Goal: Task Accomplishment & Management: Use online tool/utility

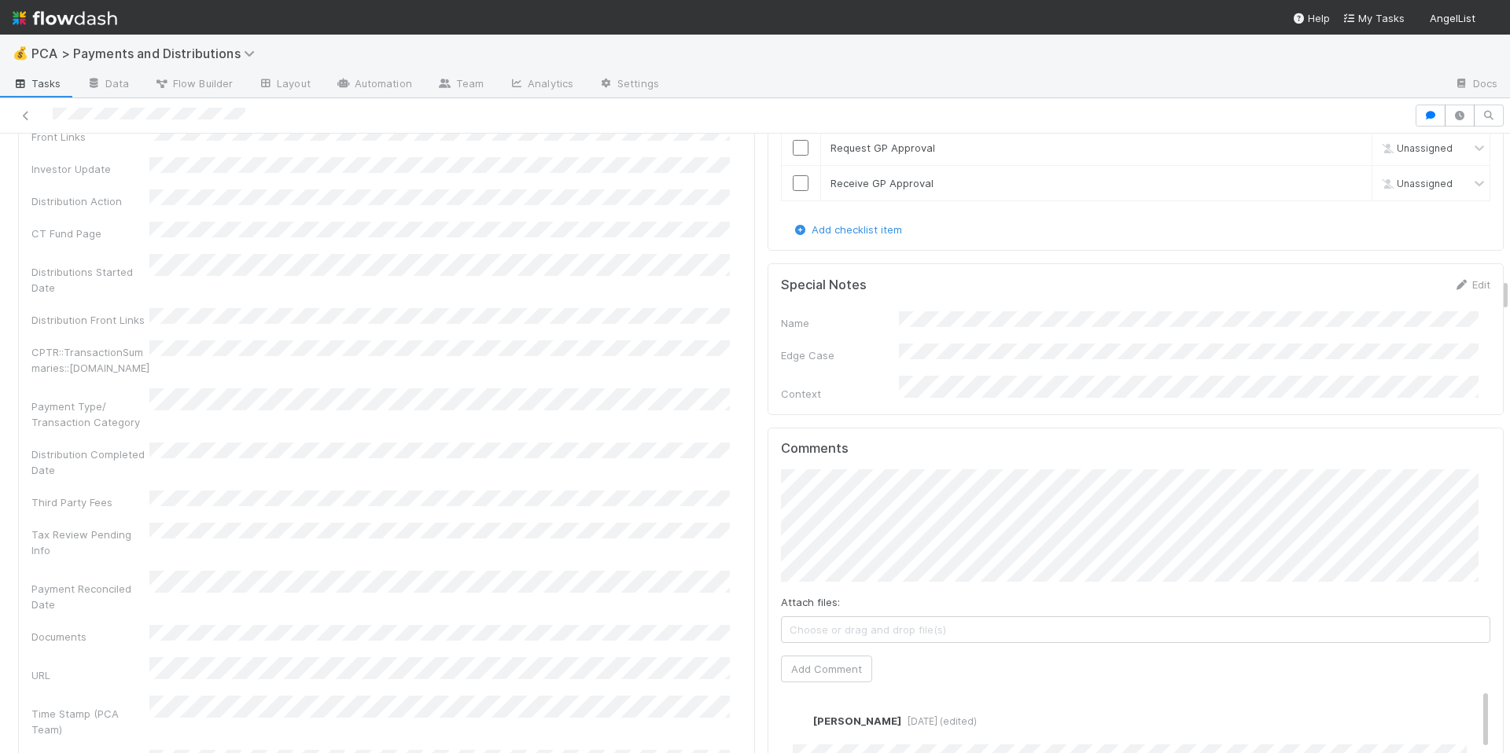
scroll to position [2951, 0]
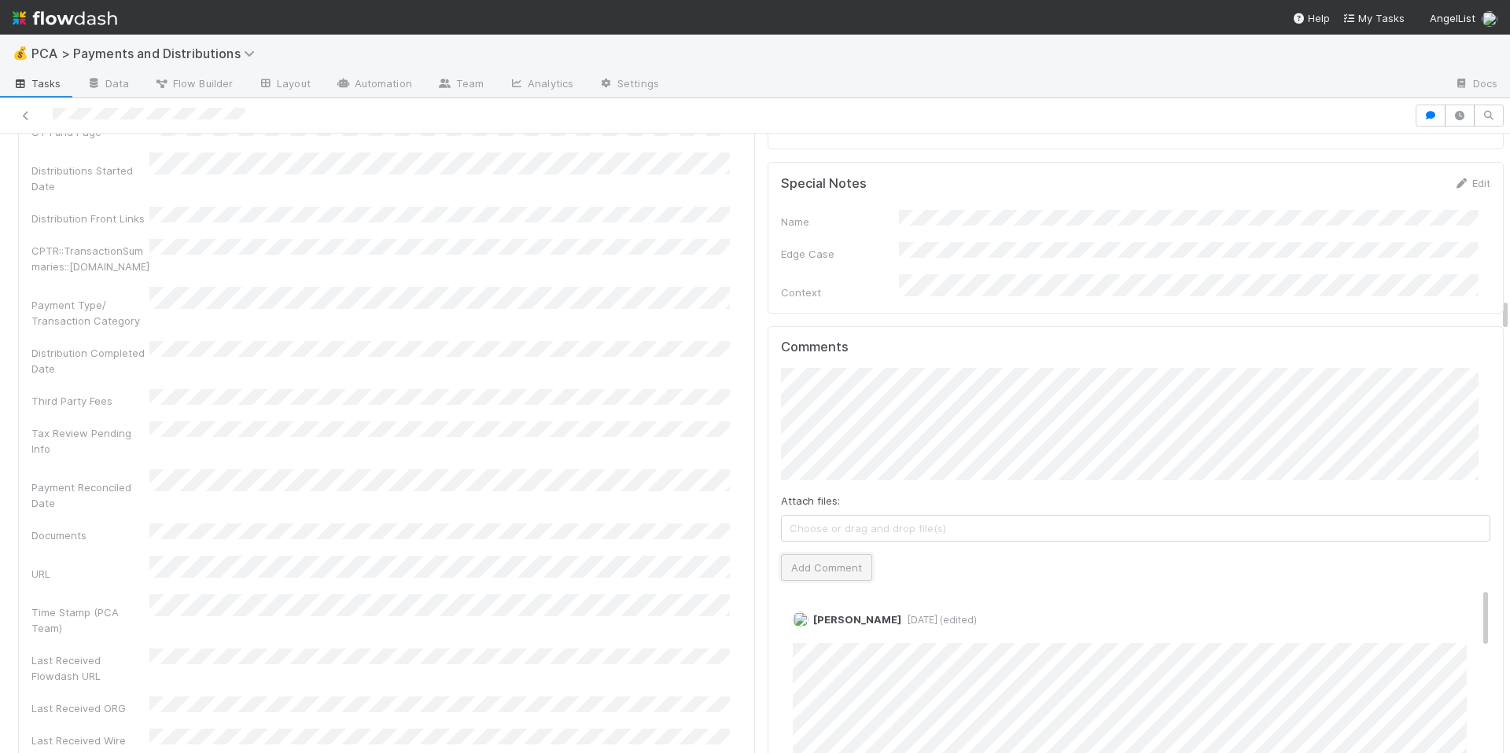
click at [841, 556] on button "Add Comment" at bounding box center [826, 567] width 91 height 27
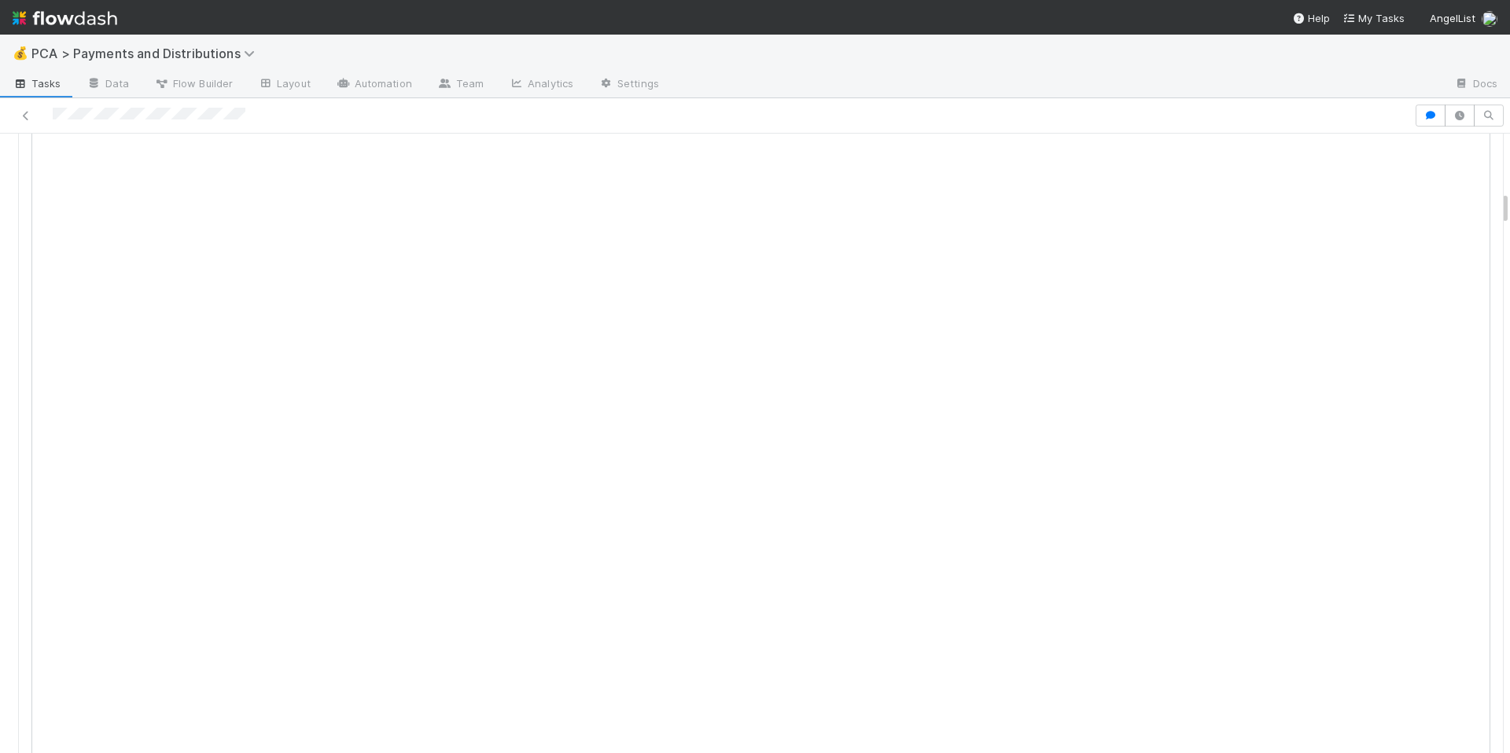
scroll to position [0, 0]
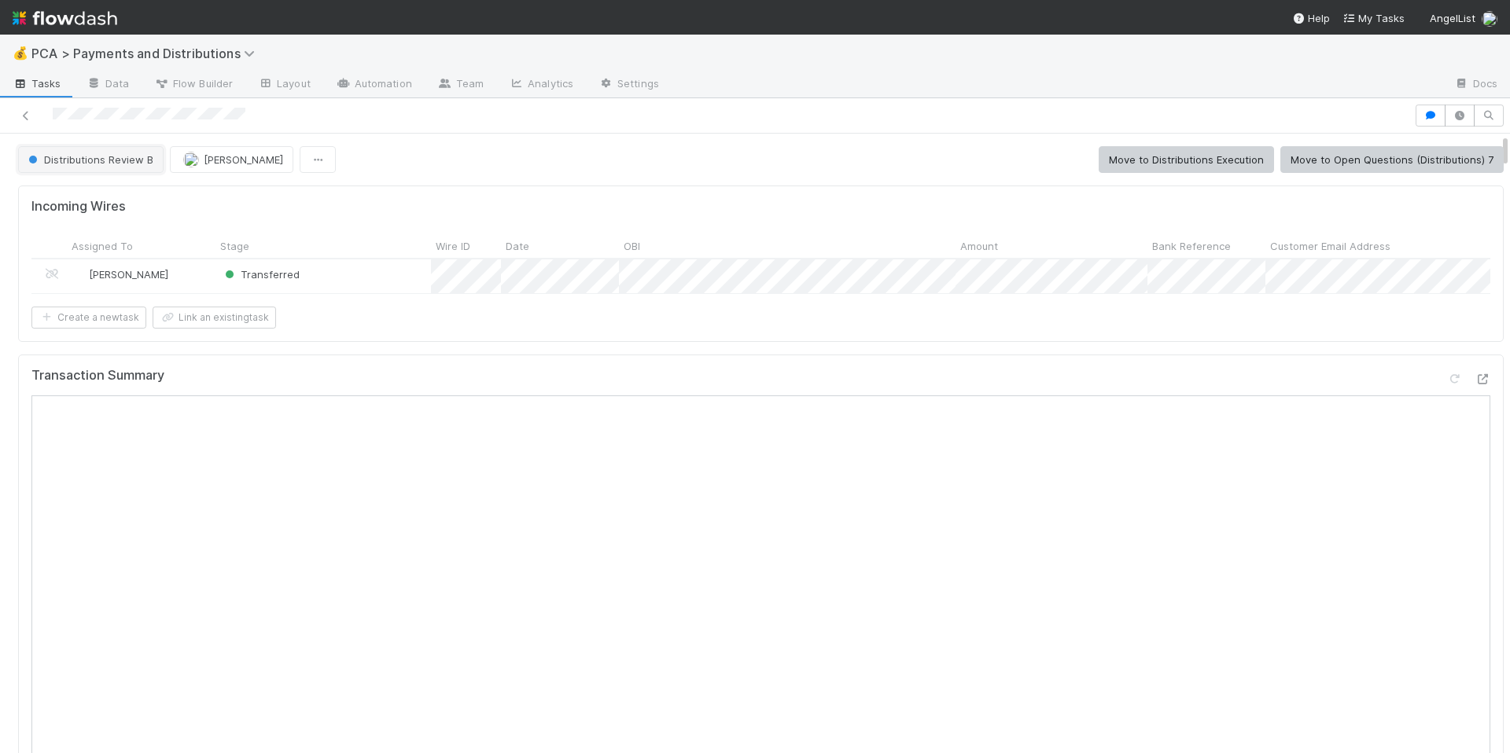
click at [74, 159] on span "Distributions Review B" at bounding box center [89, 159] width 128 height 13
click at [96, 204] on span "Distributions Execution" at bounding box center [87, 199] width 131 height 13
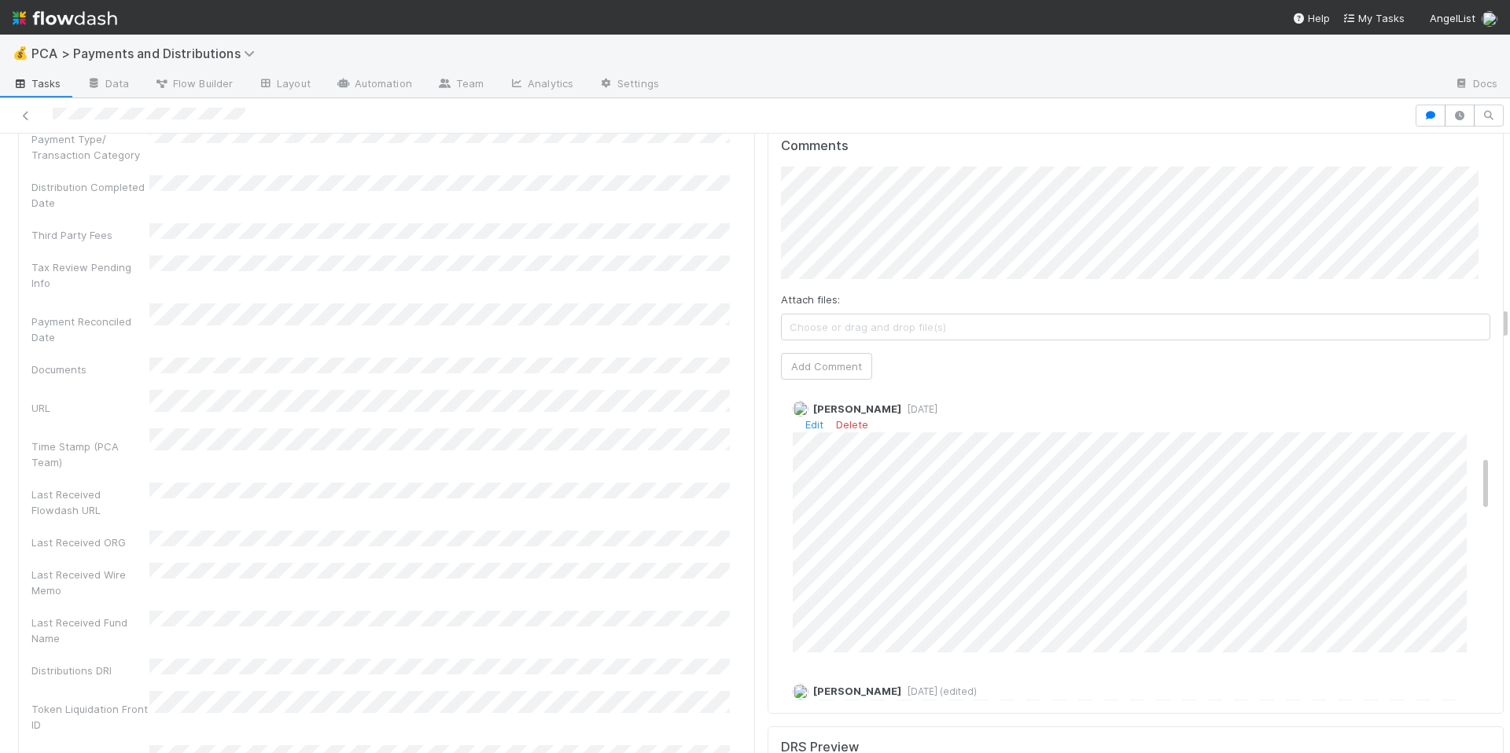
scroll to position [385, 0]
click at [661, 563] on div "Last Received Wire Memo" at bounding box center [386, 580] width 710 height 35
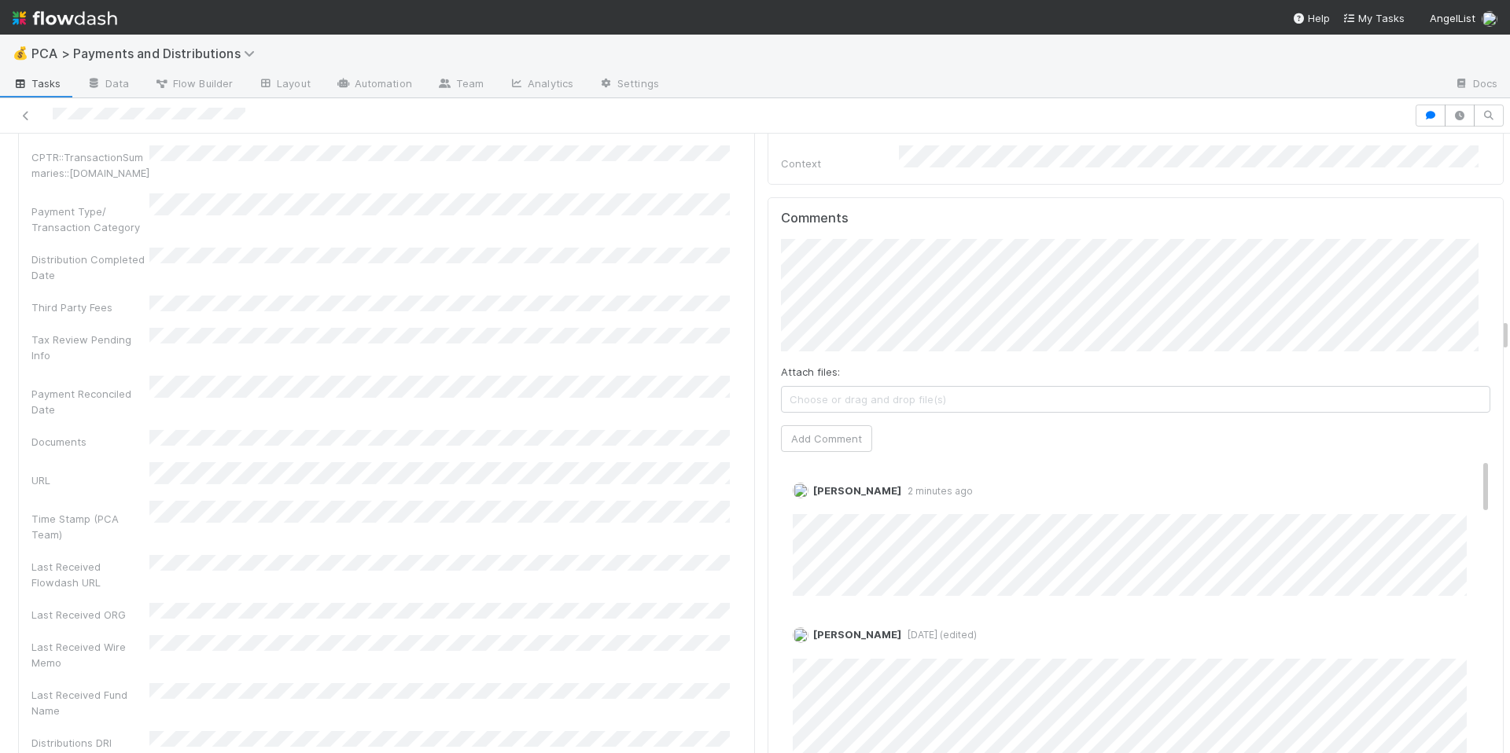
scroll to position [2811, 0]
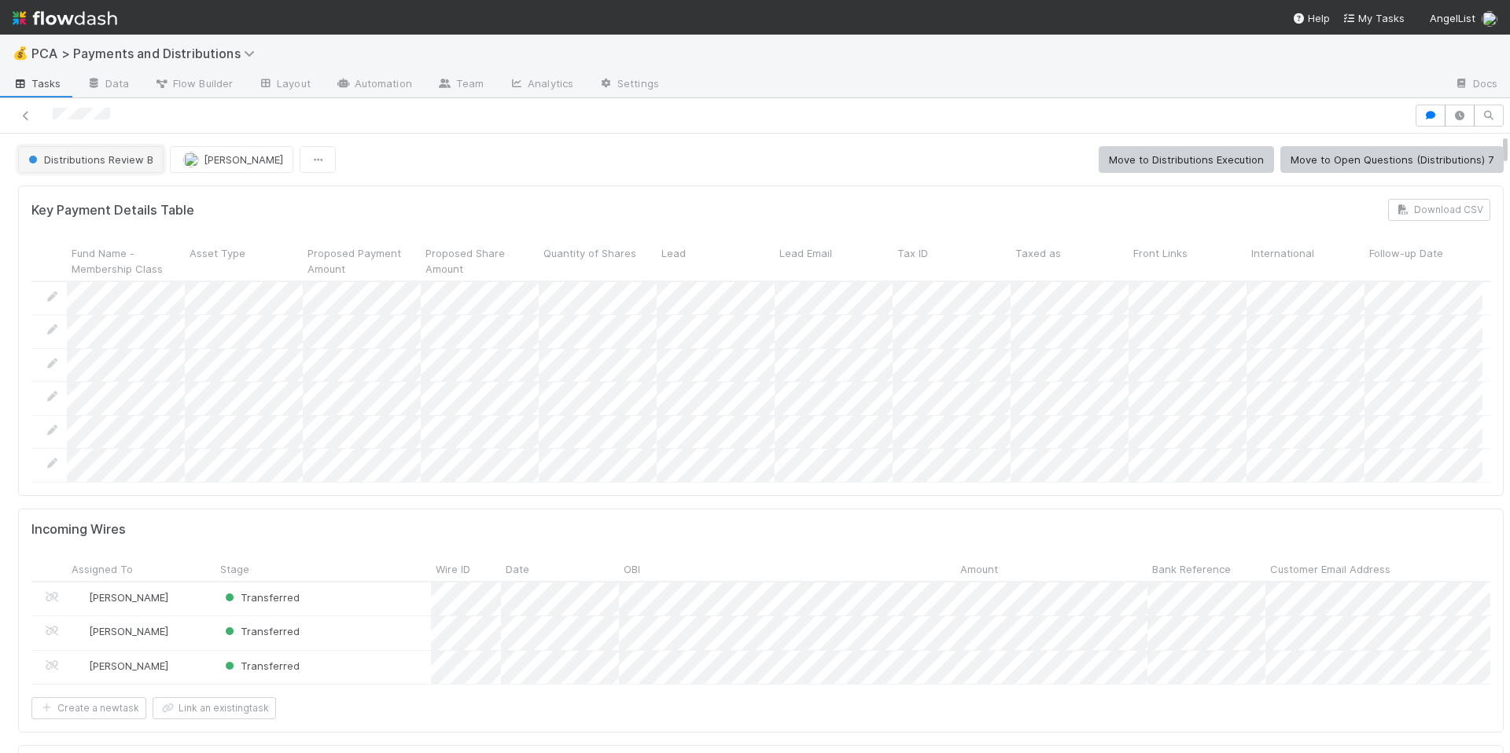
click at [121, 168] on button "Distributions Review B" at bounding box center [90, 159] width 145 height 27
click at [127, 193] on span "Distributions Execution" at bounding box center [87, 199] width 131 height 13
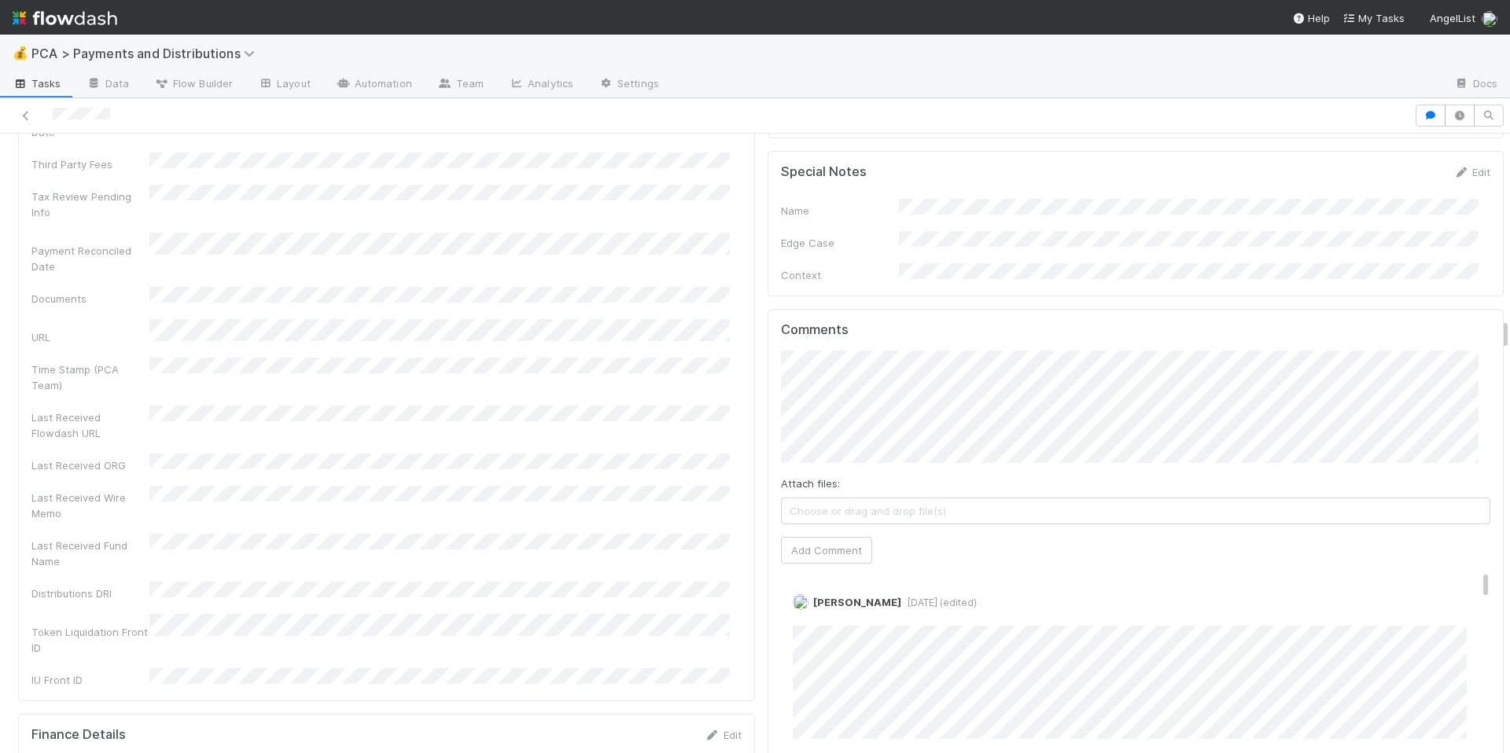
scroll to position [3559, 0]
click at [826, 529] on button "Add Comment" at bounding box center [826, 542] width 91 height 27
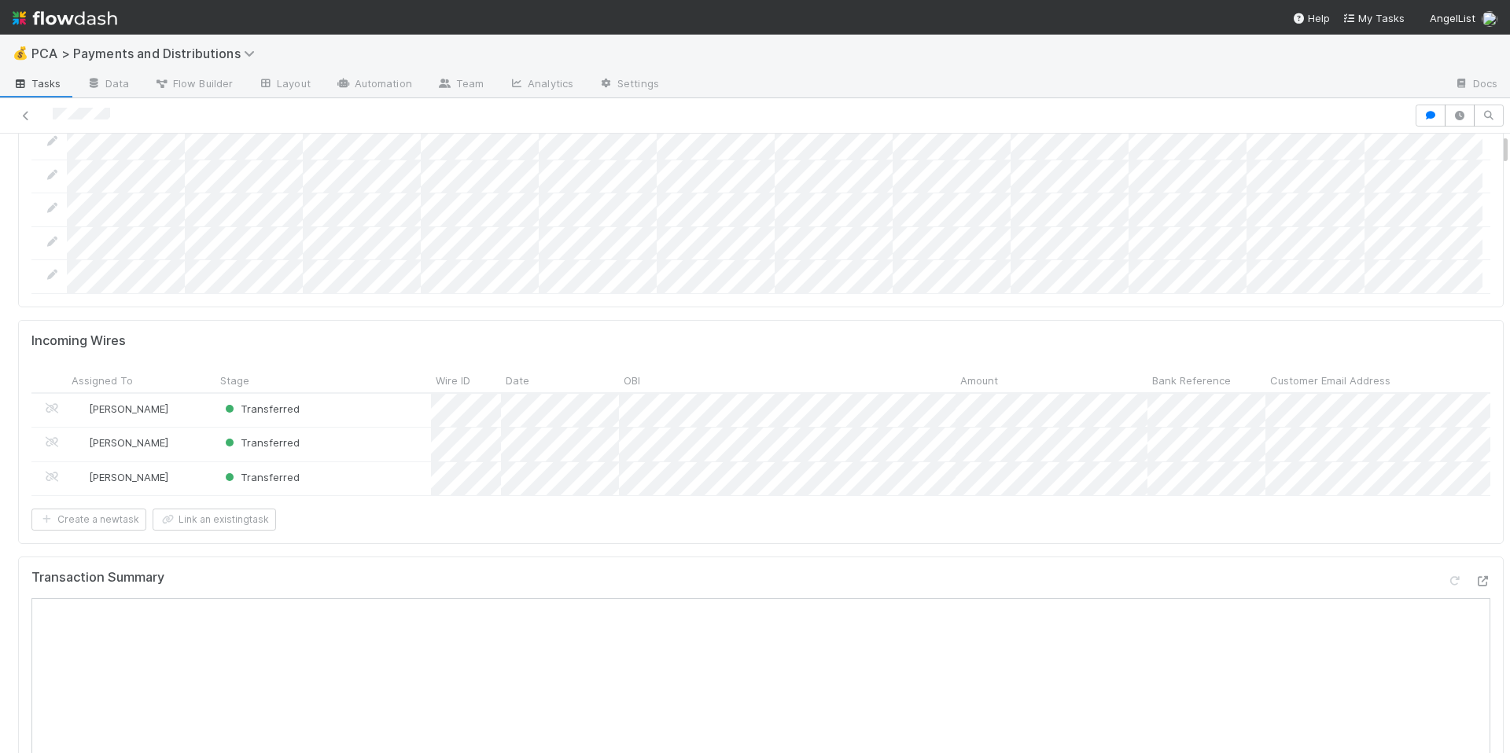
scroll to position [0, 0]
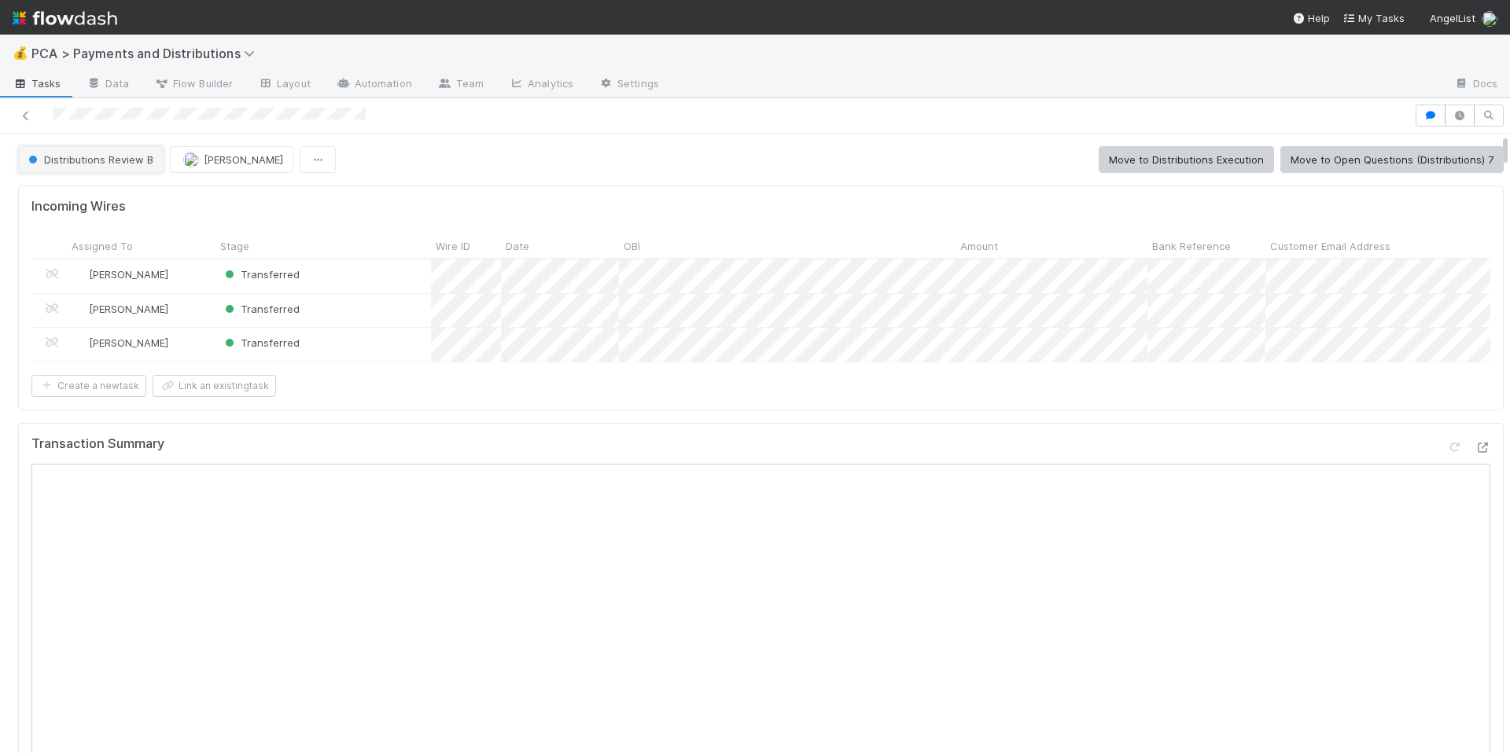
click at [76, 151] on button "Distributions Review B" at bounding box center [90, 159] width 145 height 27
click at [97, 197] on span "Distributions Execution" at bounding box center [87, 199] width 131 height 13
click at [827, 410] on div "Incoming Wires Assigned To Stage Wire ID Date OBI Amount Bank Reference Custome…" at bounding box center [760, 298] width 1485 height 224
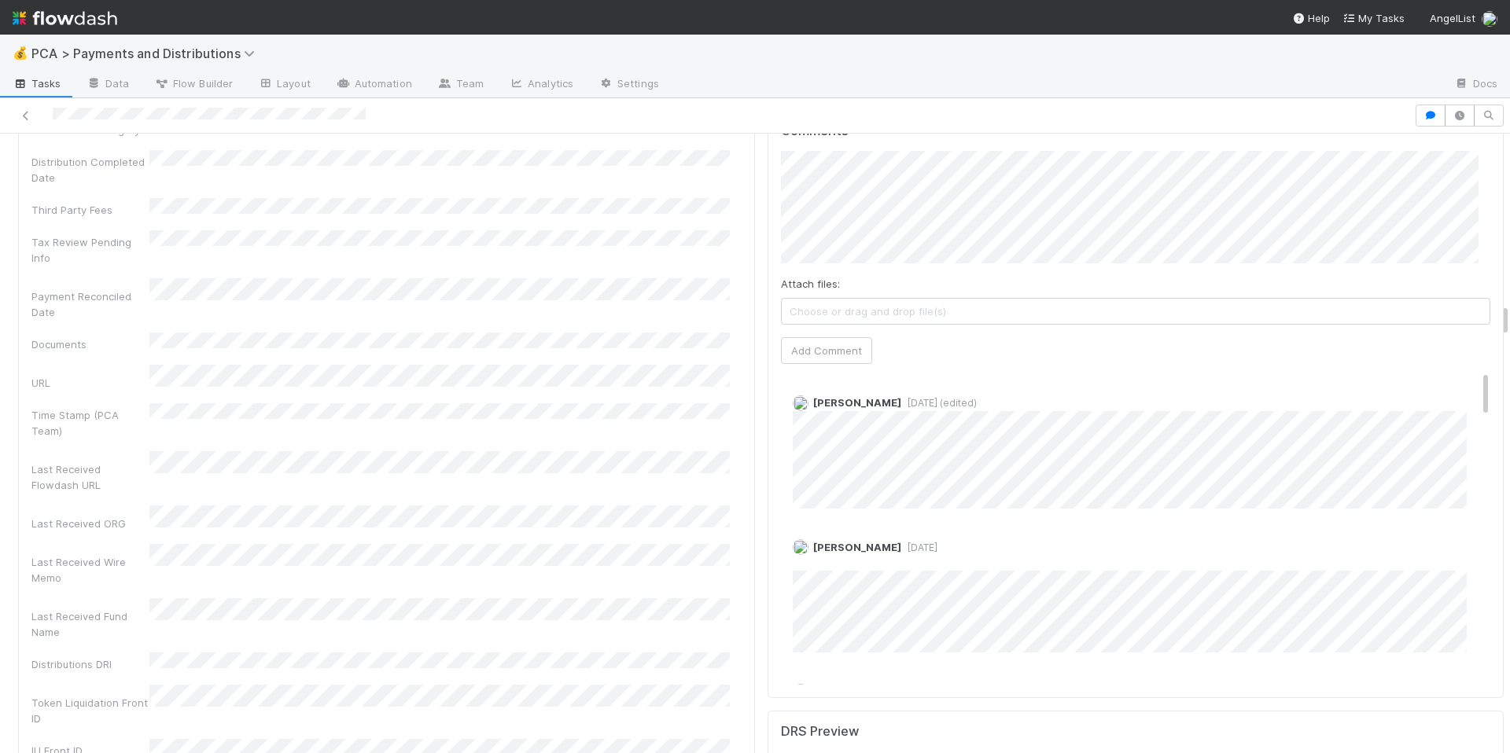
scroll to position [3069, 0]
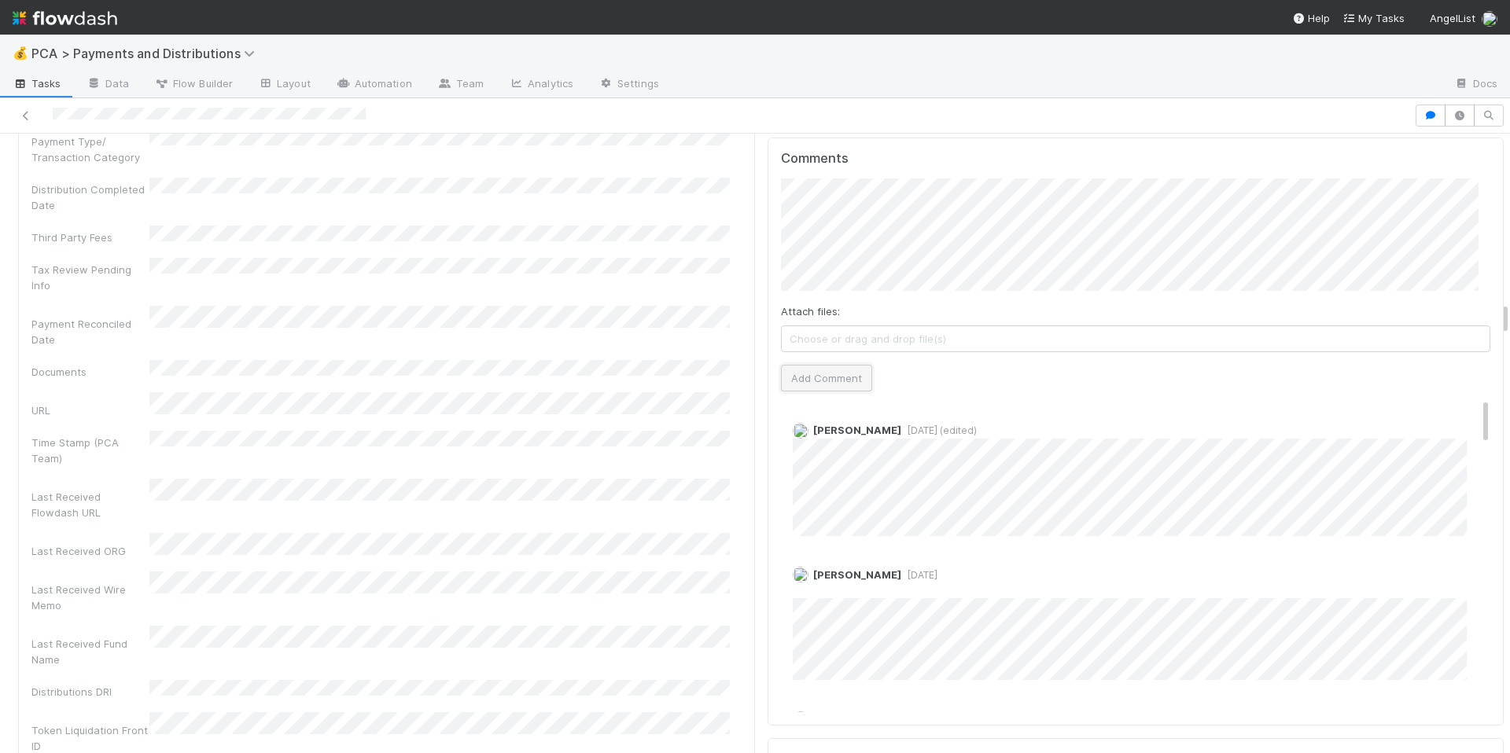
click at [814, 365] on button "Add Comment" at bounding box center [826, 378] width 91 height 27
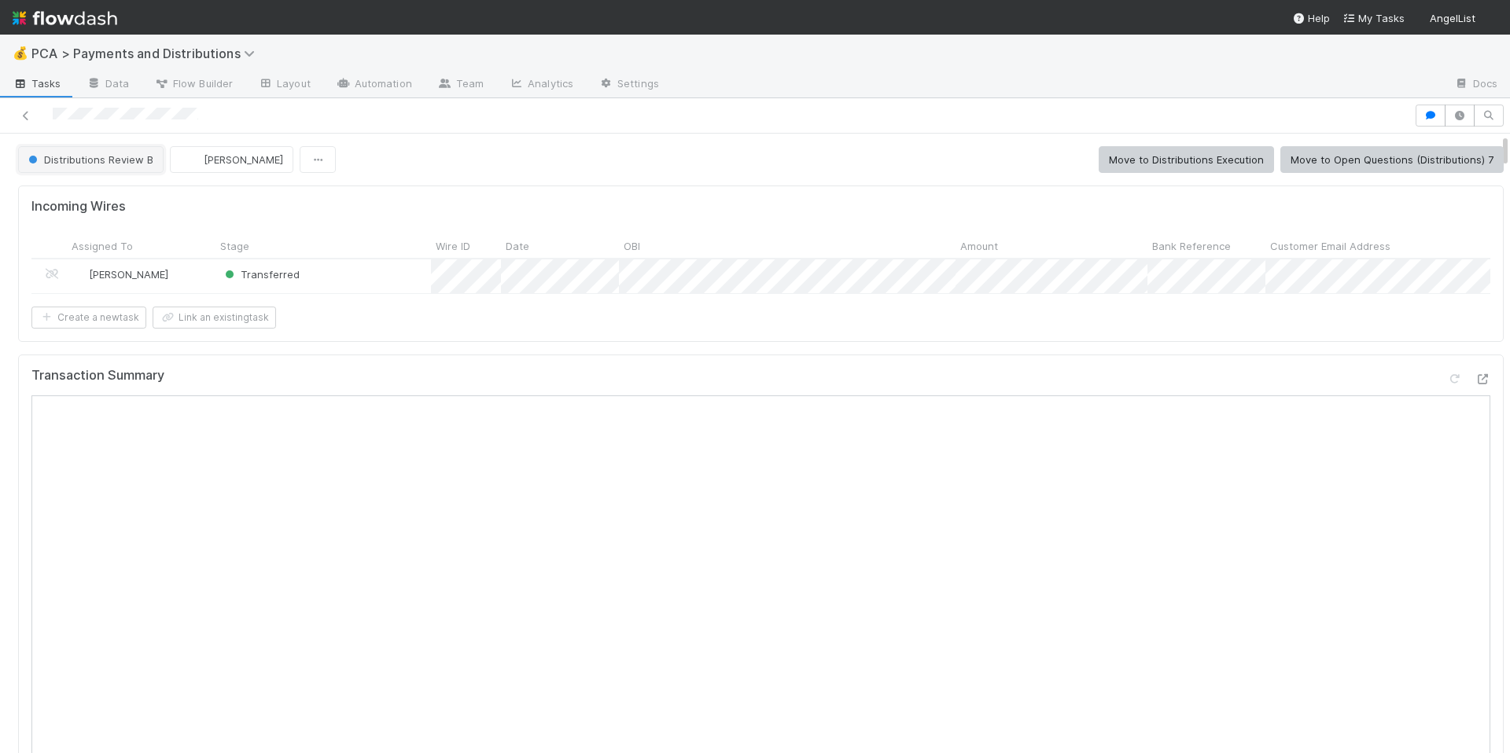
click at [99, 160] on span "Distributions Review B" at bounding box center [89, 159] width 128 height 13
click at [118, 203] on span "Distributions Execution" at bounding box center [87, 199] width 131 height 13
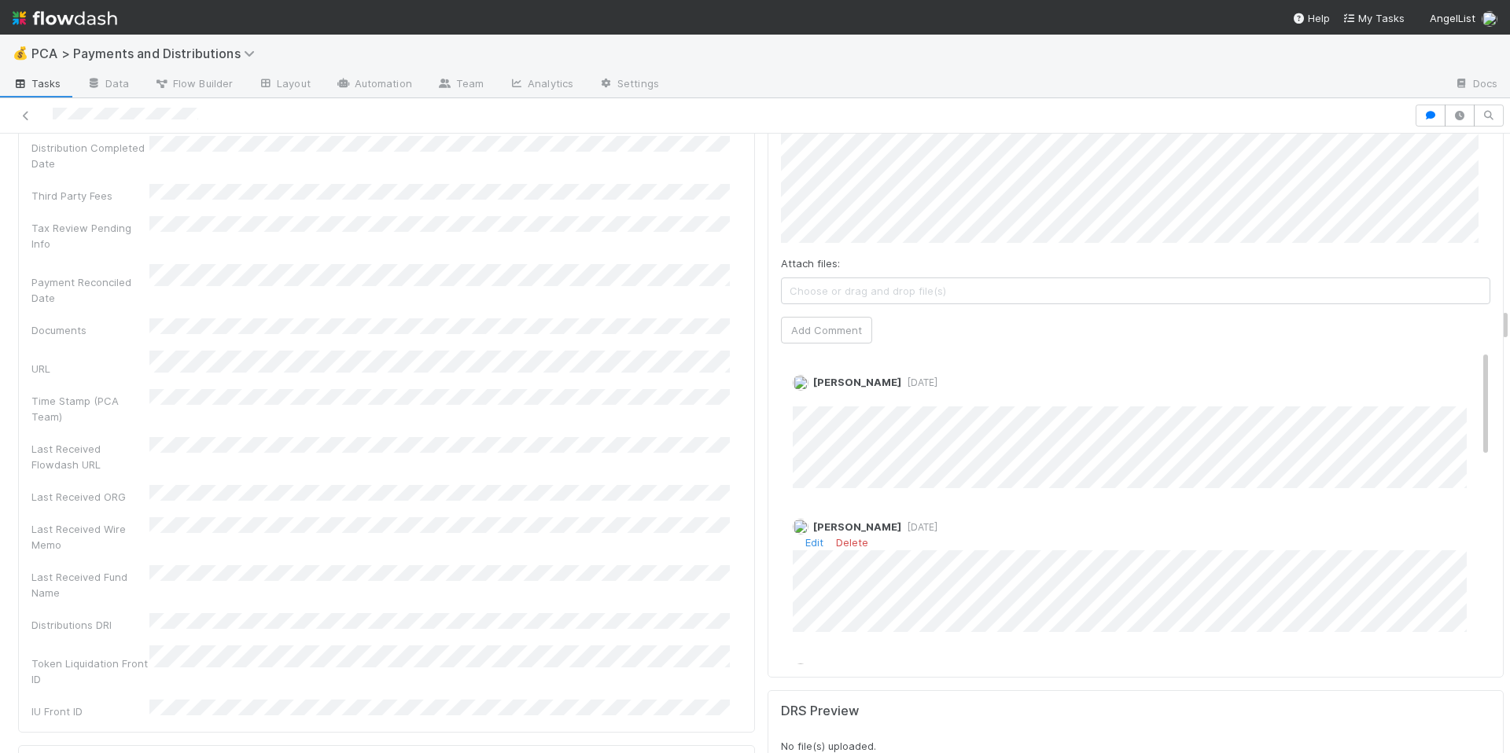
scroll to position [3002, 0]
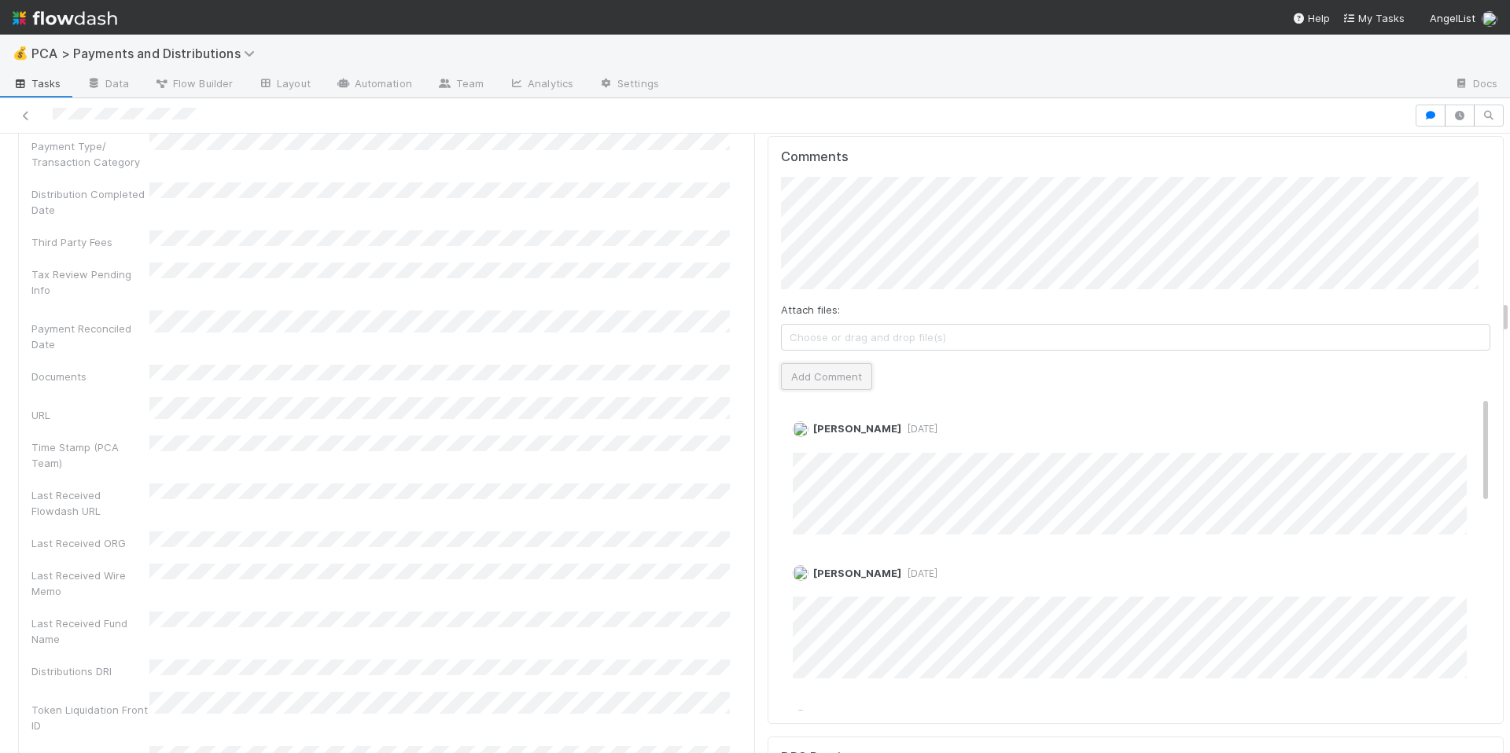
click at [823, 363] on button "Add Comment" at bounding box center [826, 376] width 91 height 27
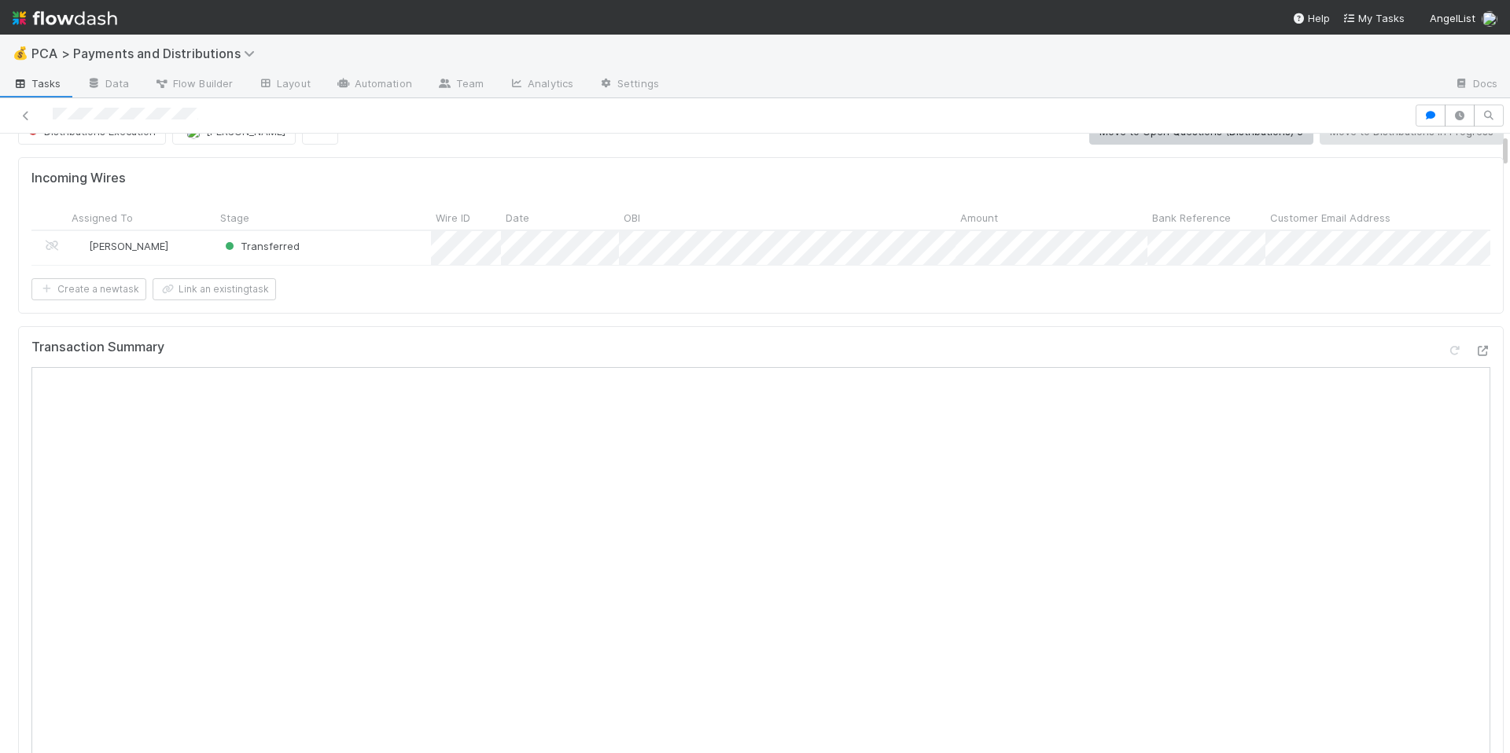
scroll to position [0, 0]
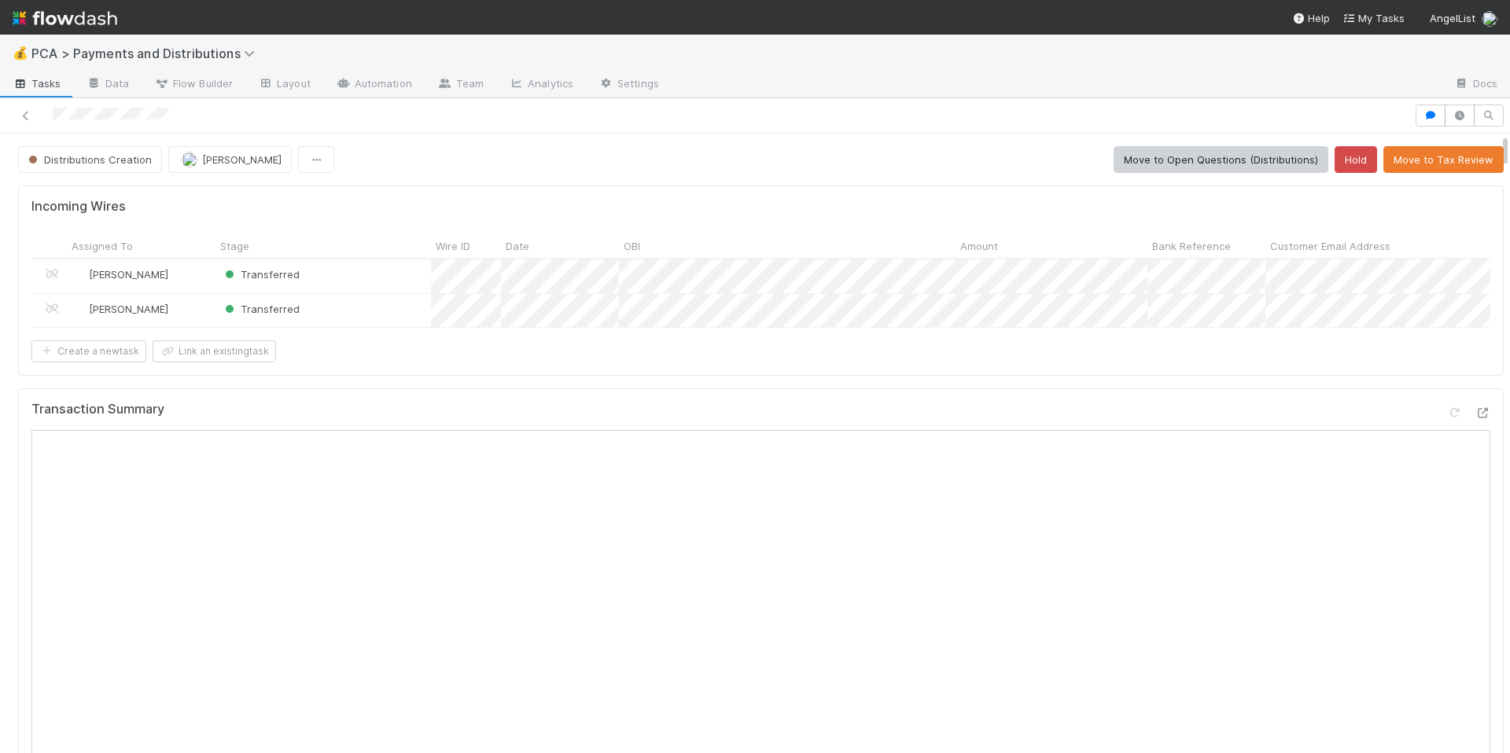
click at [948, 355] on div "Create a new task Link an existing task" at bounding box center [760, 352] width 1459 height 22
click at [884, 376] on div "Incoming Wires Assigned To Stage Wire ID Date OBI Amount Bank Reference Custome…" at bounding box center [760, 281] width 1485 height 190
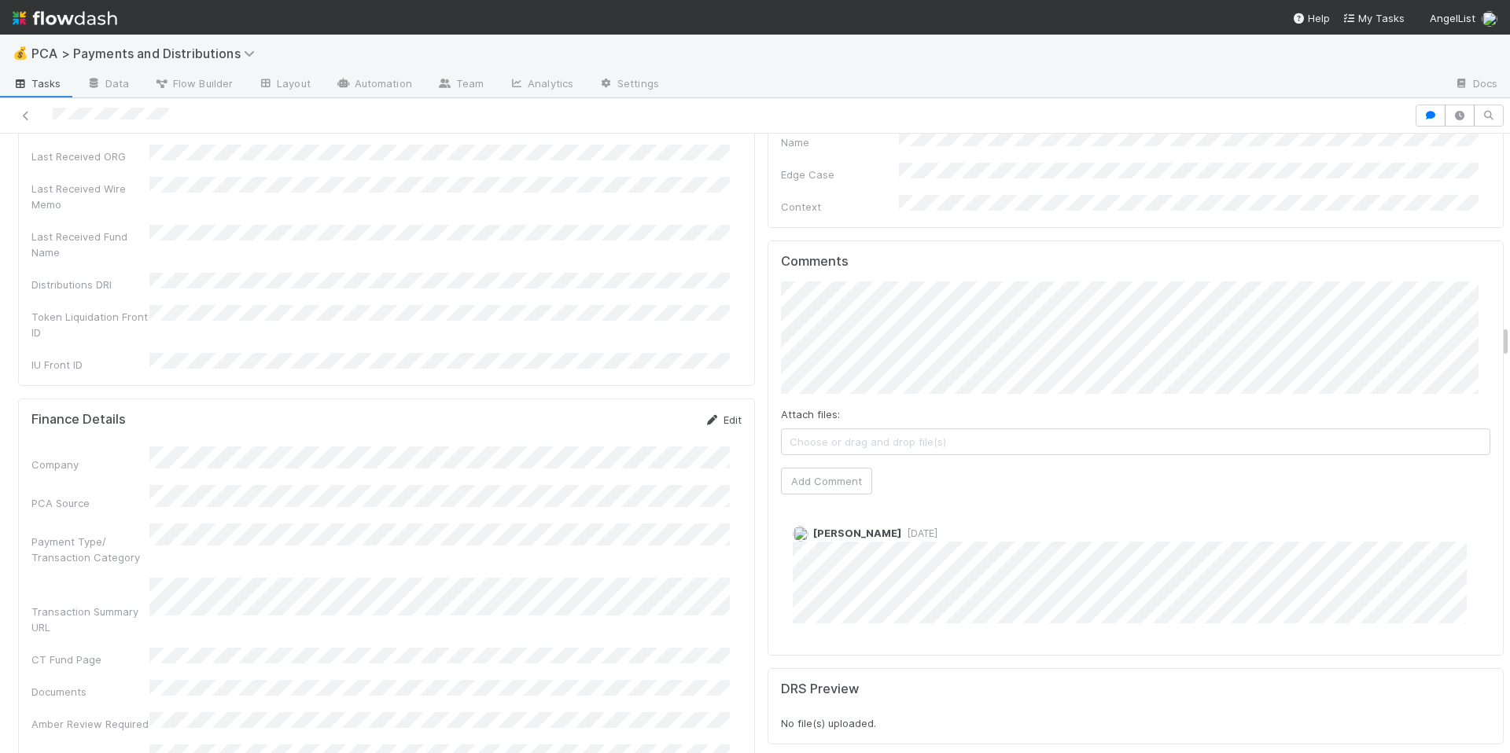
scroll to position [3740, 0]
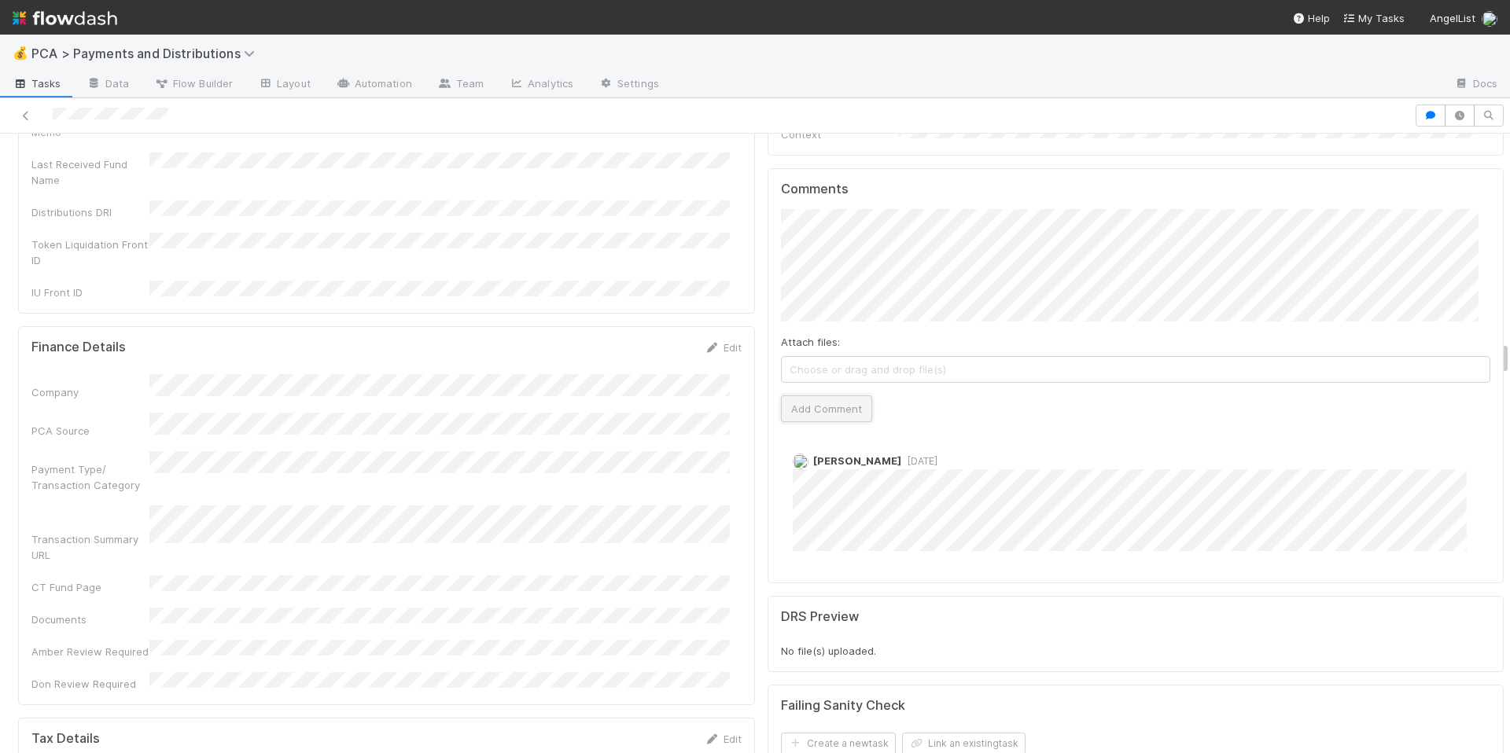
click at [812, 396] on button "Add Comment" at bounding box center [826, 409] width 91 height 27
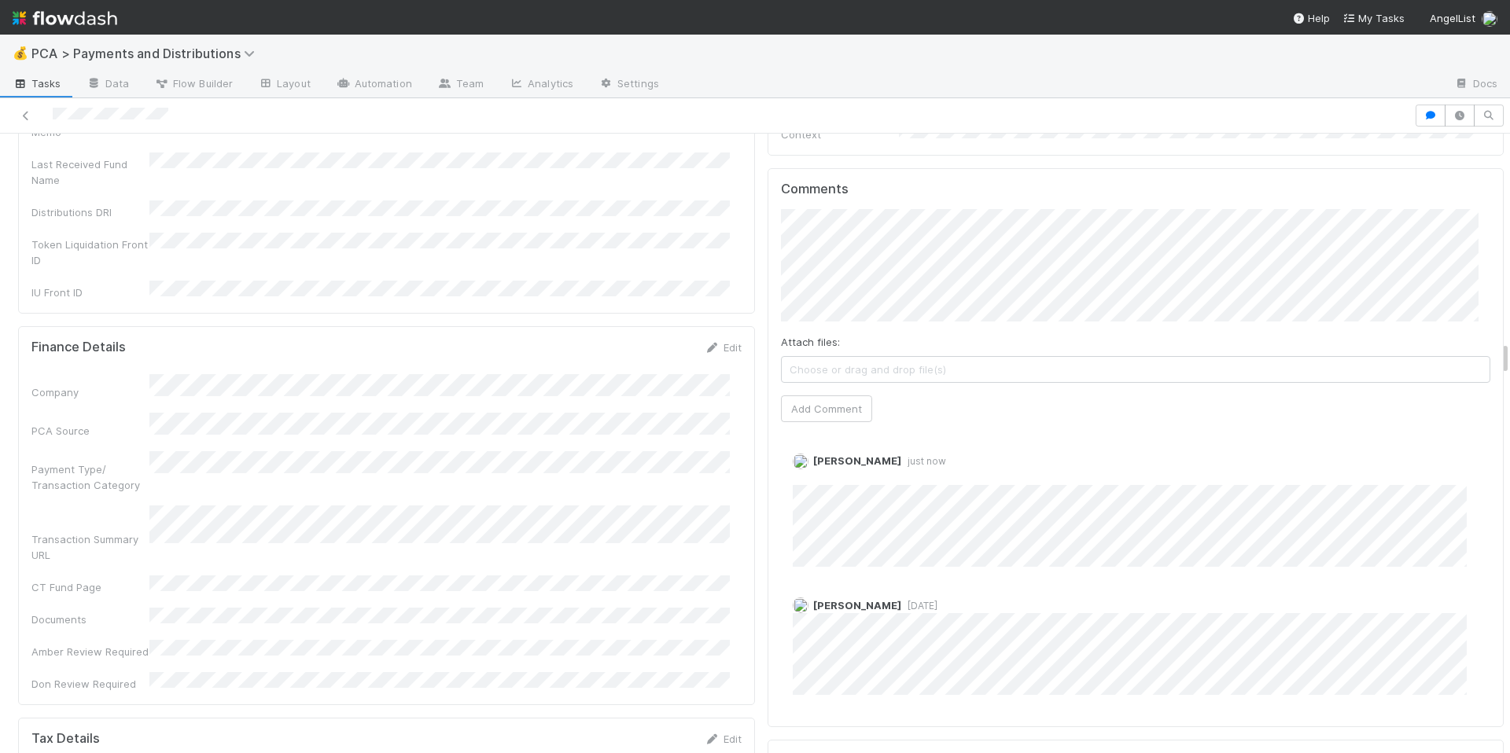
click at [597, 441] on div "Company PCA Source Payment Type/ Transaction Category Transaction Summary URL C…" at bounding box center [386, 533] width 710 height 318
click at [805, 471] on link "Edit" at bounding box center [814, 477] width 18 height 13
click at [686, 449] on div "Company PCA Source Payment Type/ Transaction Category Transaction Summary URL C…" at bounding box center [386, 533] width 710 height 318
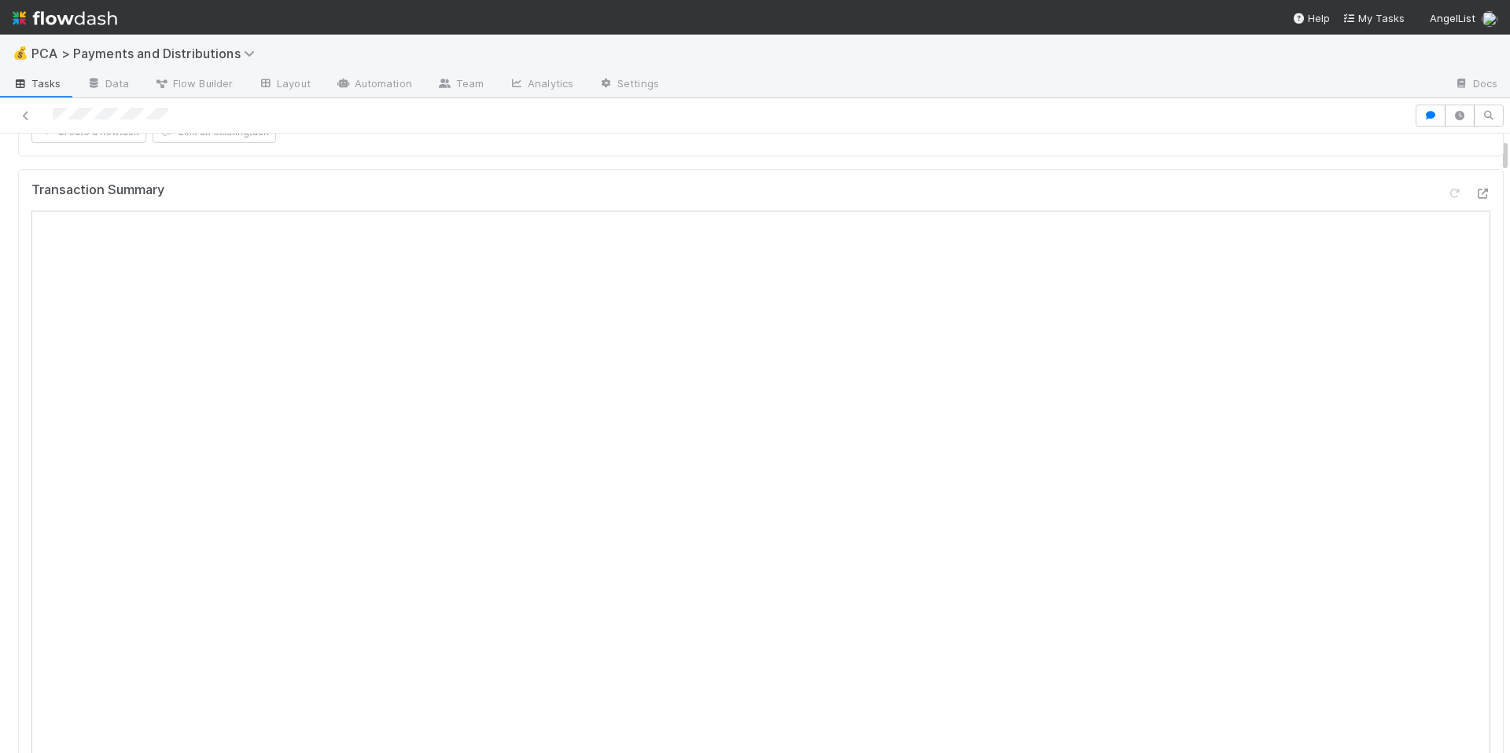
scroll to position [91, 0]
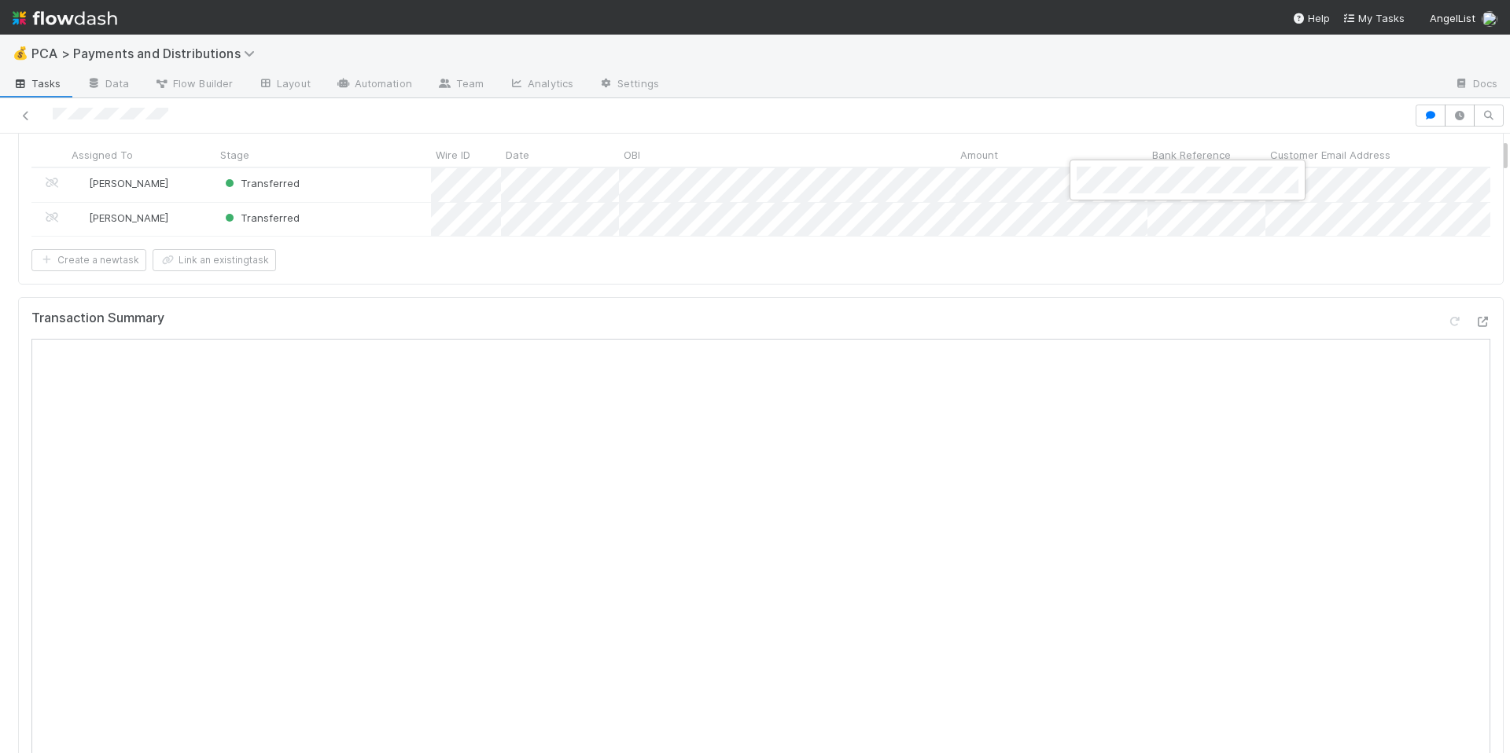
click at [973, 320] on div at bounding box center [755, 376] width 1510 height 753
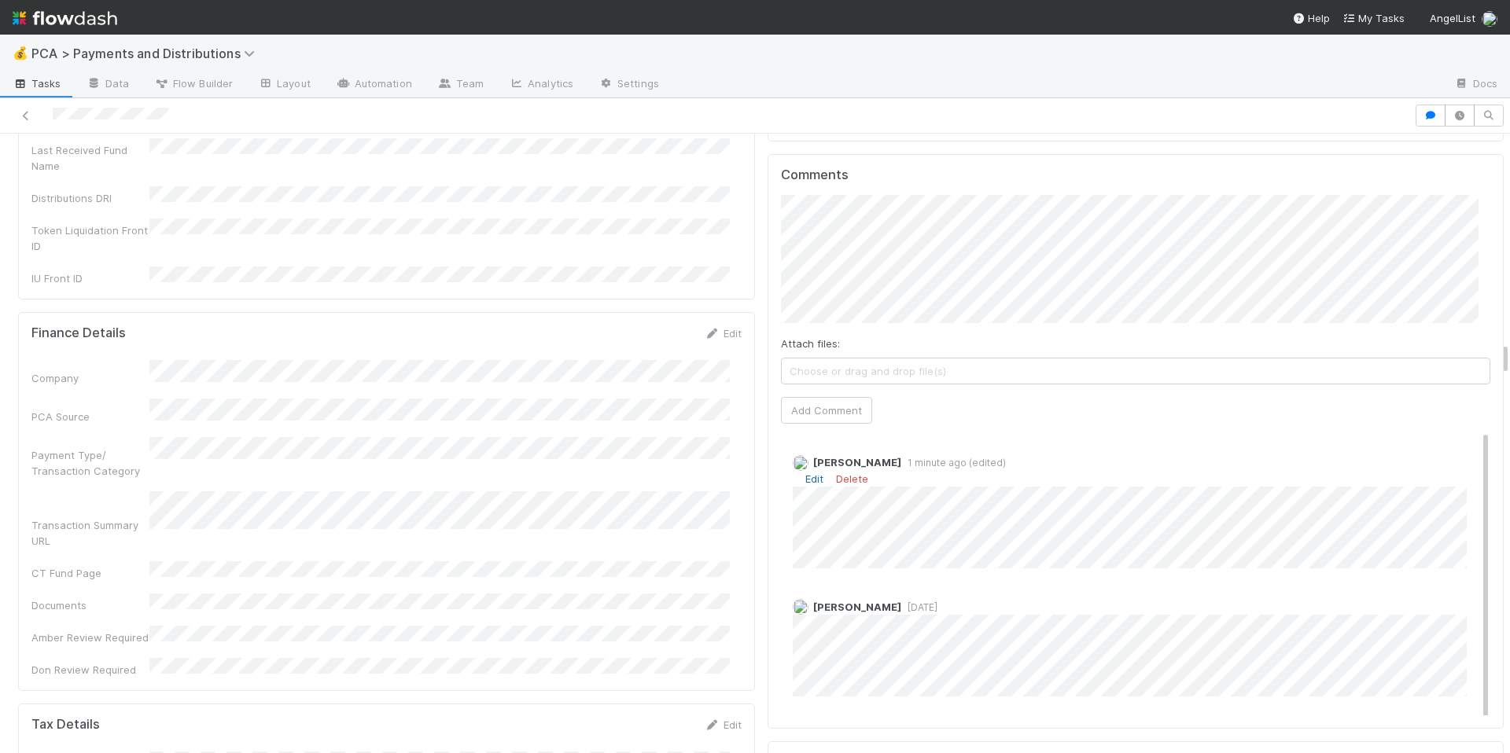
scroll to position [3754, 0]
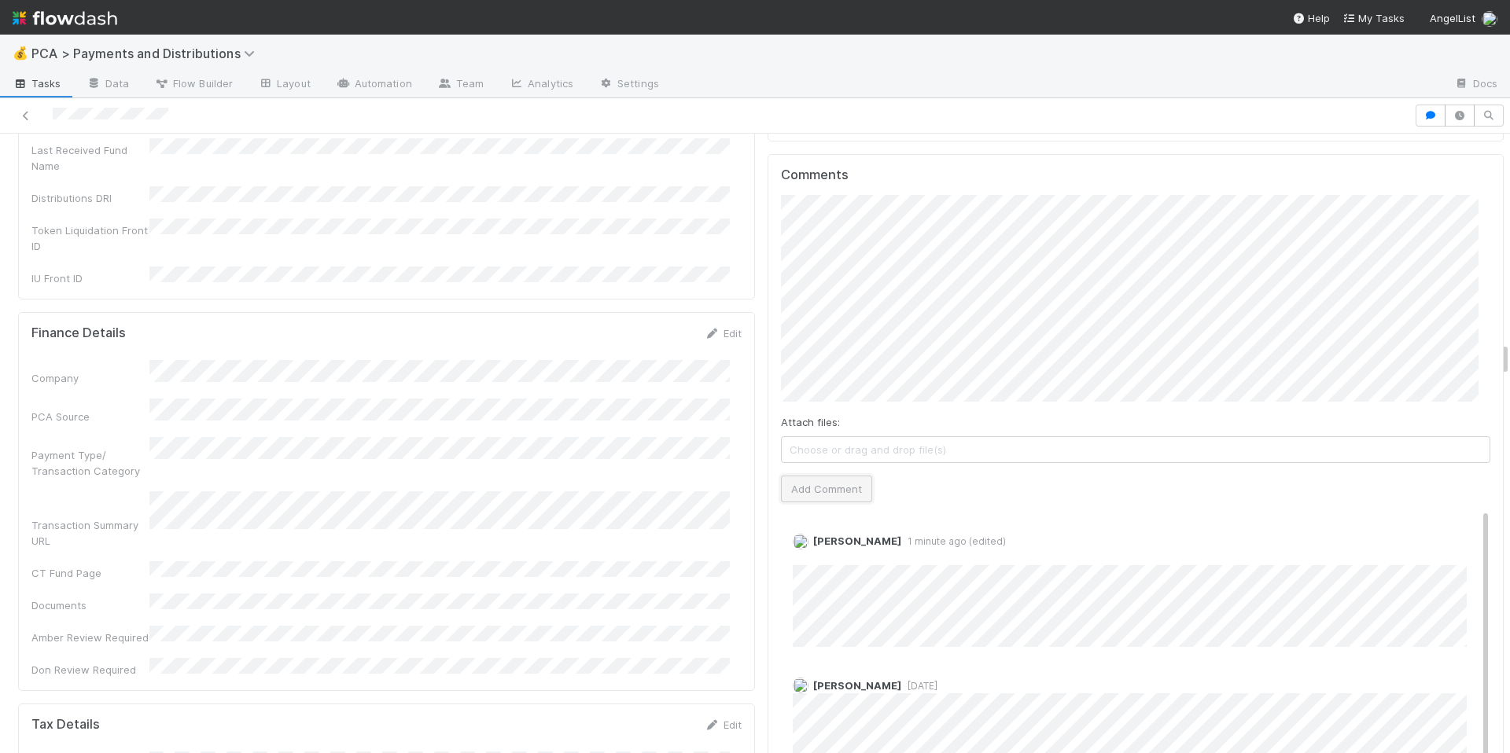
click at [817, 476] on button "Add Comment" at bounding box center [826, 489] width 91 height 27
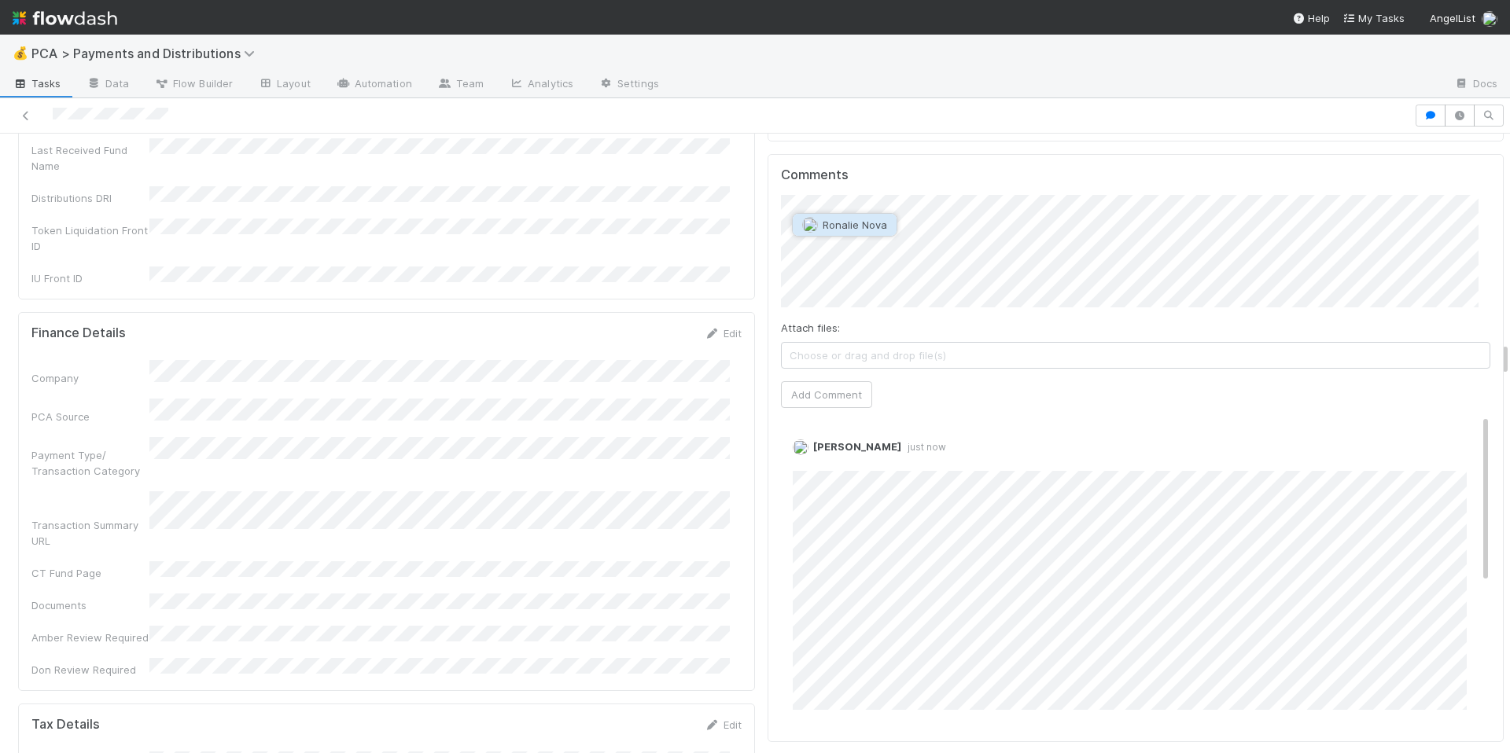
click at [849, 228] on span "Ronalie Nova" at bounding box center [855, 225] width 64 height 13
click at [842, 381] on button "Add Comment" at bounding box center [826, 394] width 91 height 27
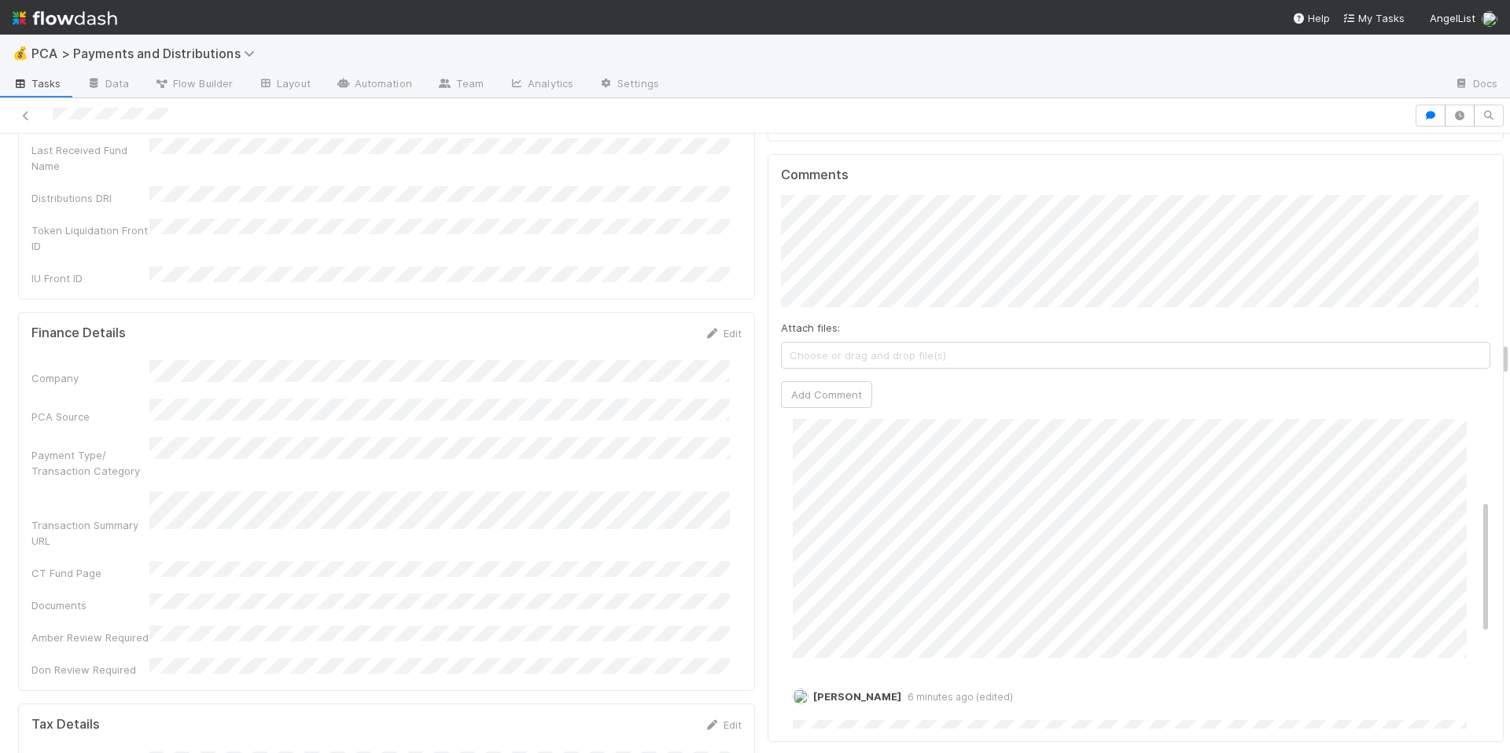
scroll to position [222, 0]
click at [575, 454] on div "Company PCA Source Payment Type/ Transaction Category Transaction Summary URL C…" at bounding box center [386, 519] width 710 height 318
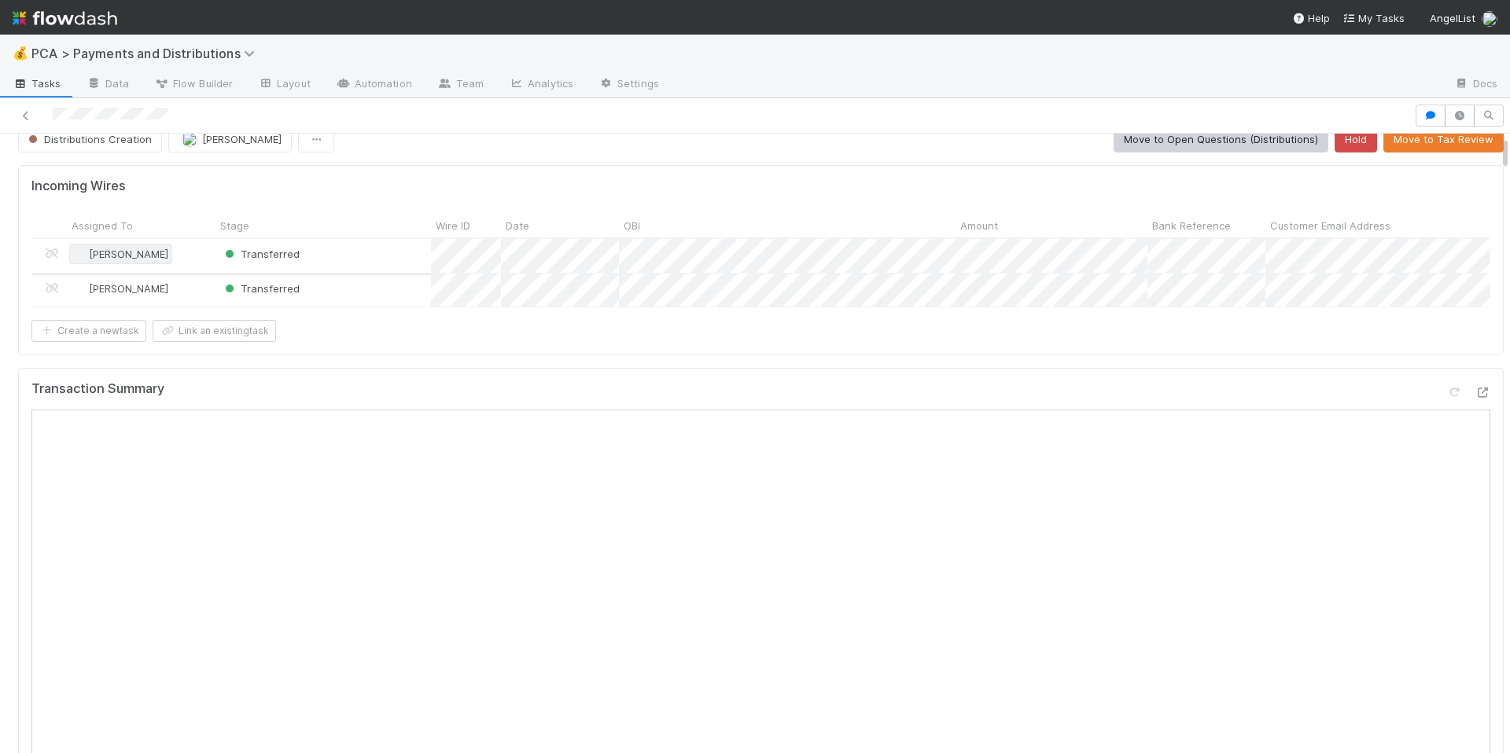
scroll to position [0, 0]
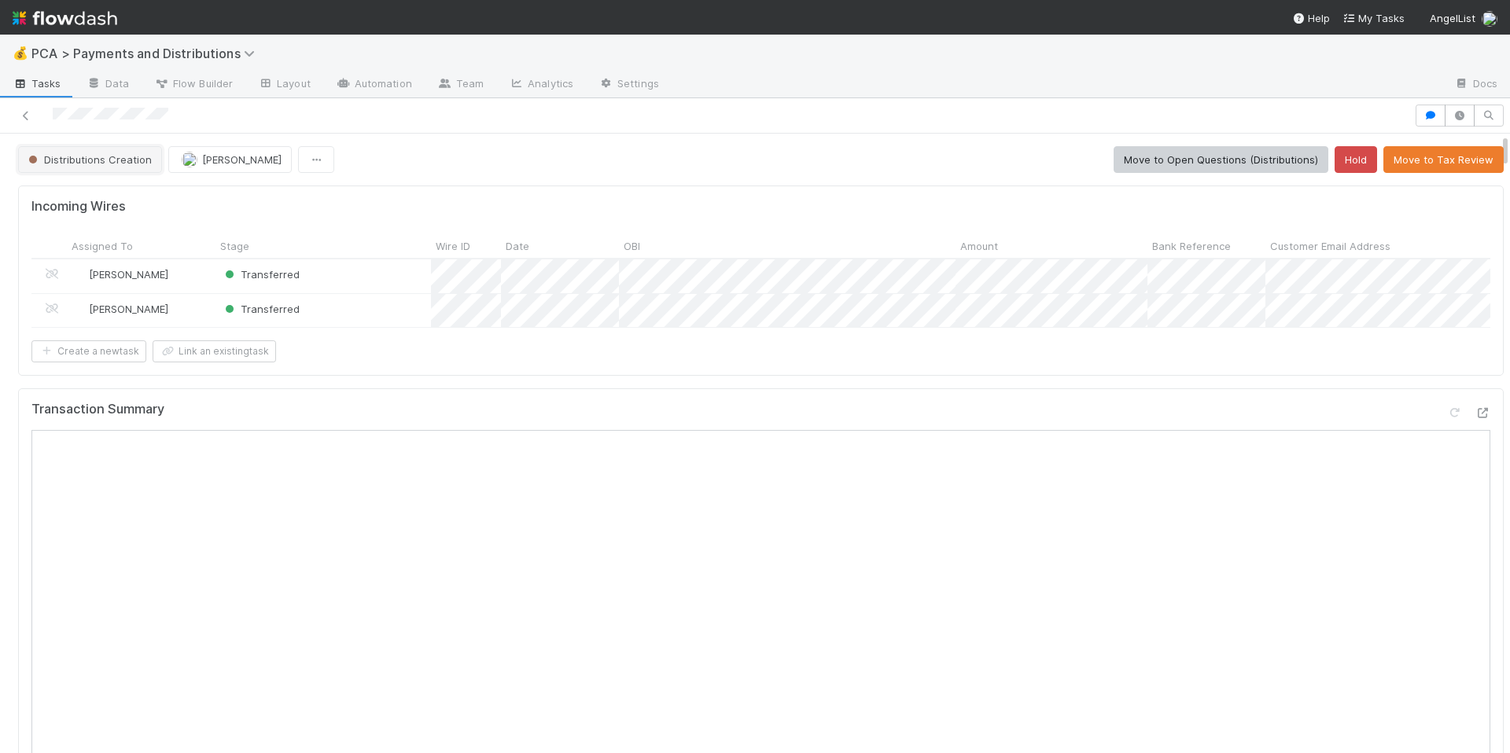
click at [123, 164] on span "Distributions Creation" at bounding box center [88, 159] width 127 height 13
click at [131, 200] on span "Finance ECC Creation" at bounding box center [86, 199] width 128 height 13
click at [248, 153] on span "[PERSON_NAME]" at bounding box center [243, 159] width 79 height 13
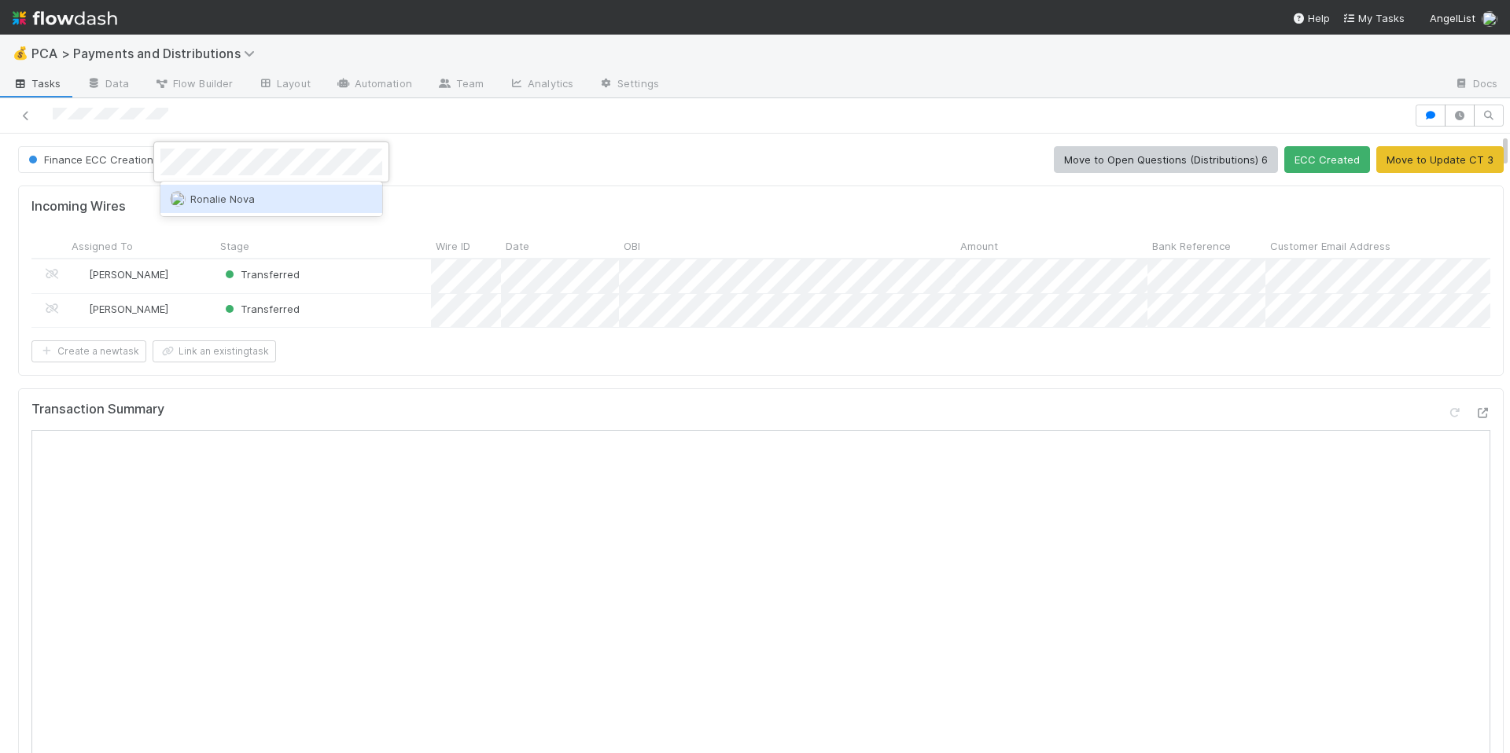
click at [265, 193] on div "Ronalie Nova" at bounding box center [271, 199] width 222 height 28
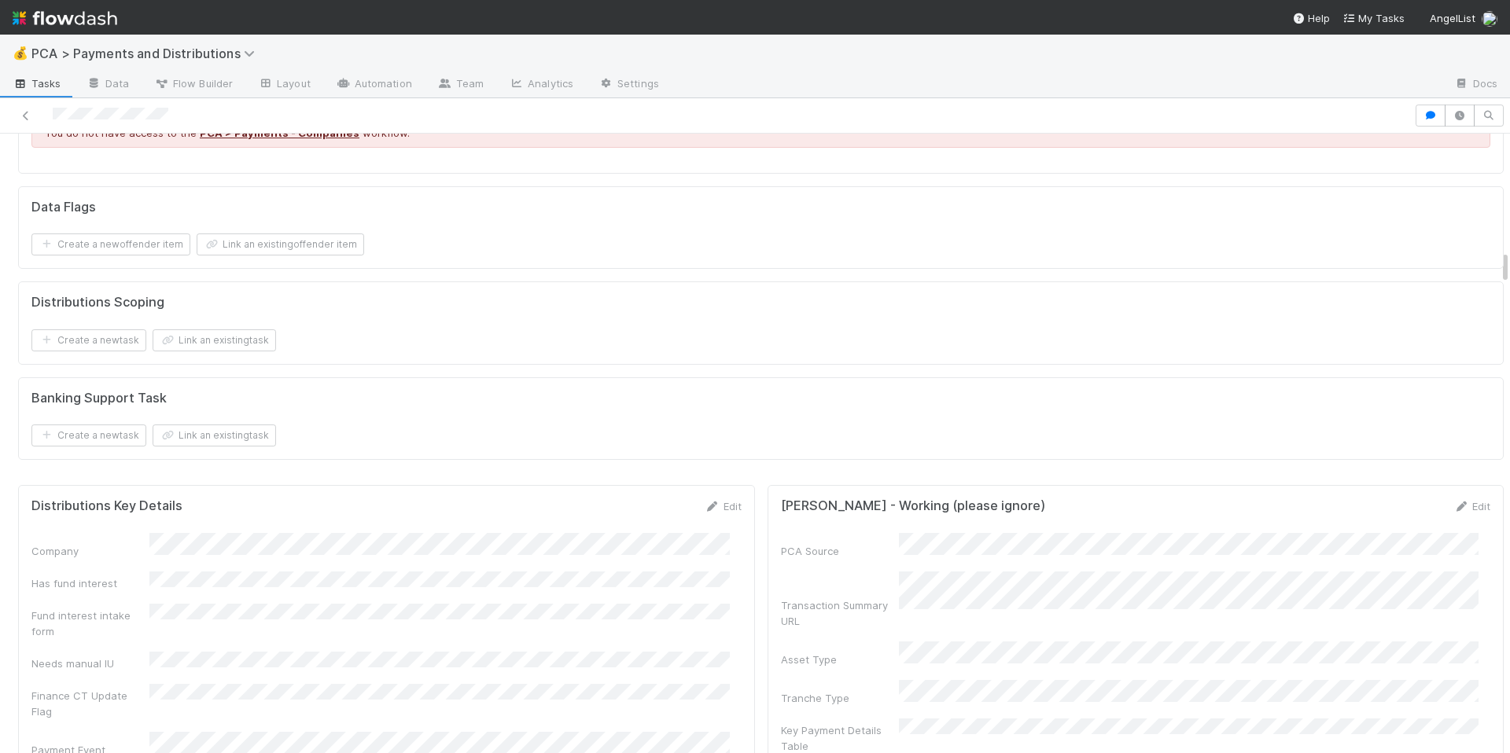
scroll to position [2241, 0]
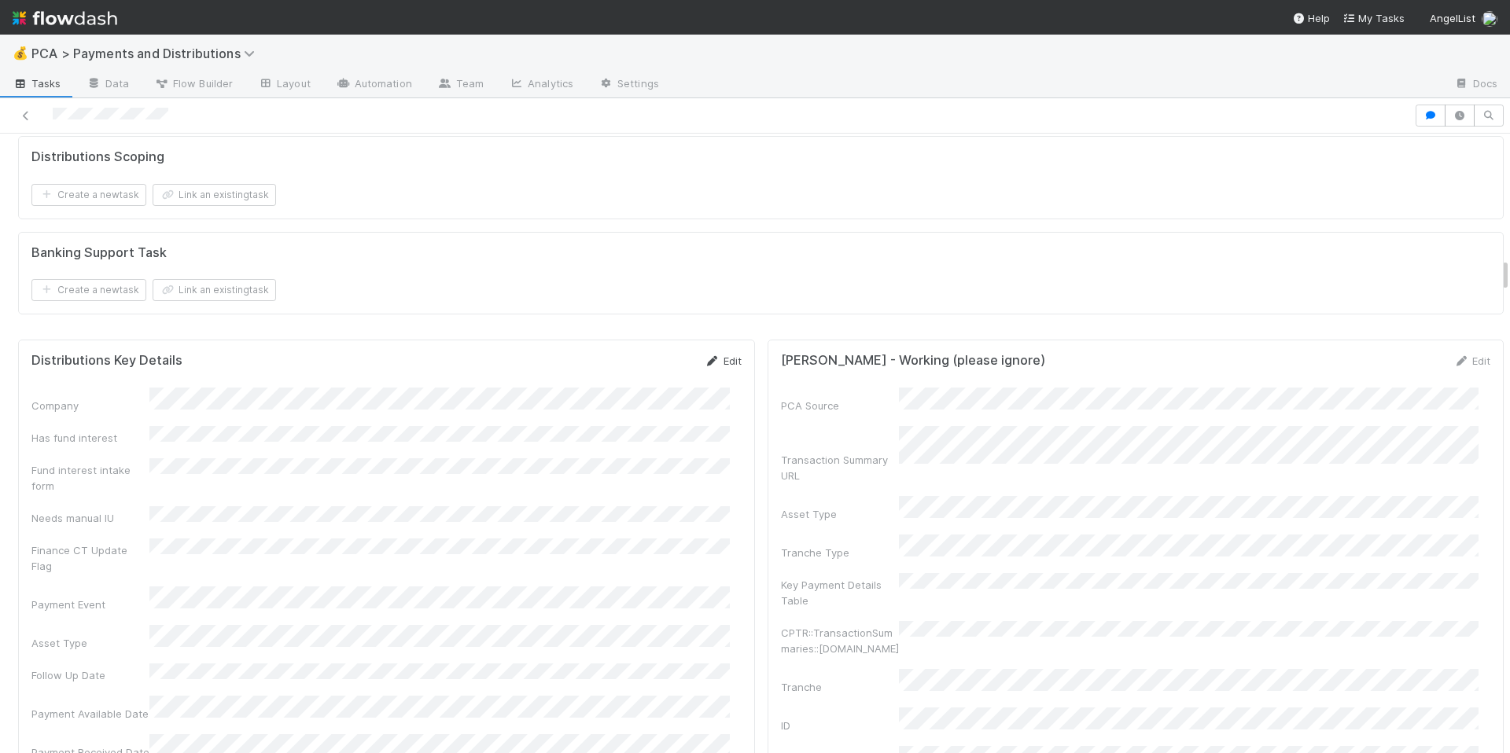
click at [715, 367] on link "Edit" at bounding box center [723, 361] width 37 height 13
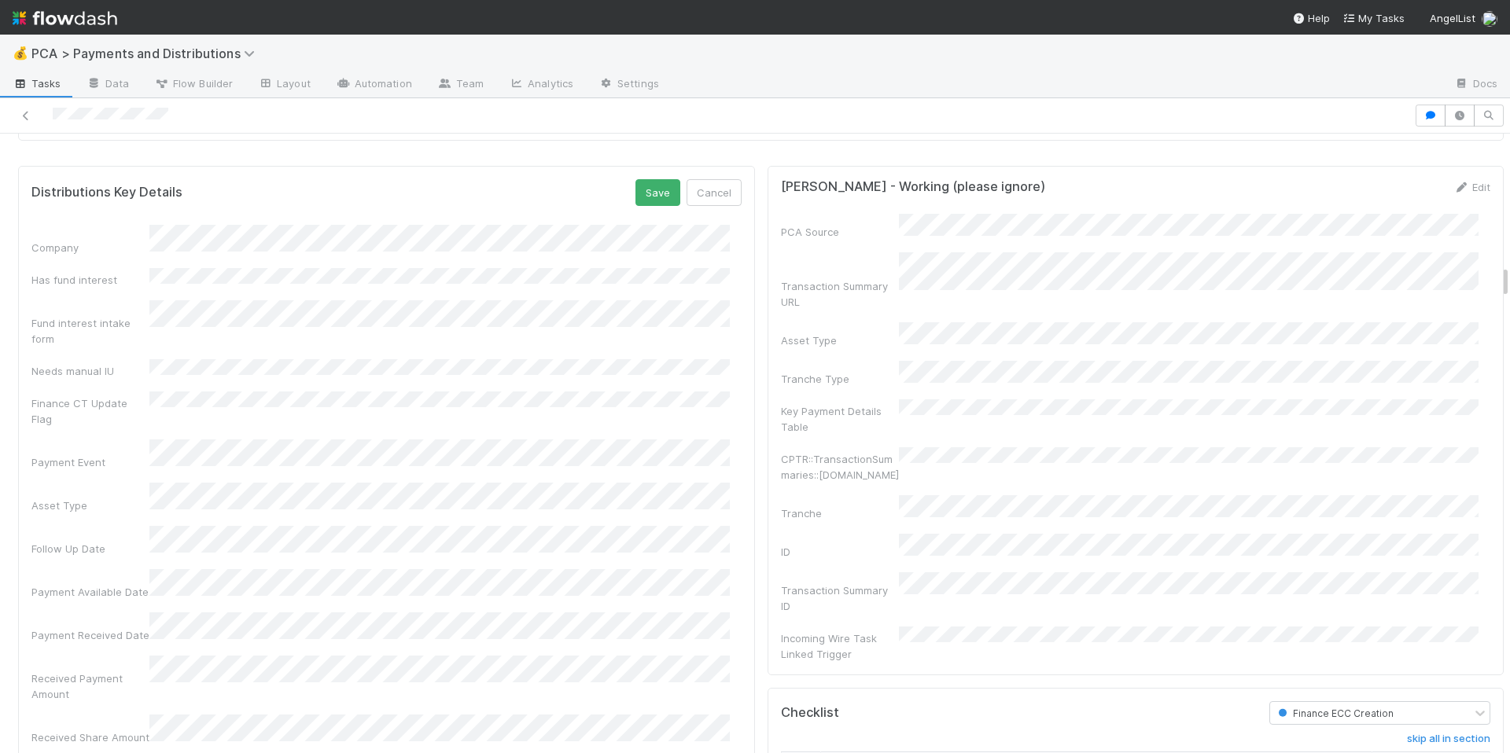
scroll to position [2444, 0]
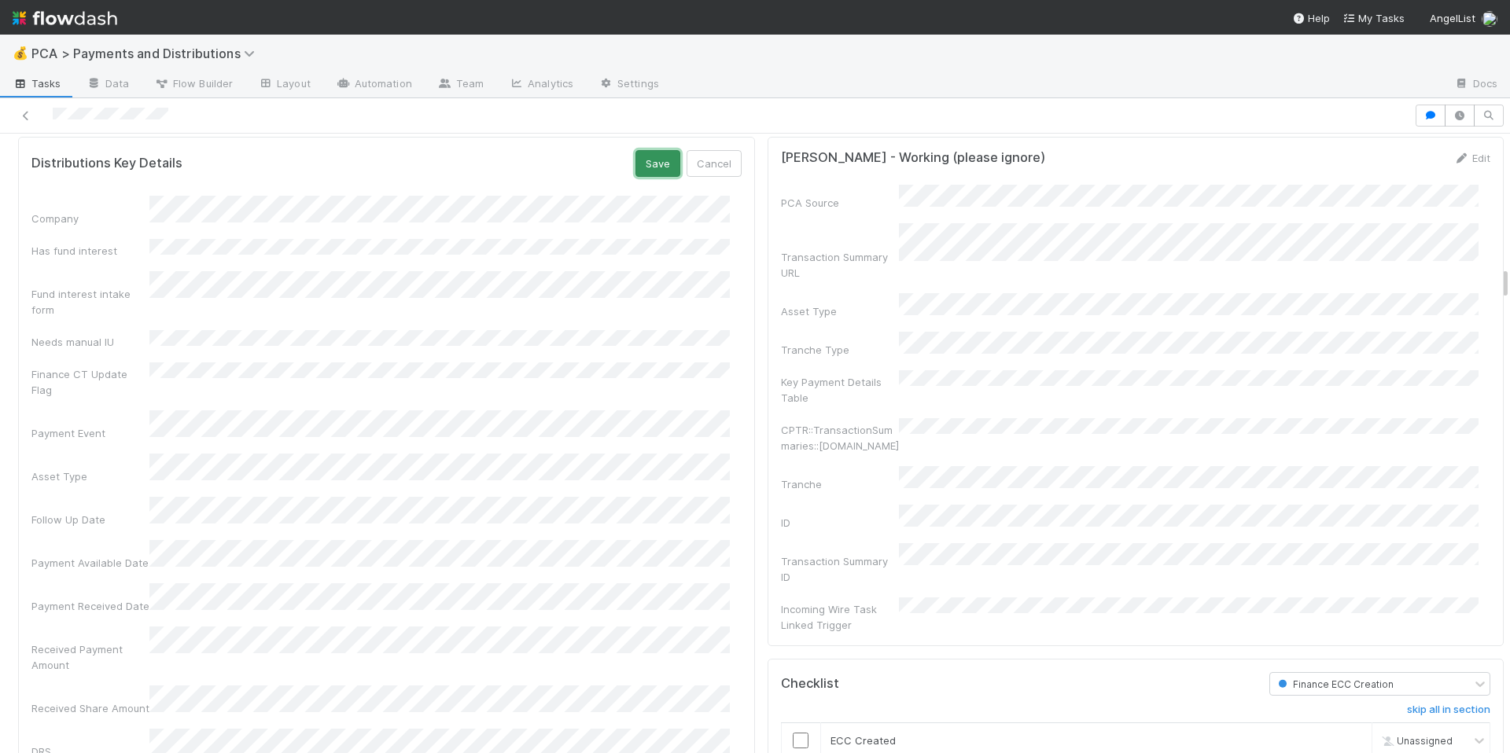
click at [635, 177] on button "Save" at bounding box center [657, 163] width 45 height 27
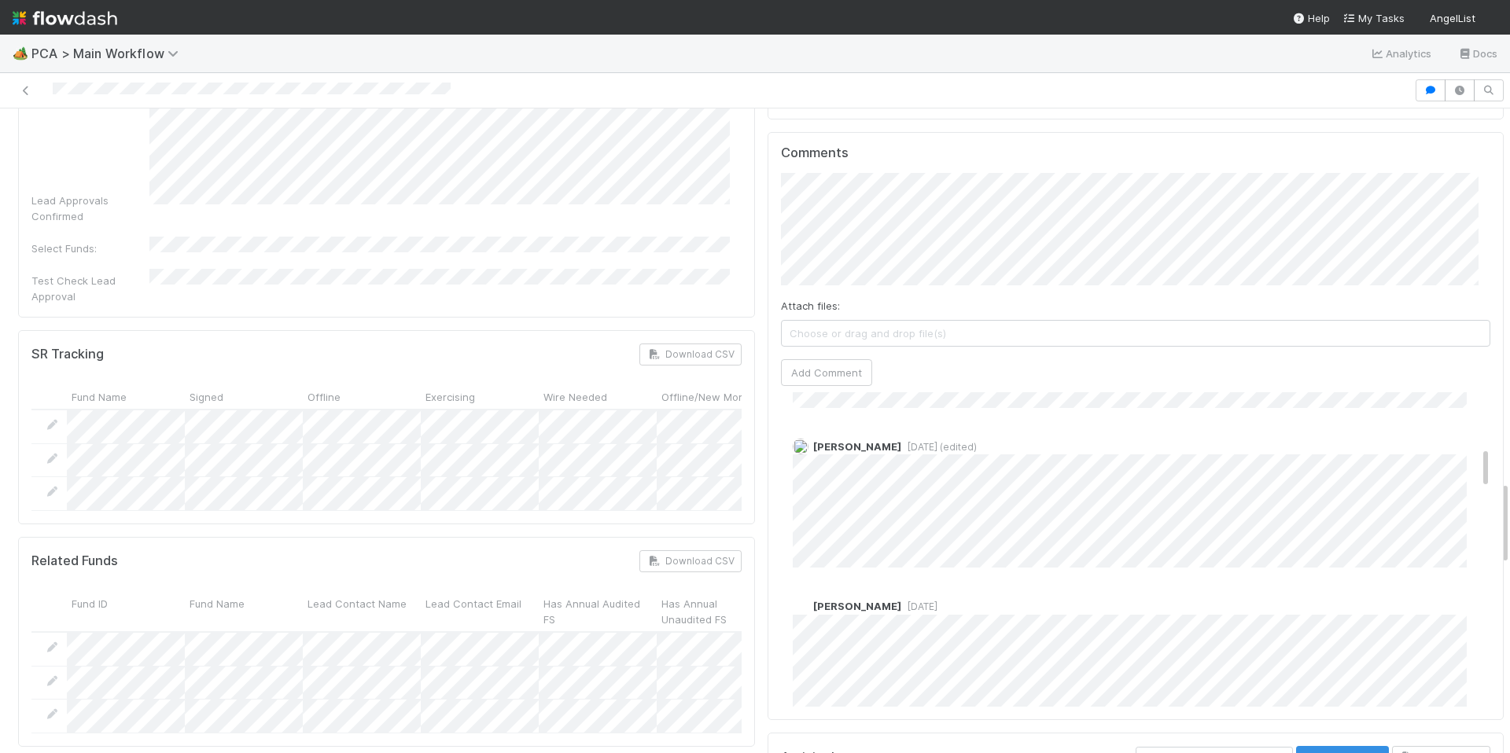
scroll to position [395, 0]
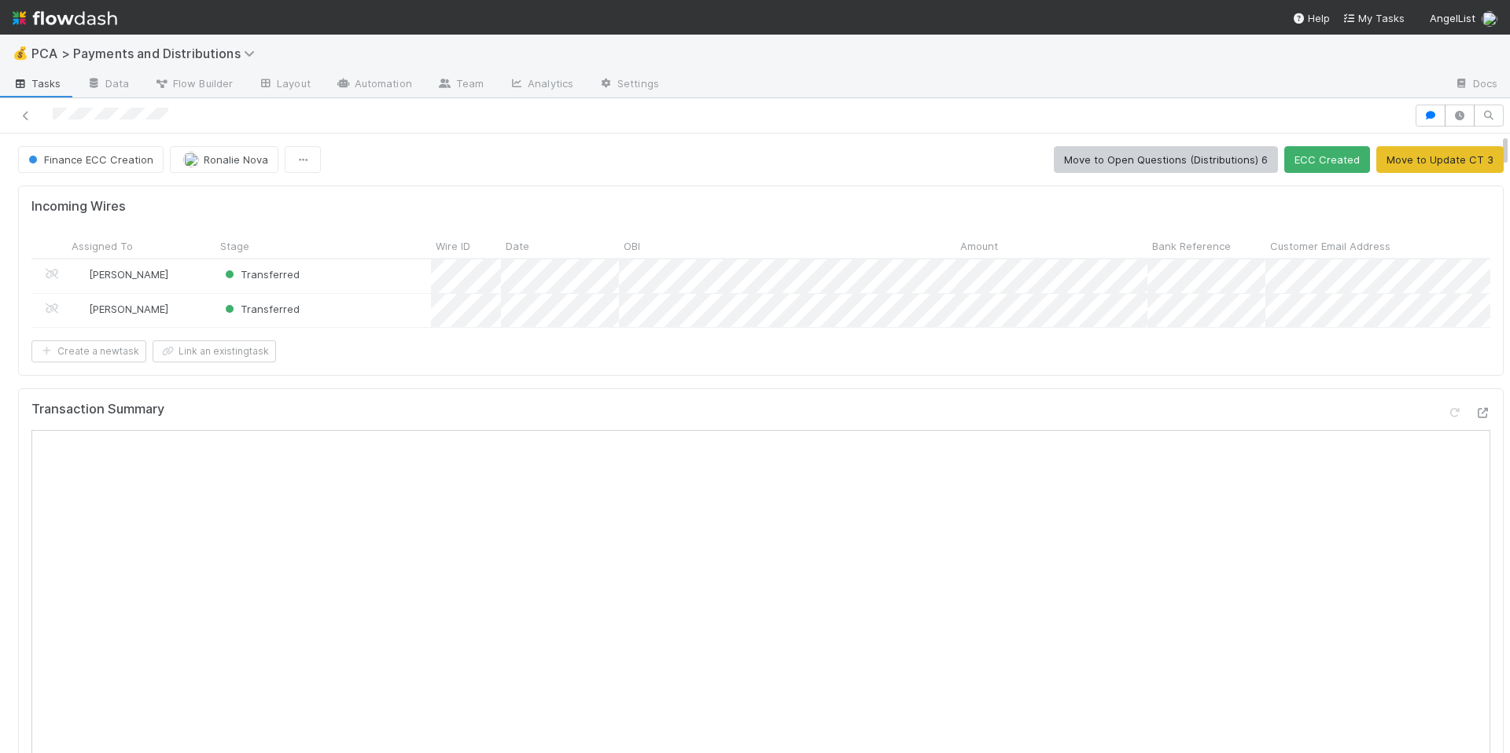
click at [96, 114] on div at bounding box center [706, 116] width 1401 height 22
click at [855, 375] on div "Incoming Wires Assigned To Stage Wire ID Date OBI Amount Bank Reference Custome…" at bounding box center [760, 281] width 1485 height 190
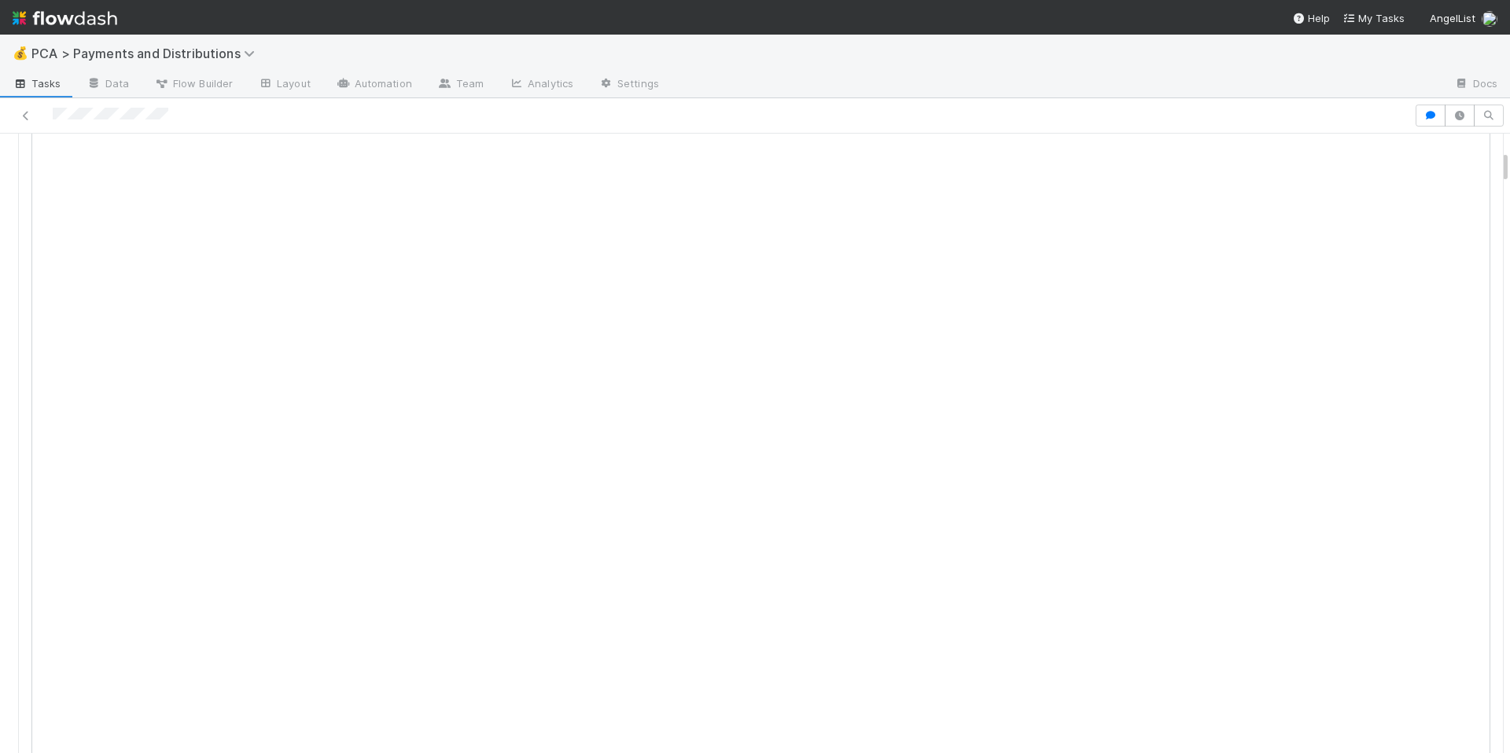
scroll to position [209, 0]
click at [1474, 209] on icon at bounding box center [1482, 204] width 16 height 10
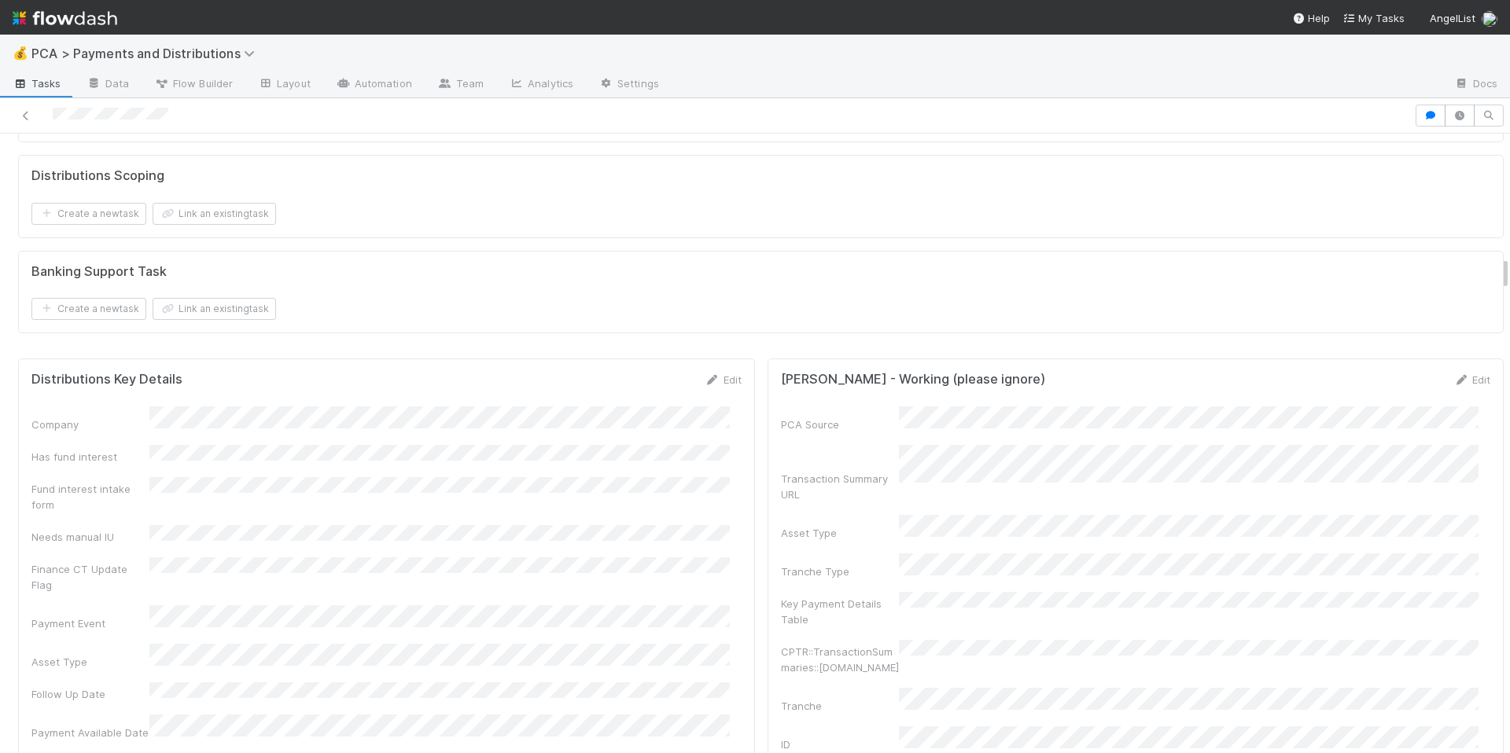
scroll to position [2223, 0]
click at [705, 385] on icon at bounding box center [713, 379] width 16 height 10
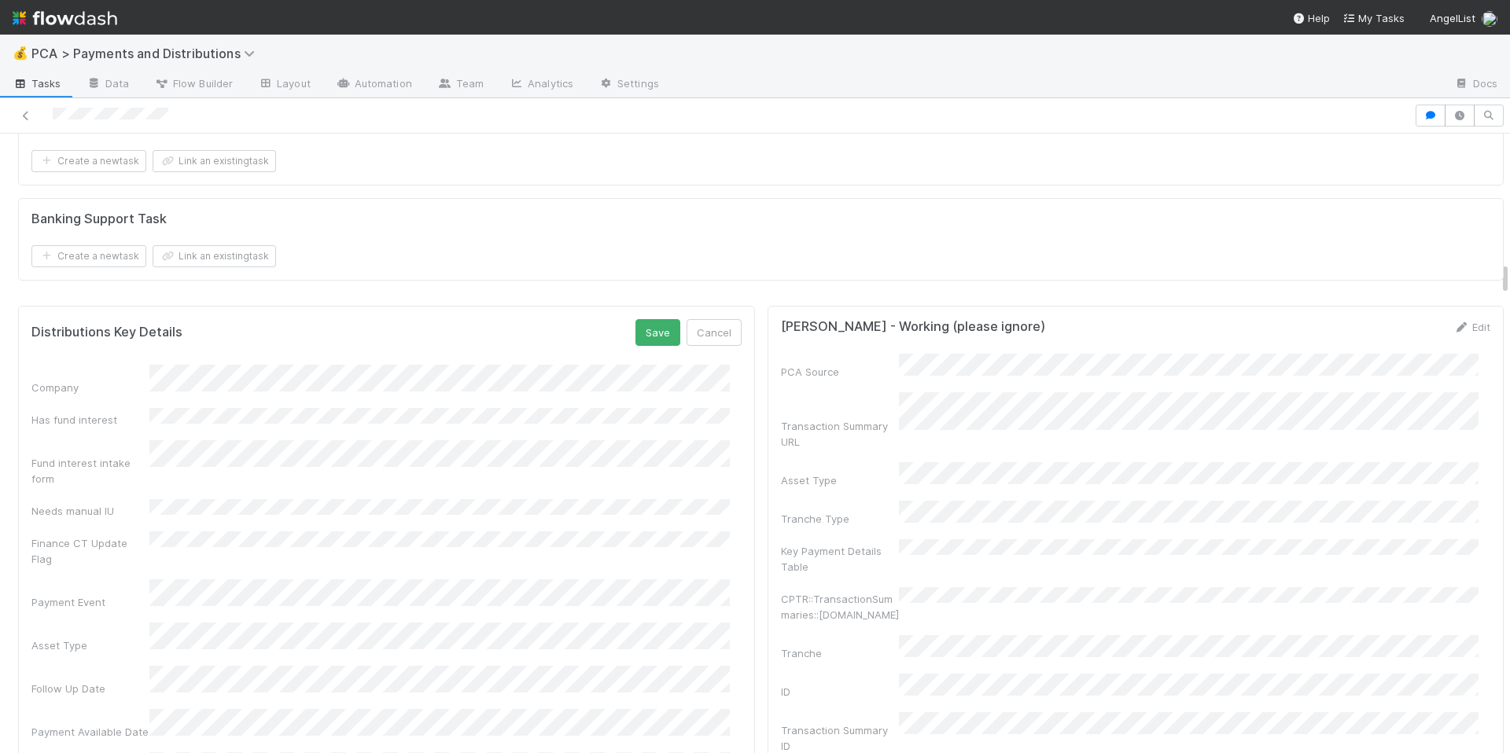
scroll to position [2356, 0]
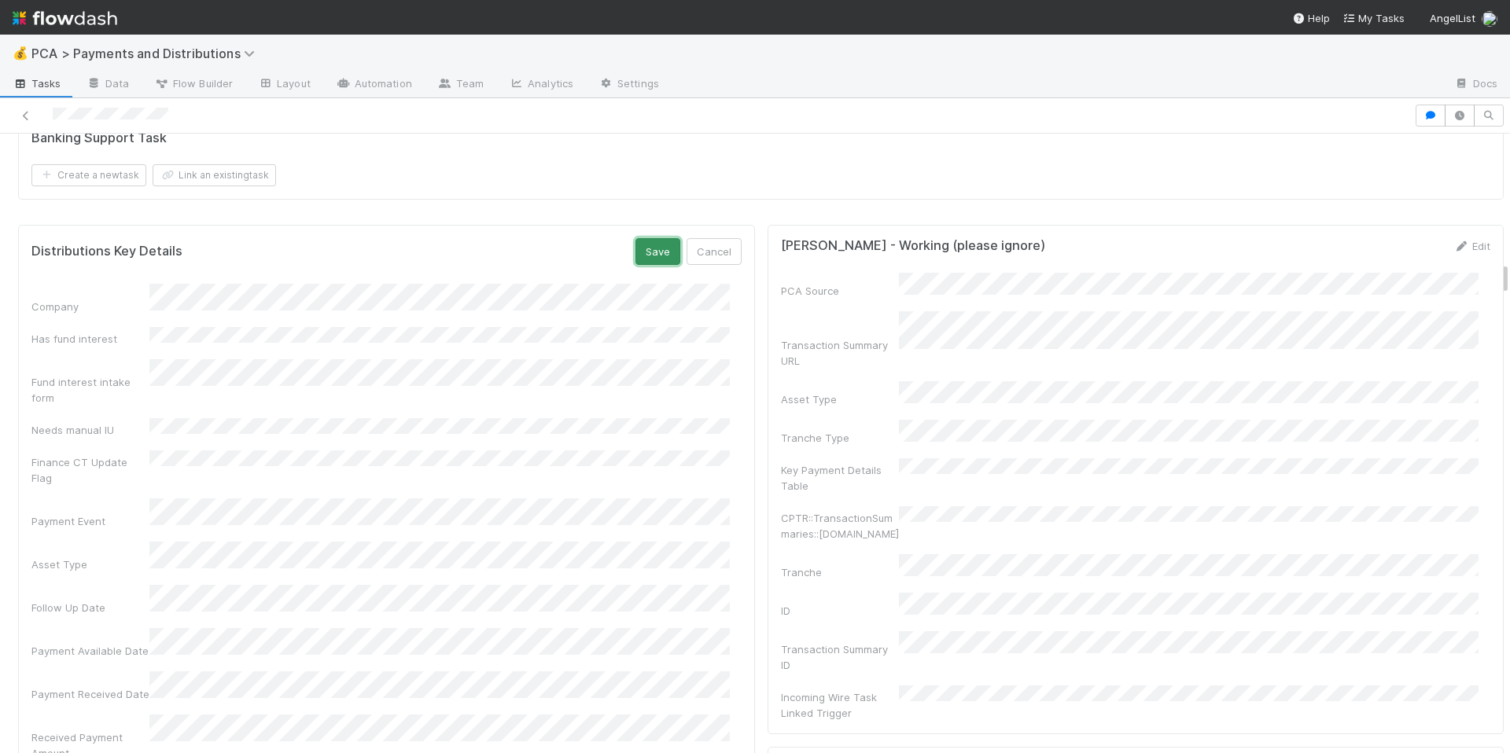
click at [635, 265] on button "Save" at bounding box center [657, 251] width 45 height 27
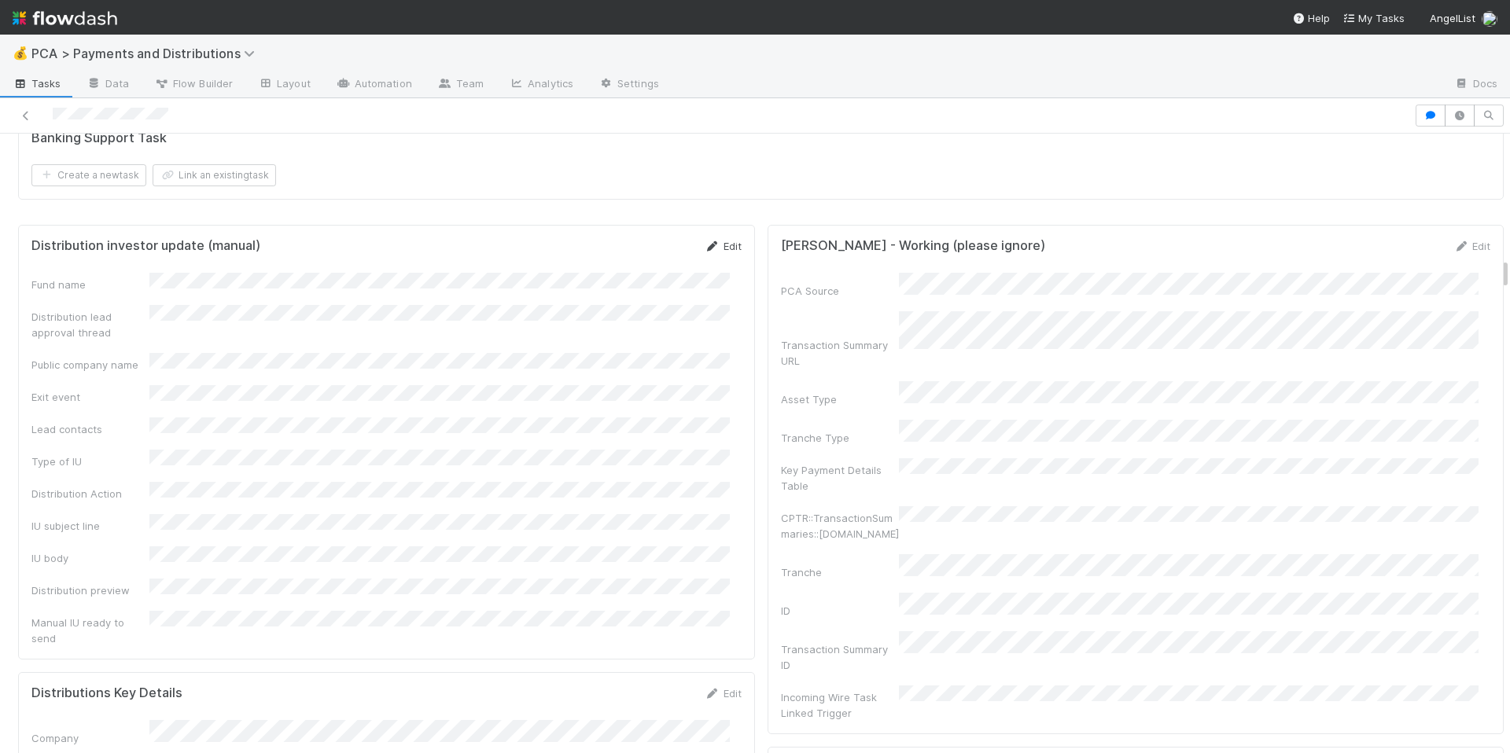
click at [705, 252] on icon at bounding box center [713, 246] width 16 height 10
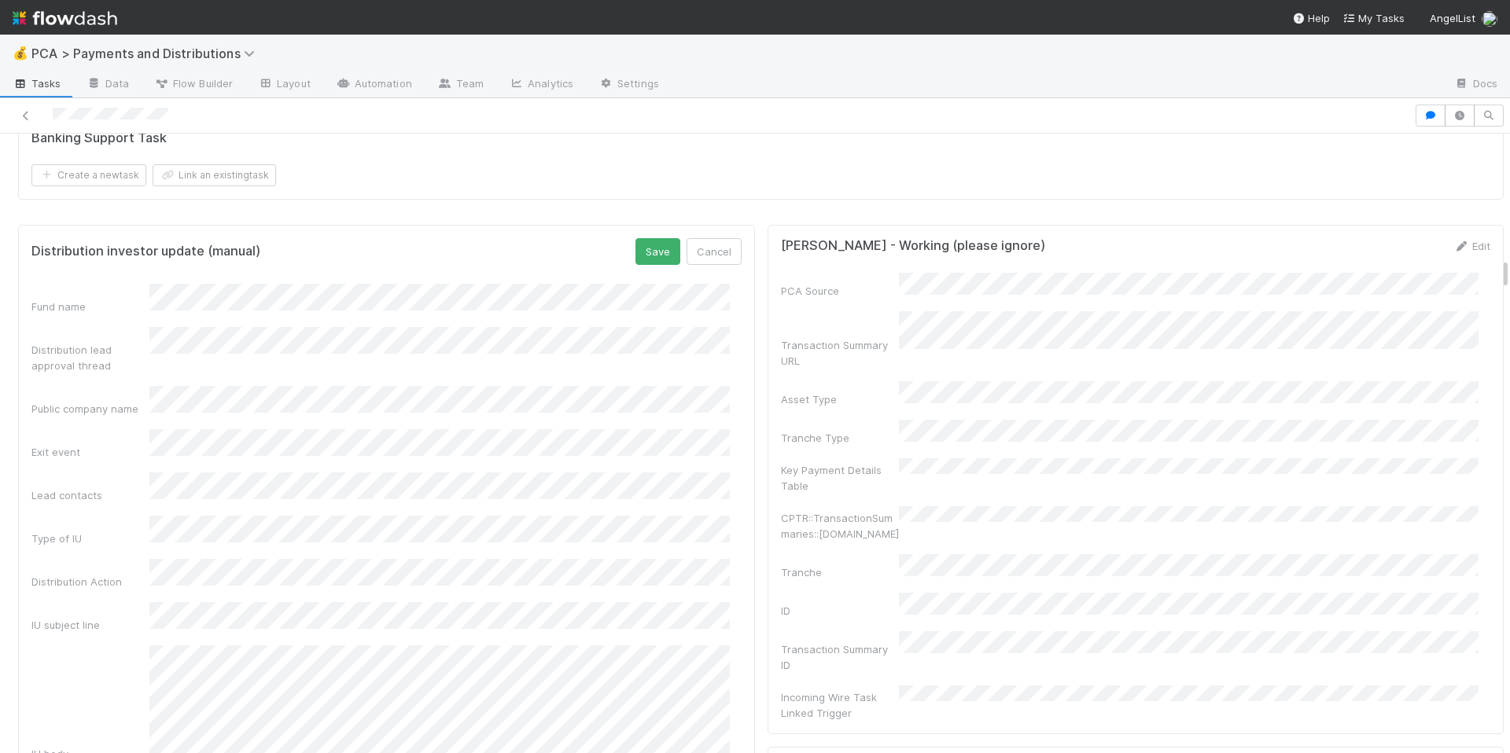
click at [89, 473] on div "Fund name Distribution lead approval thread Public company name Exit event Lead…" at bounding box center [386, 568] width 710 height 569
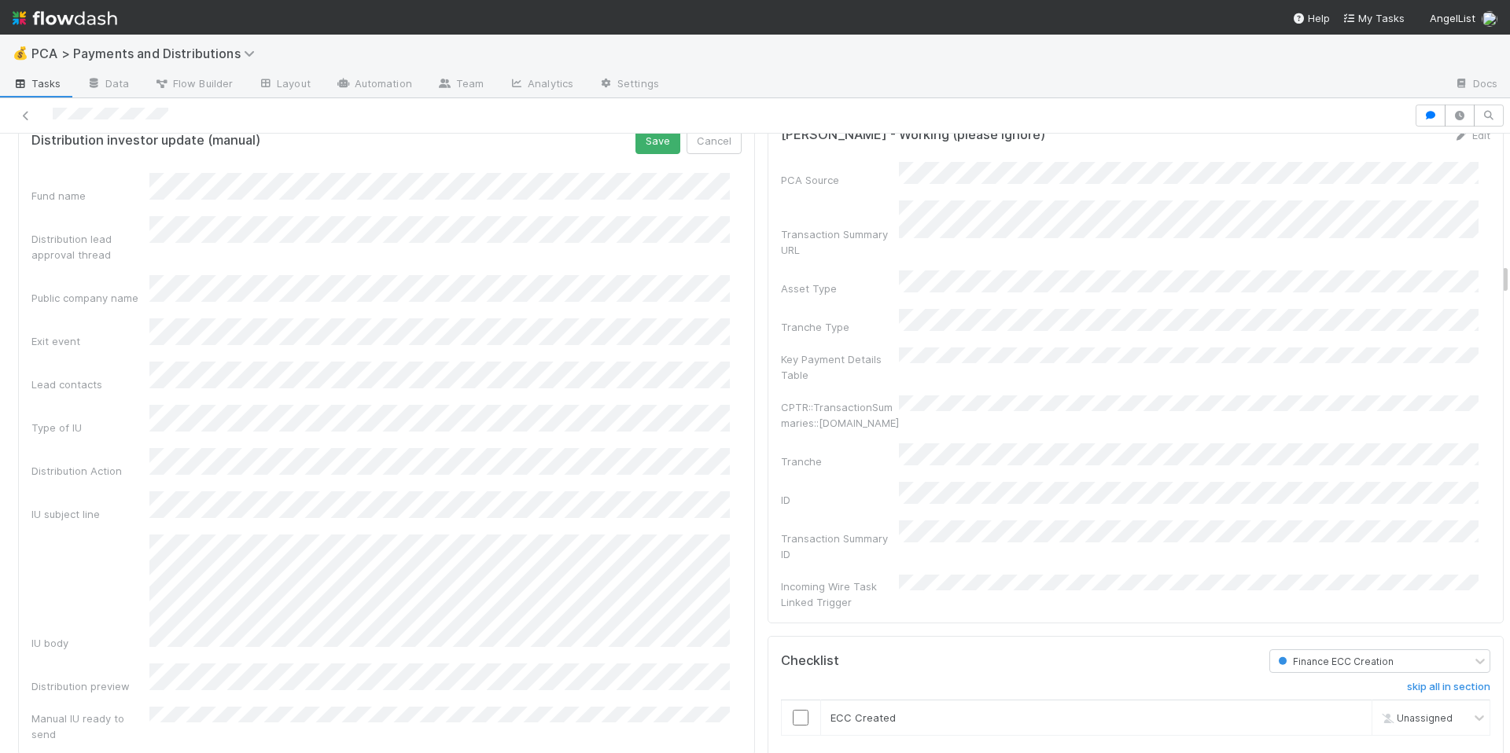
scroll to position [2468, 0]
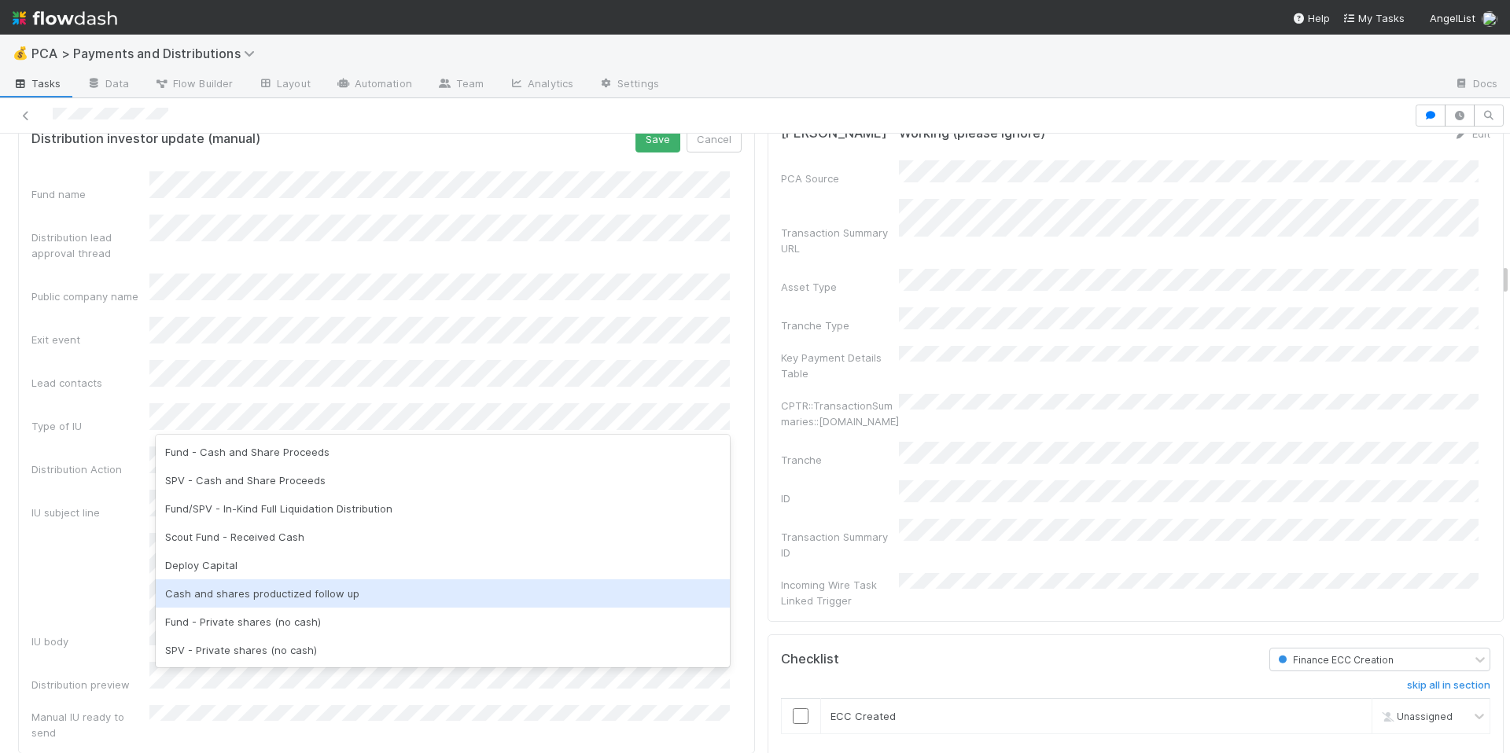
click at [363, 591] on div "Cash and shares productized follow up" at bounding box center [443, 594] width 574 height 28
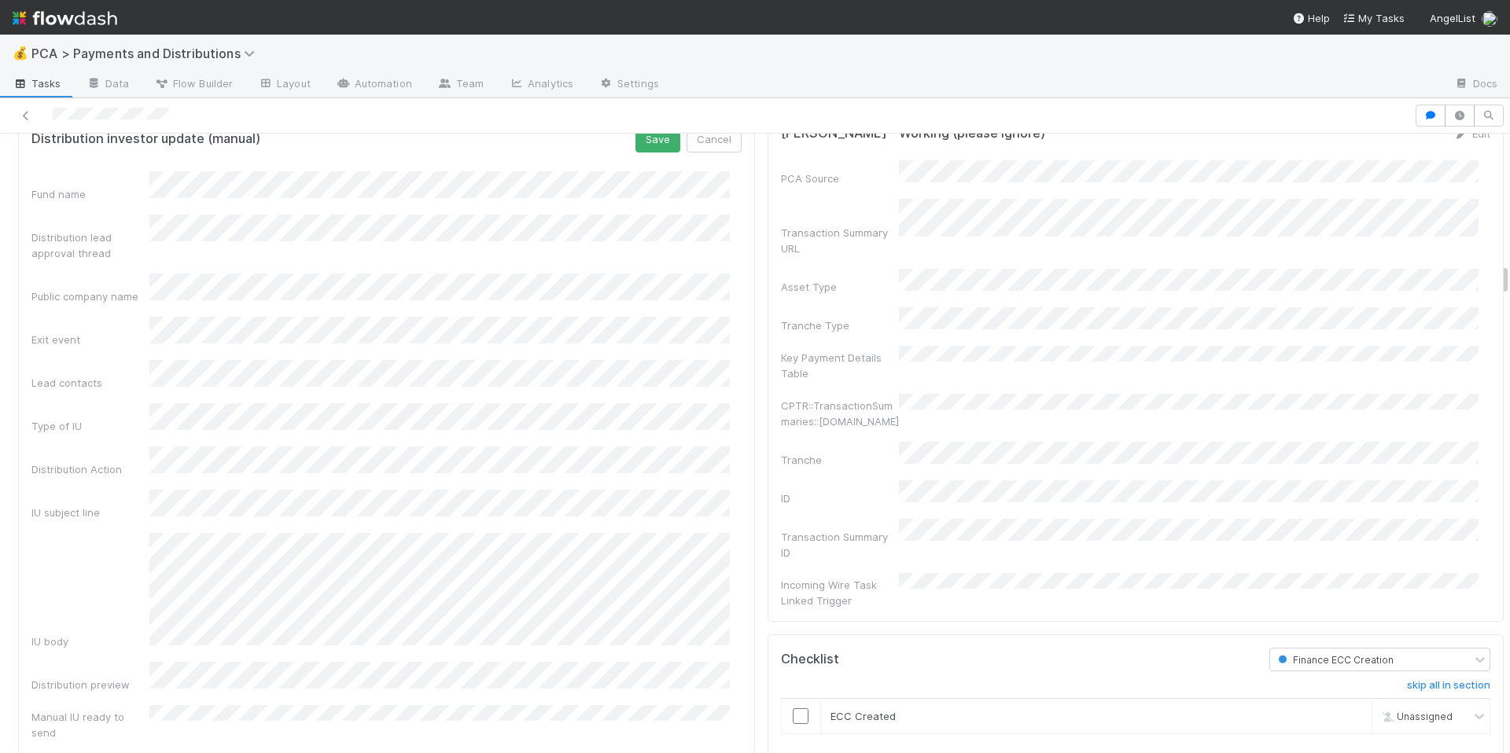
click at [87, 588] on div "IU body" at bounding box center [386, 591] width 710 height 116
click at [636, 153] on button "Save" at bounding box center [657, 139] width 45 height 27
click at [705, 139] on icon at bounding box center [713, 134] width 16 height 10
click at [132, 591] on div "IU body" at bounding box center [386, 615] width 710 height 170
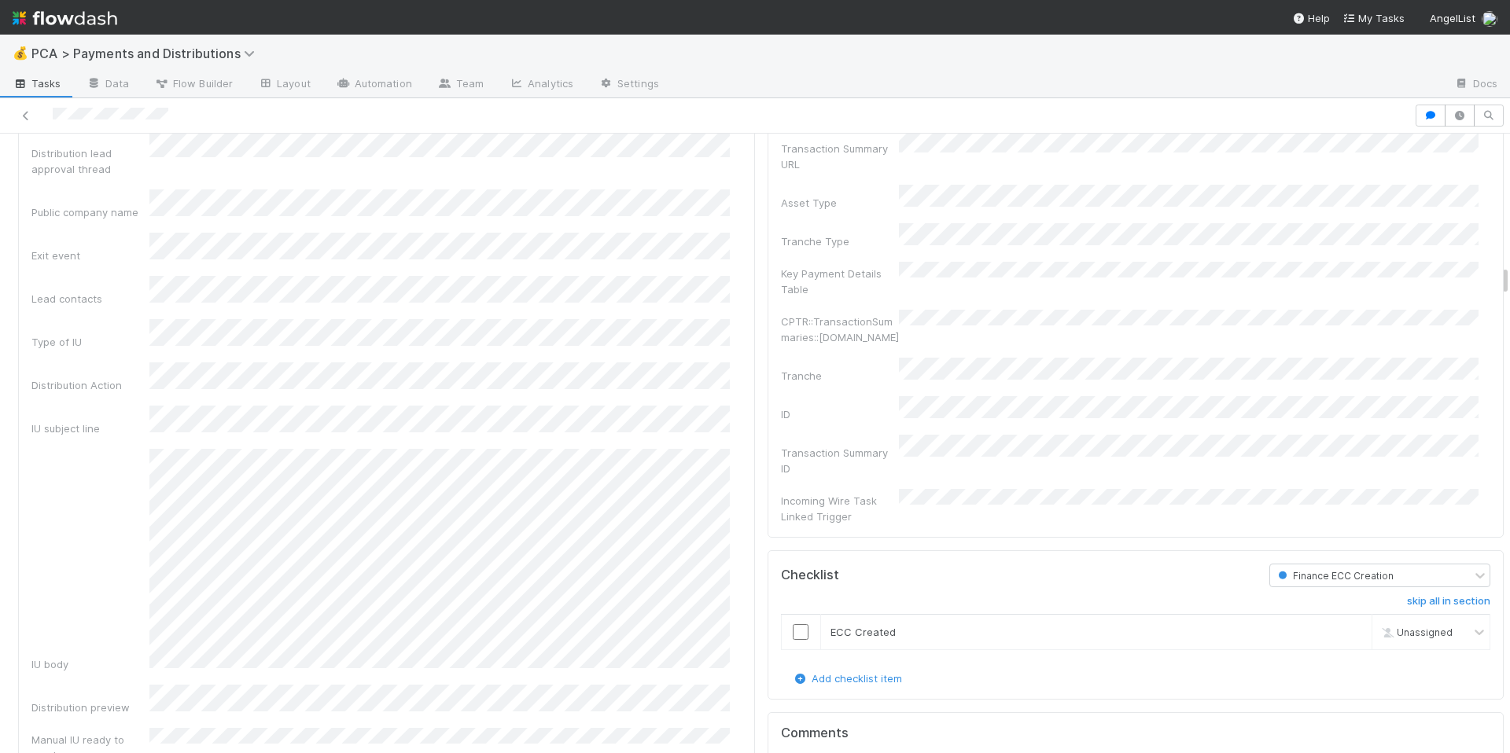
scroll to position [2571, 0]
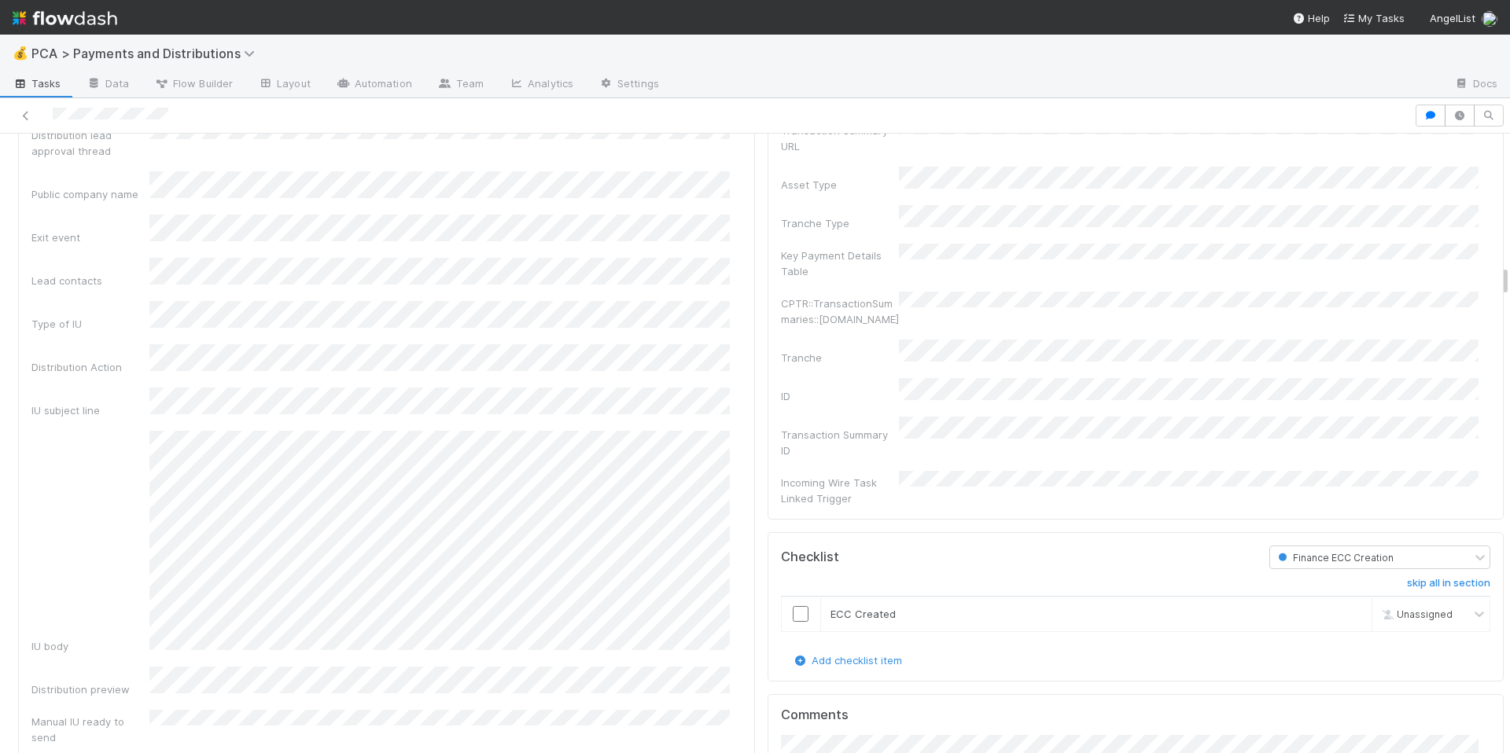
click at [92, 564] on div "IU body" at bounding box center [386, 542] width 710 height 223
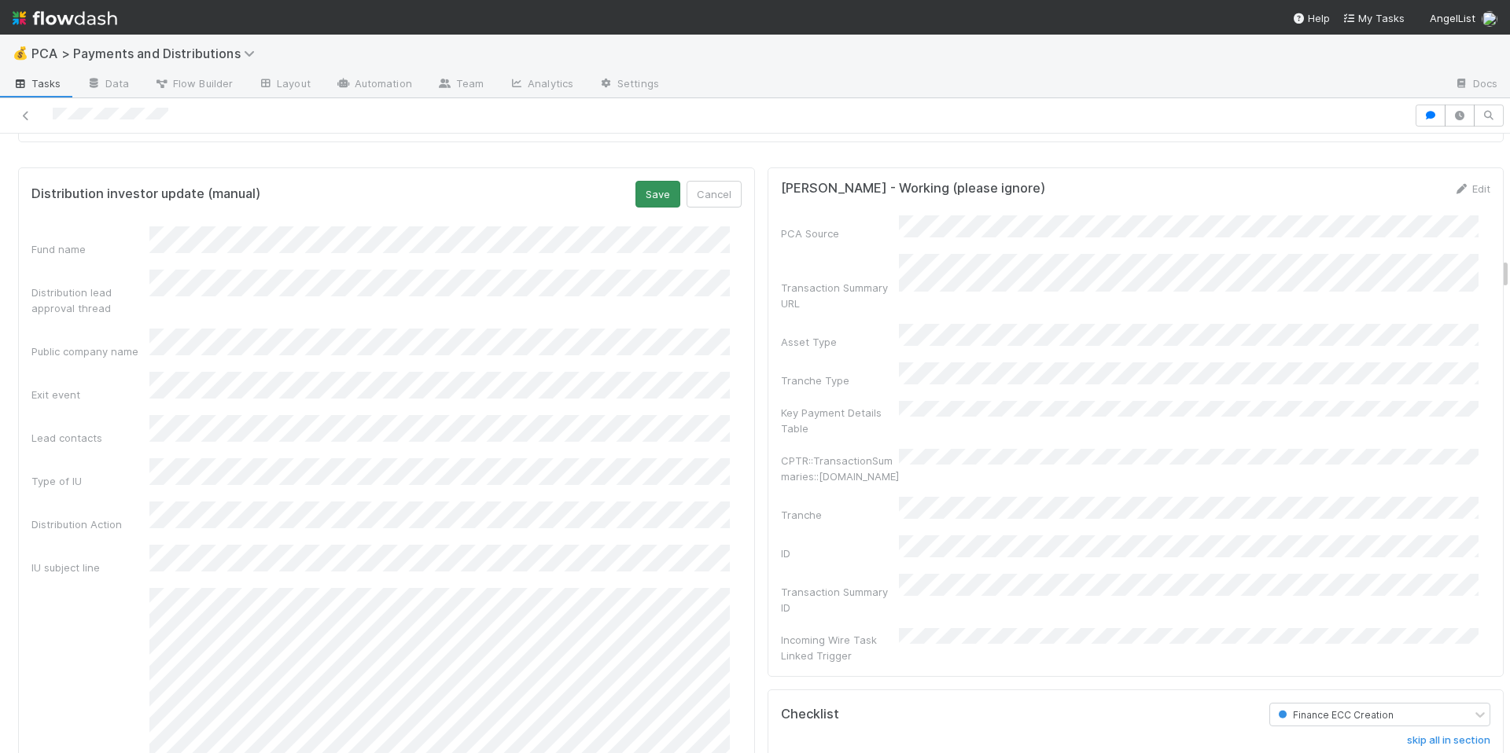
scroll to position [2406, 0]
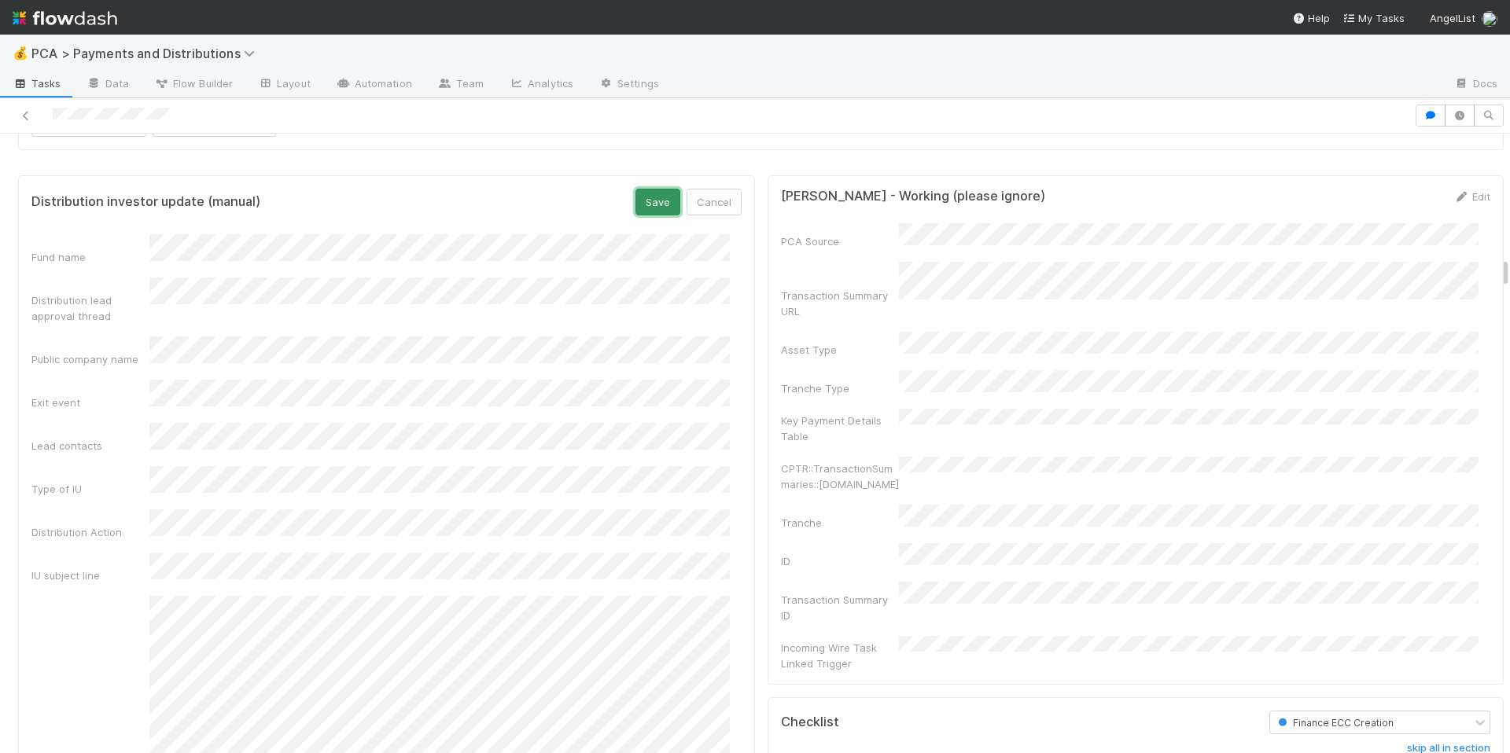
click at [651, 215] on button "Save" at bounding box center [657, 202] width 45 height 27
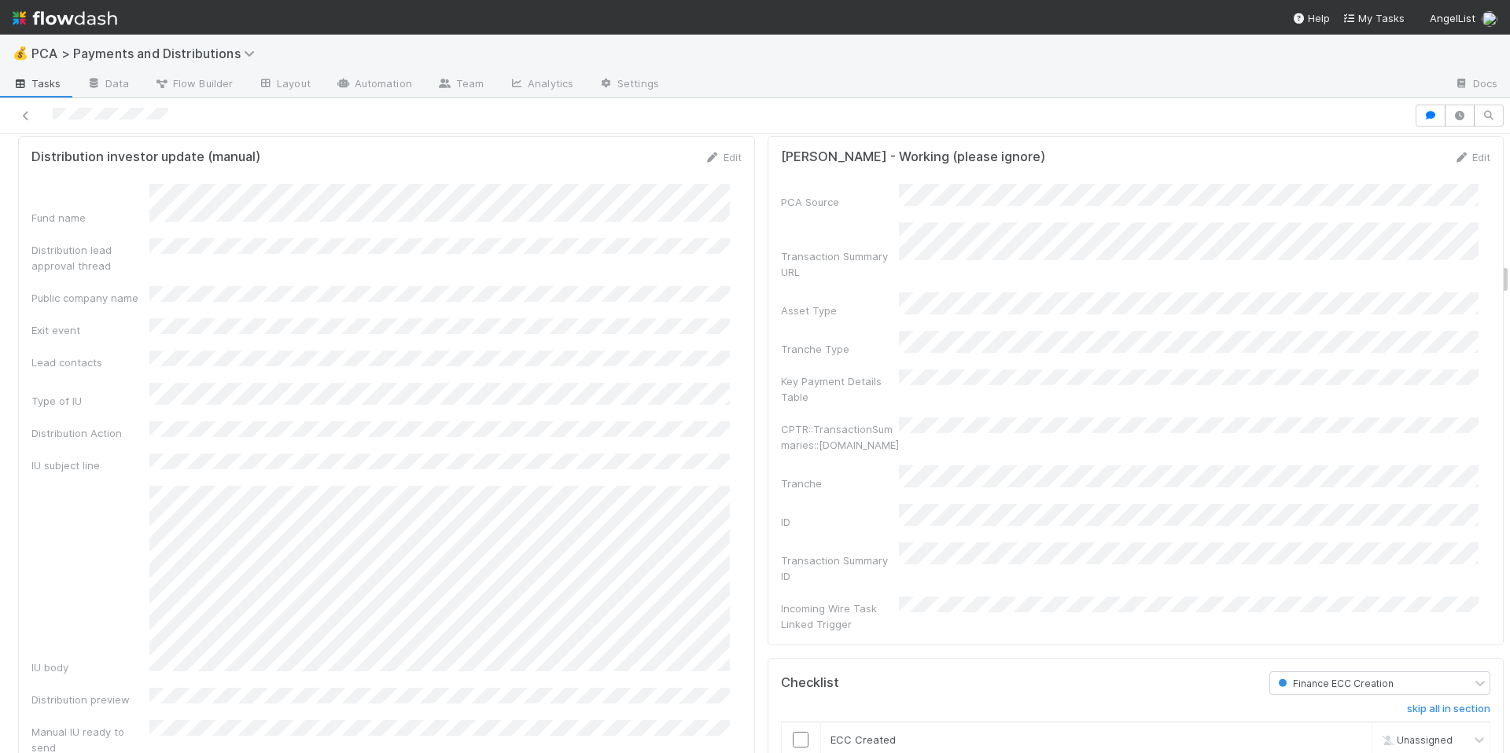
scroll to position [2363, 0]
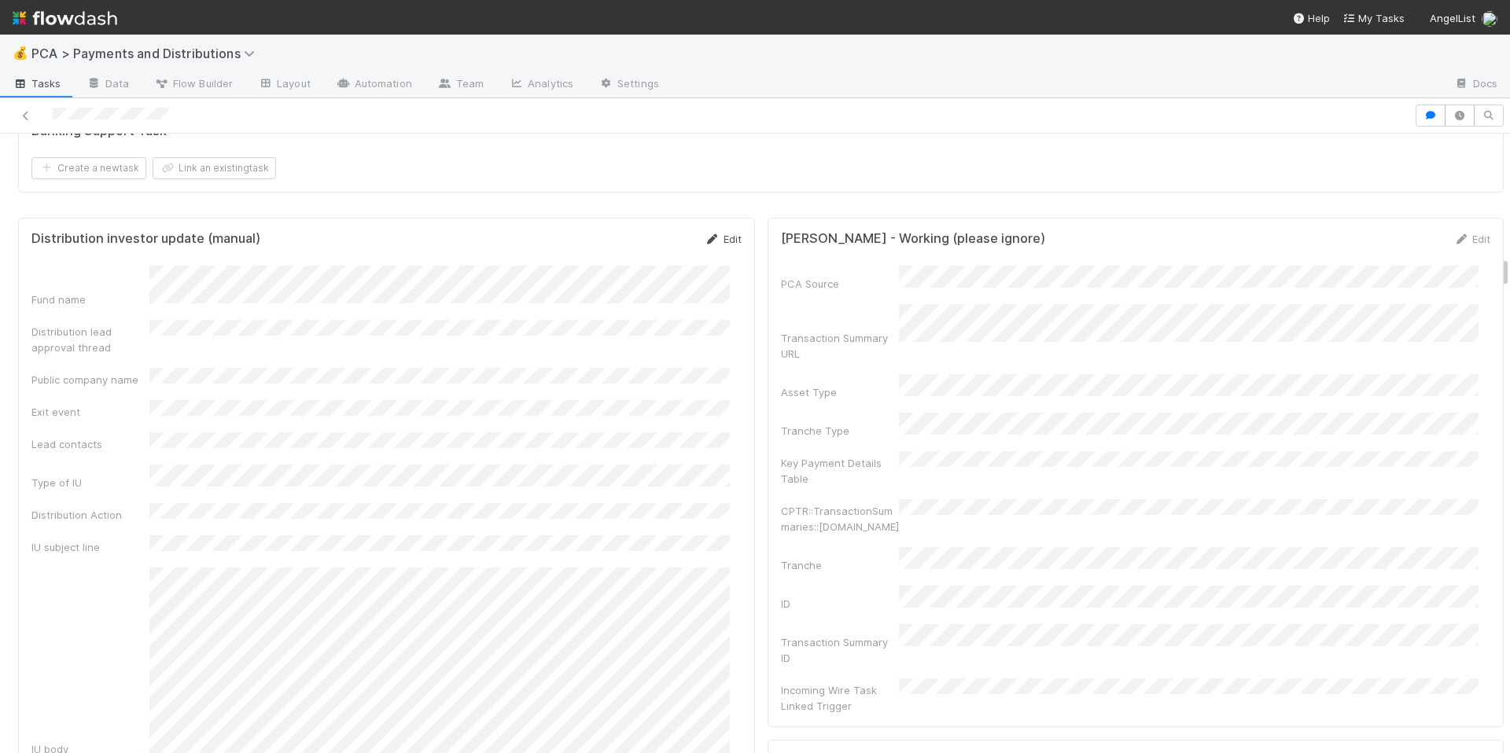
click at [710, 245] on link "Edit" at bounding box center [723, 239] width 37 height 13
click at [645, 258] on button "Save" at bounding box center [657, 244] width 45 height 27
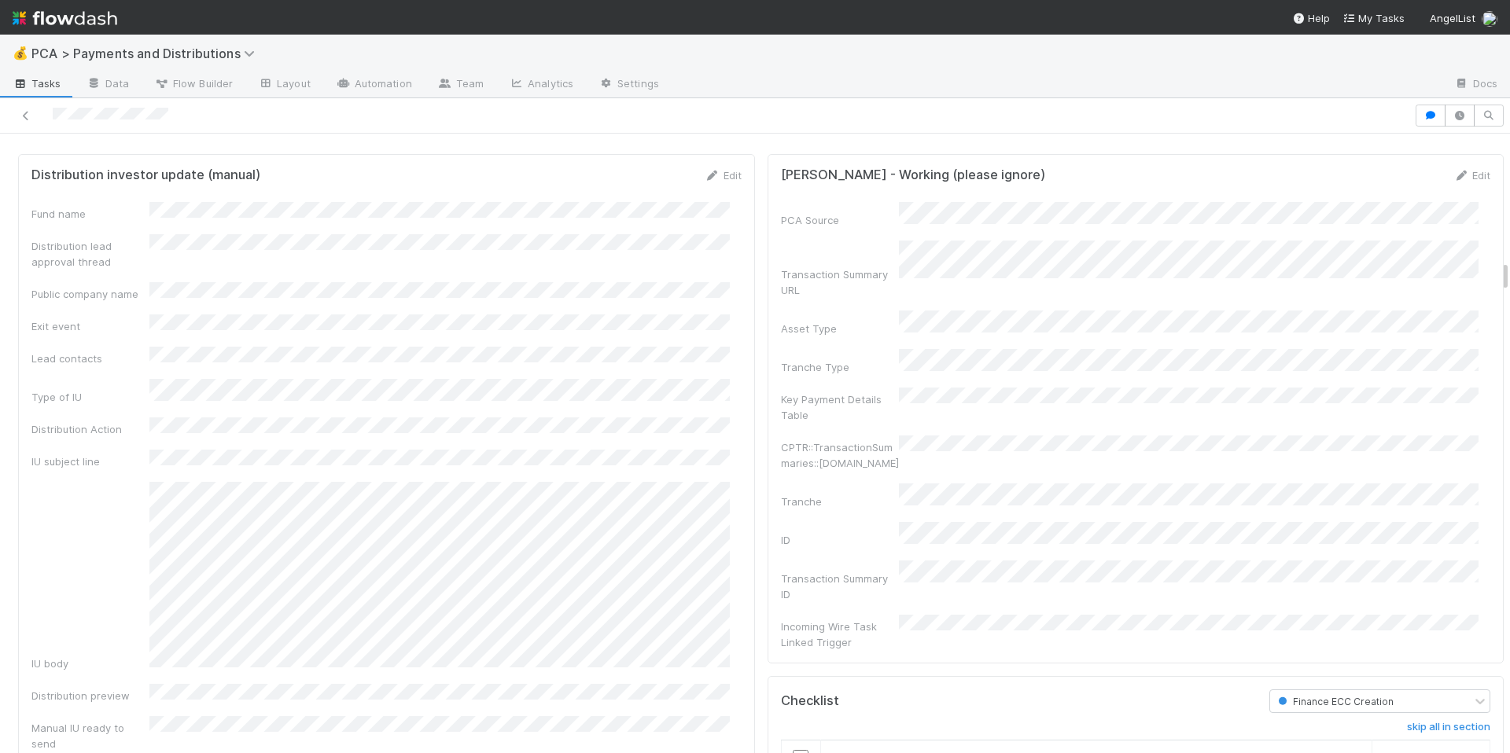
scroll to position [2430, 0]
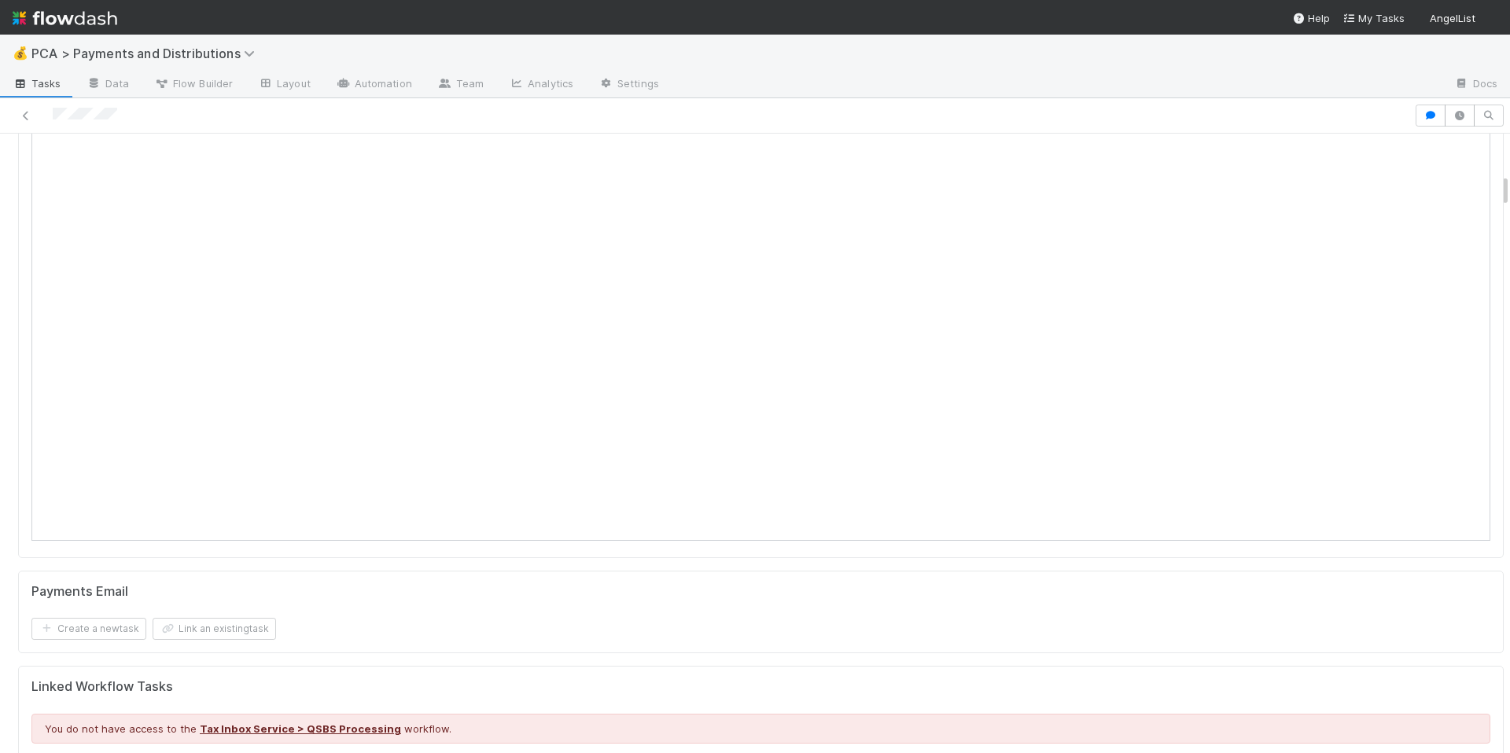
scroll to position [733, 0]
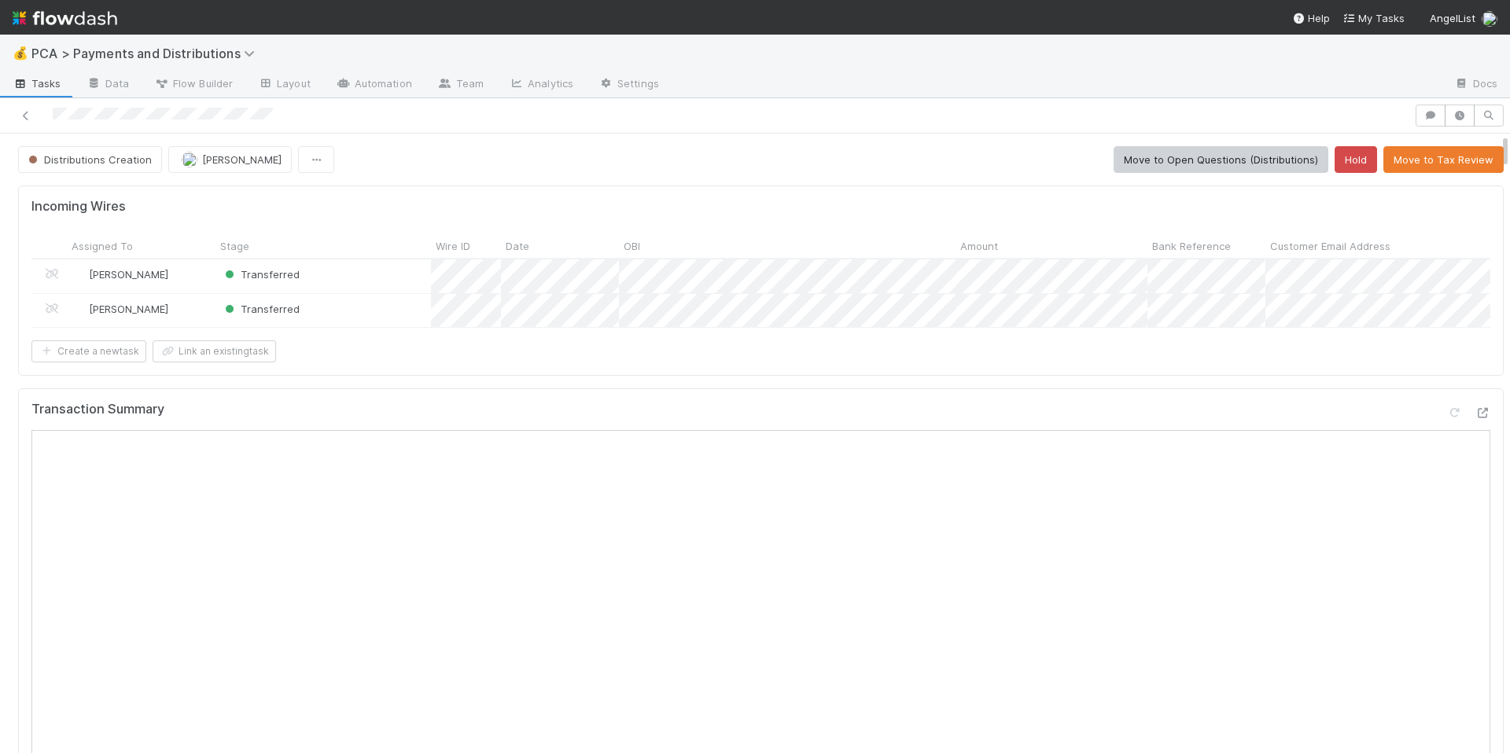
click at [1474, 418] on icon at bounding box center [1482, 413] width 16 height 10
click at [1044, 430] on div "Transaction Summary" at bounding box center [760, 416] width 1459 height 28
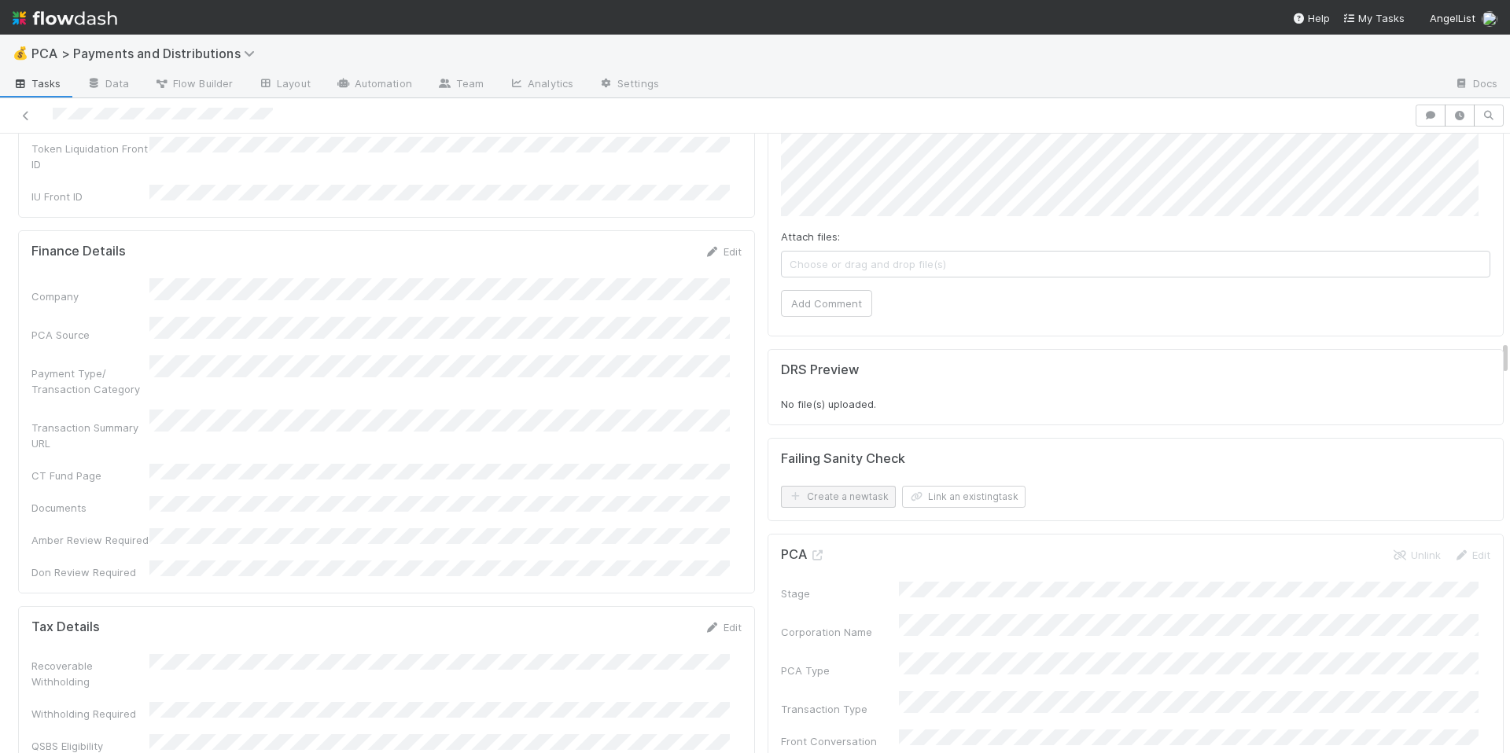
scroll to position [3323, 0]
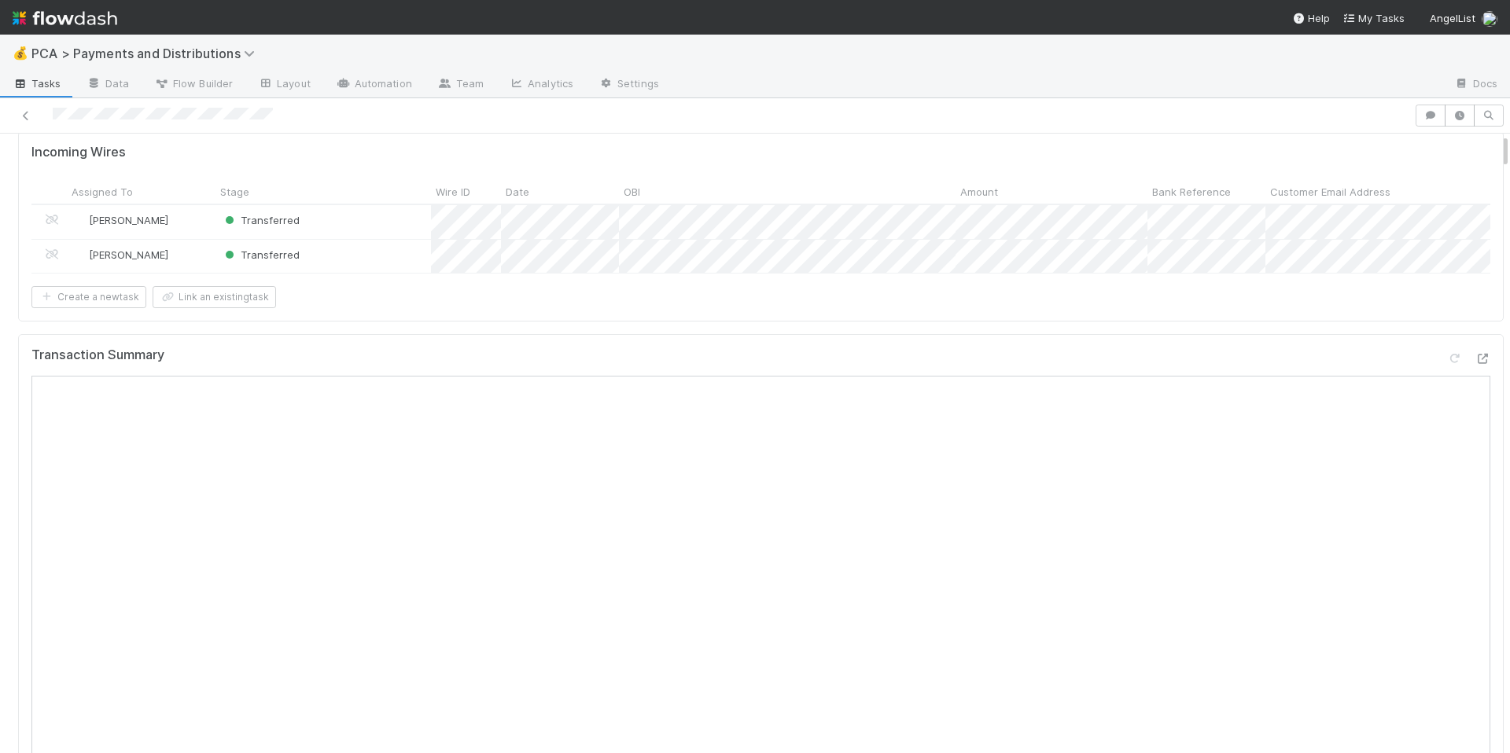
scroll to position [0, 0]
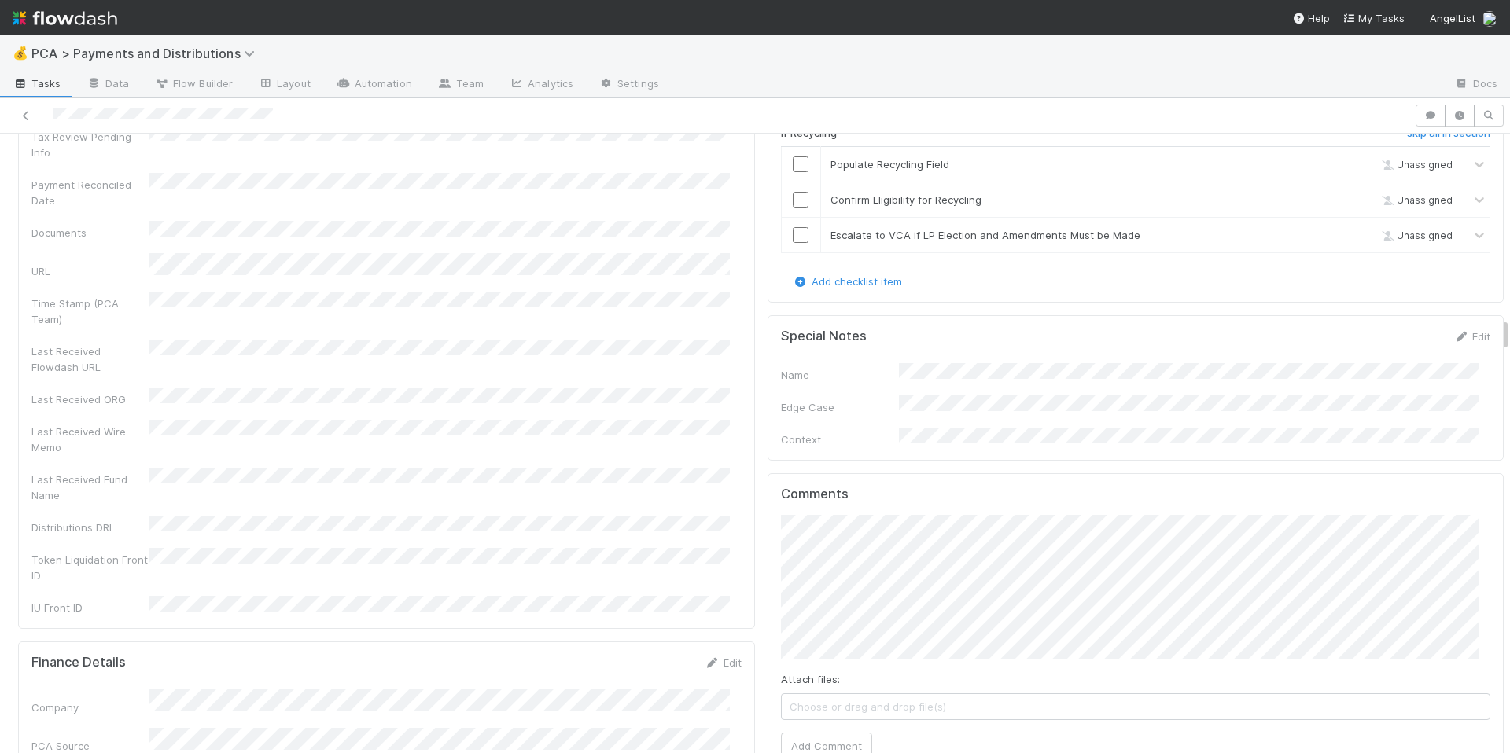
scroll to position [3249, 0]
click at [814, 639] on div "Attach files: Choose or drag and drop file(s) Add Comment" at bounding box center [1136, 636] width 710 height 245
click at [768, 626] on div "Comments Attach files: Choose or drag and drop file(s) Add Comment" at bounding box center [1136, 626] width 737 height 306
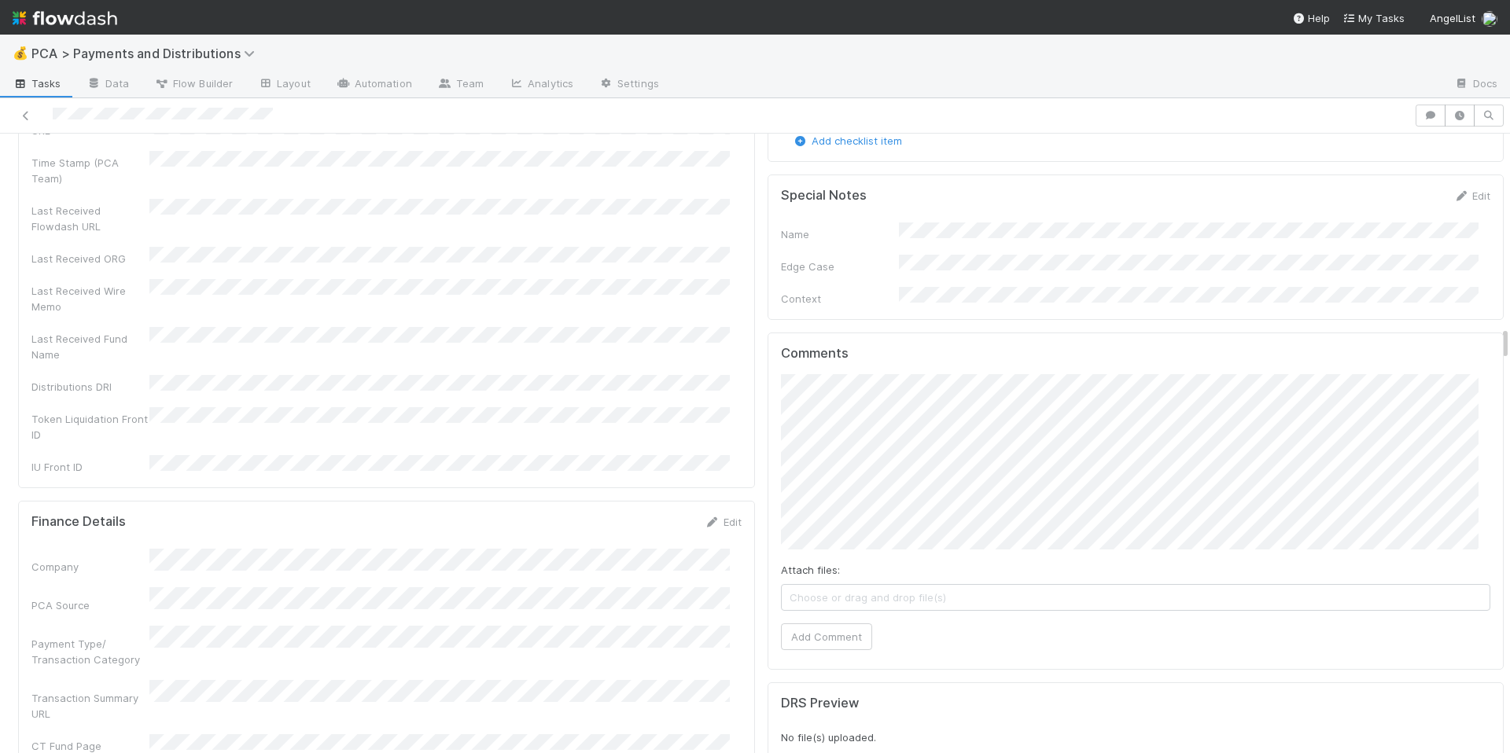
scroll to position [3403, 0]
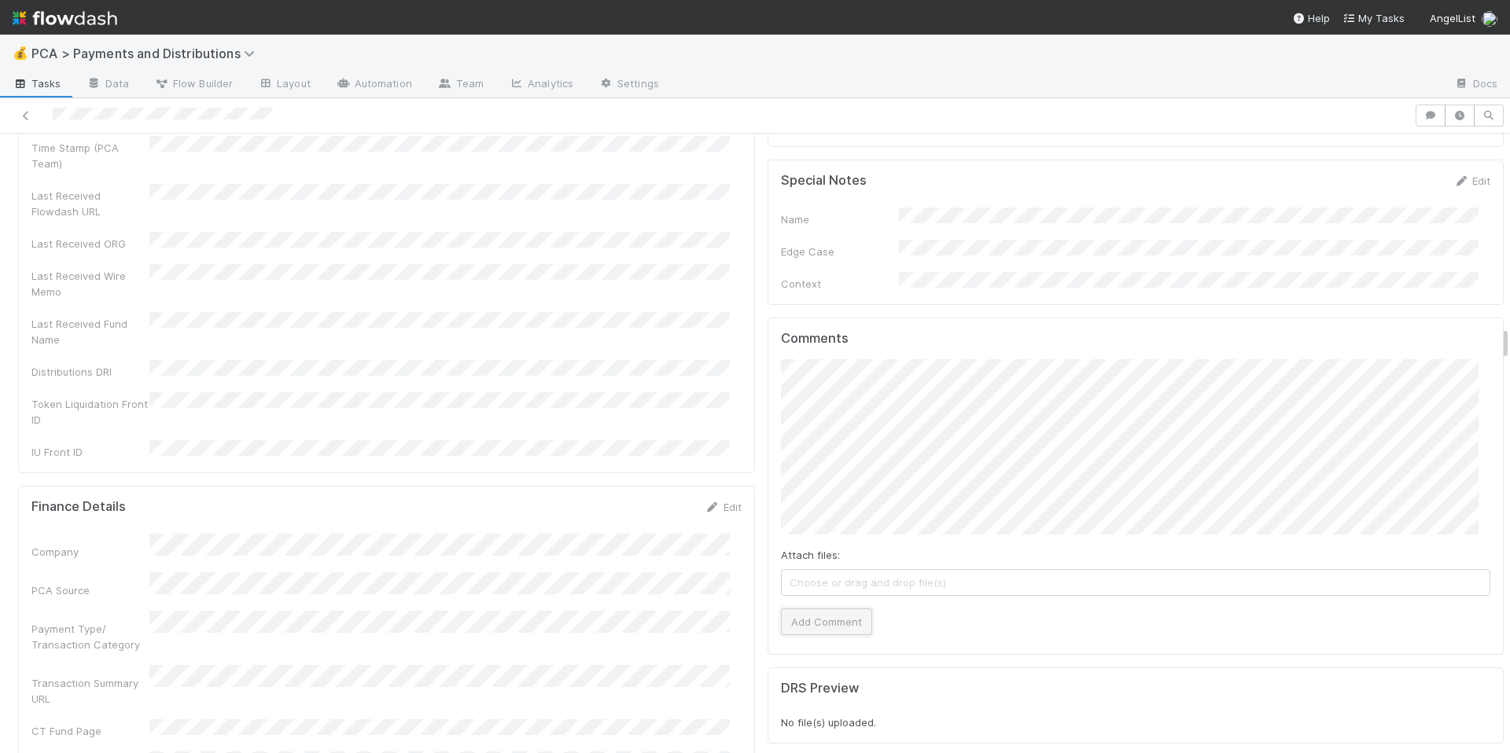
click at [838, 609] on button "Add Comment" at bounding box center [826, 622] width 91 height 27
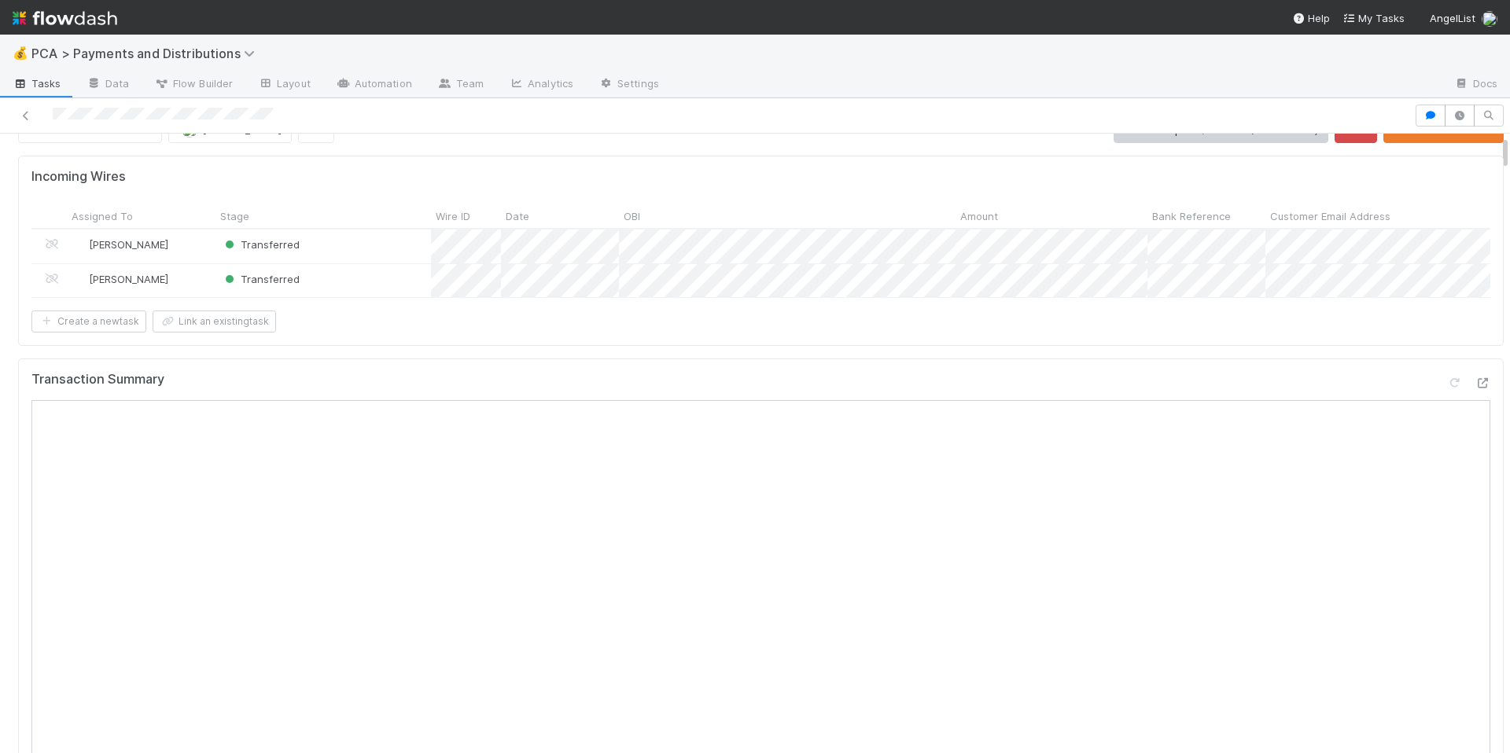
scroll to position [0, 0]
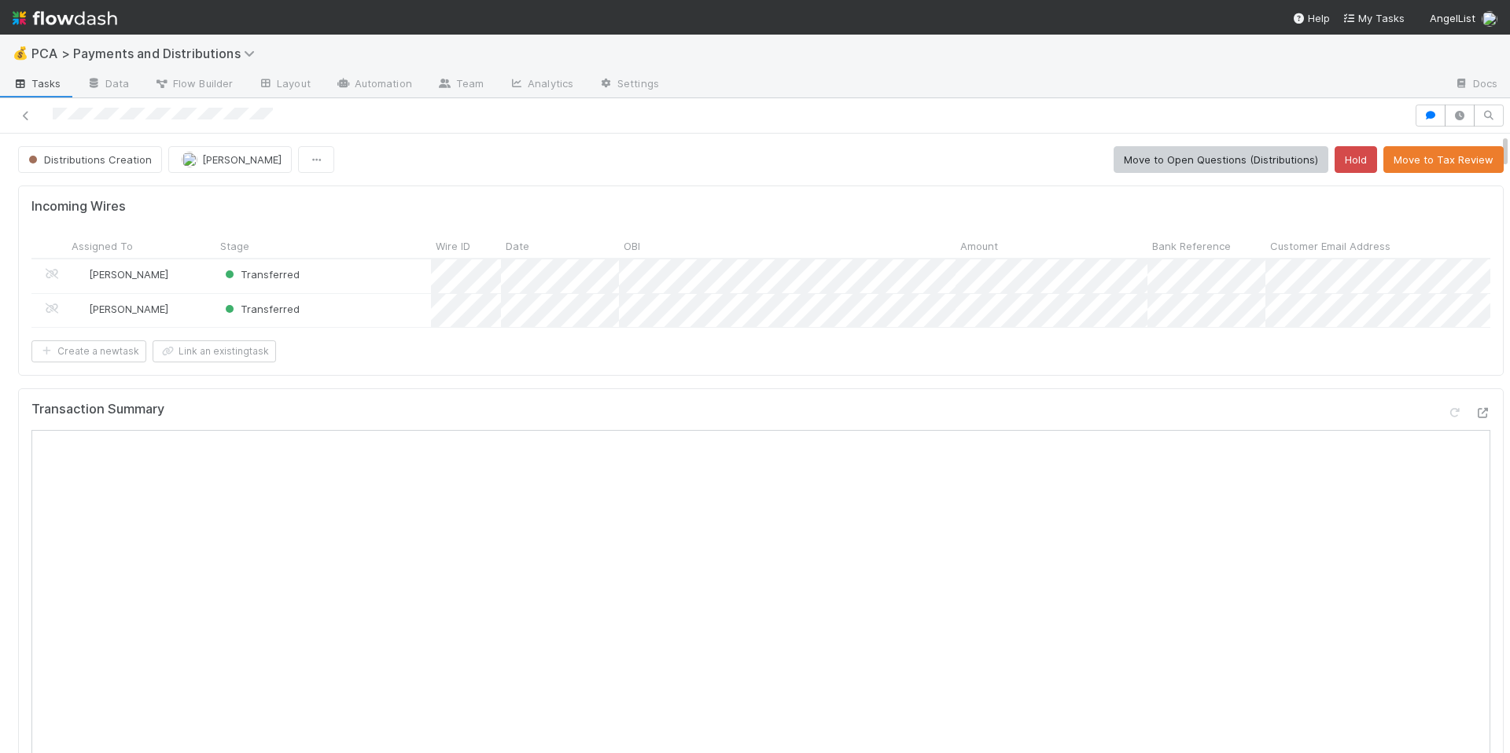
click at [1411, 152] on button "Move to Tax Review" at bounding box center [1443, 159] width 120 height 27
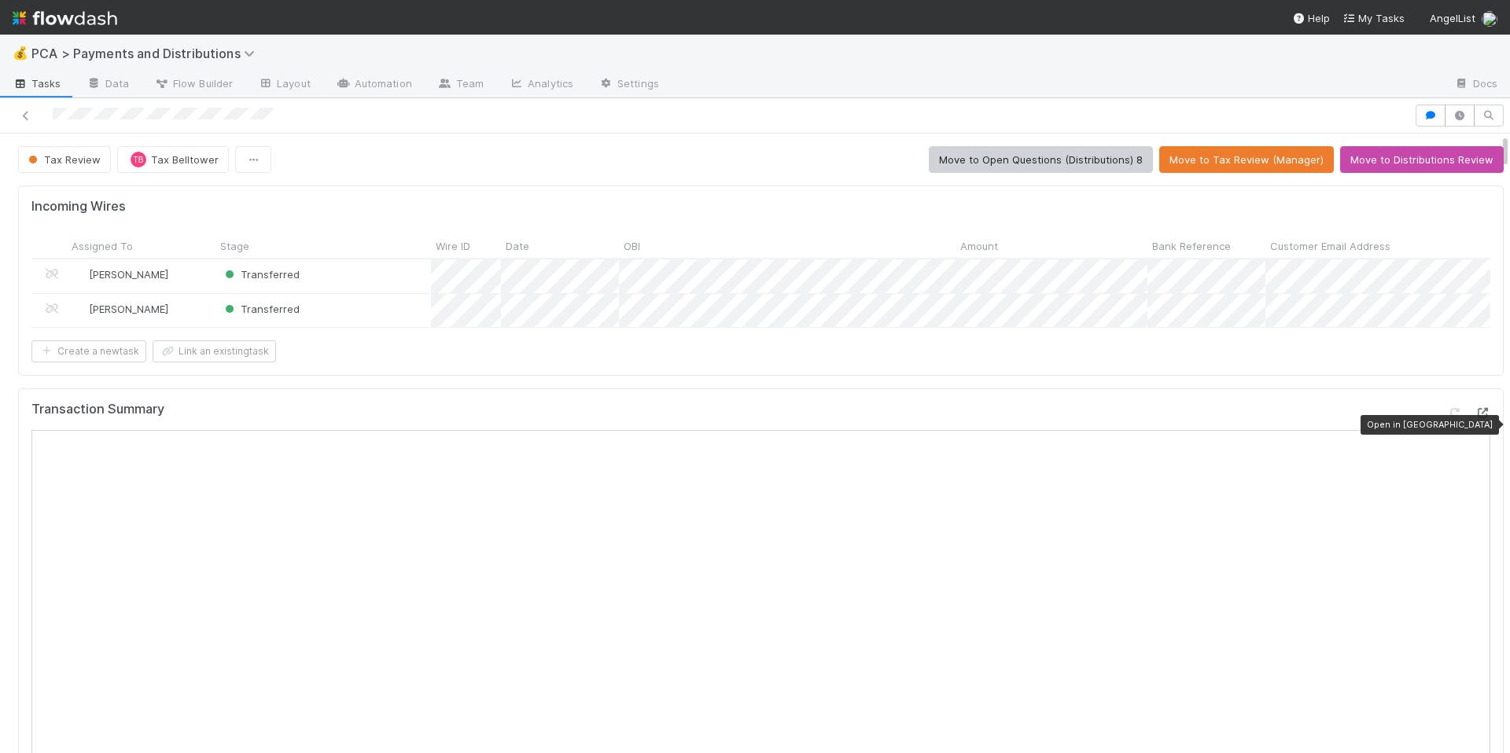
click at [1474, 418] on icon at bounding box center [1482, 413] width 16 height 10
click at [777, 363] on div "Create a new task Link an existing task" at bounding box center [760, 352] width 1459 height 22
click at [148, 115] on div at bounding box center [706, 116] width 1401 height 22
copy icon
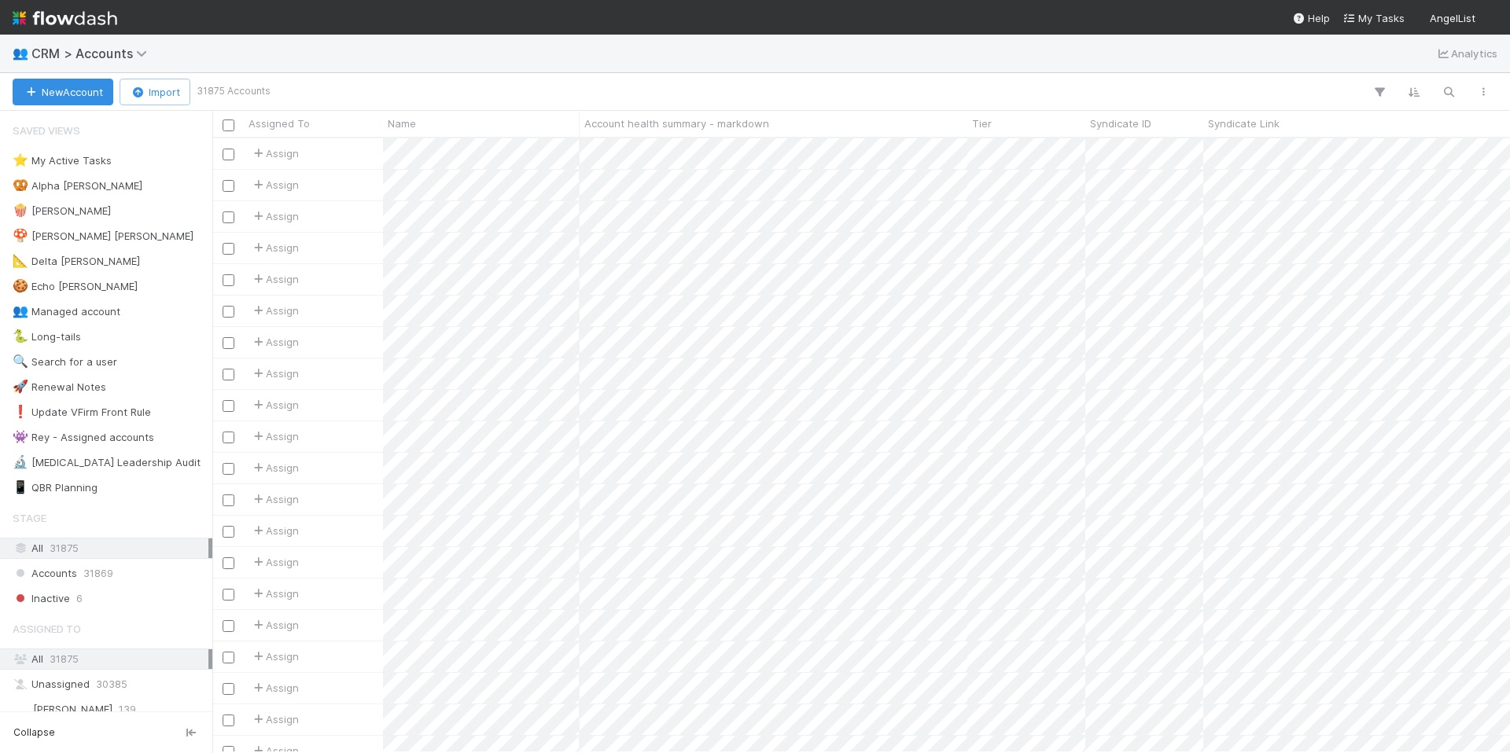
scroll to position [602, 1286]
click at [1441, 89] on icon "button" at bounding box center [1449, 92] width 16 height 14
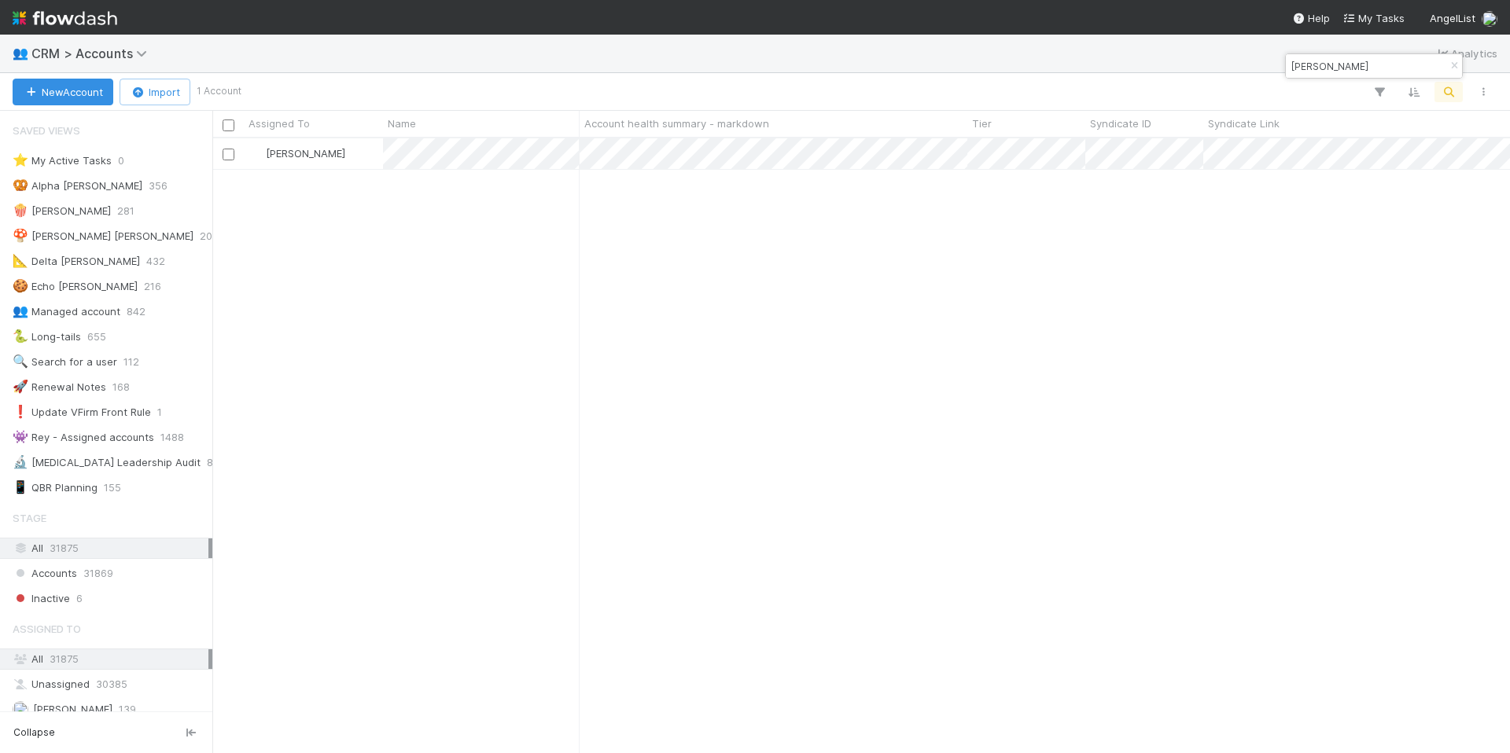
type input "[PERSON_NAME]"
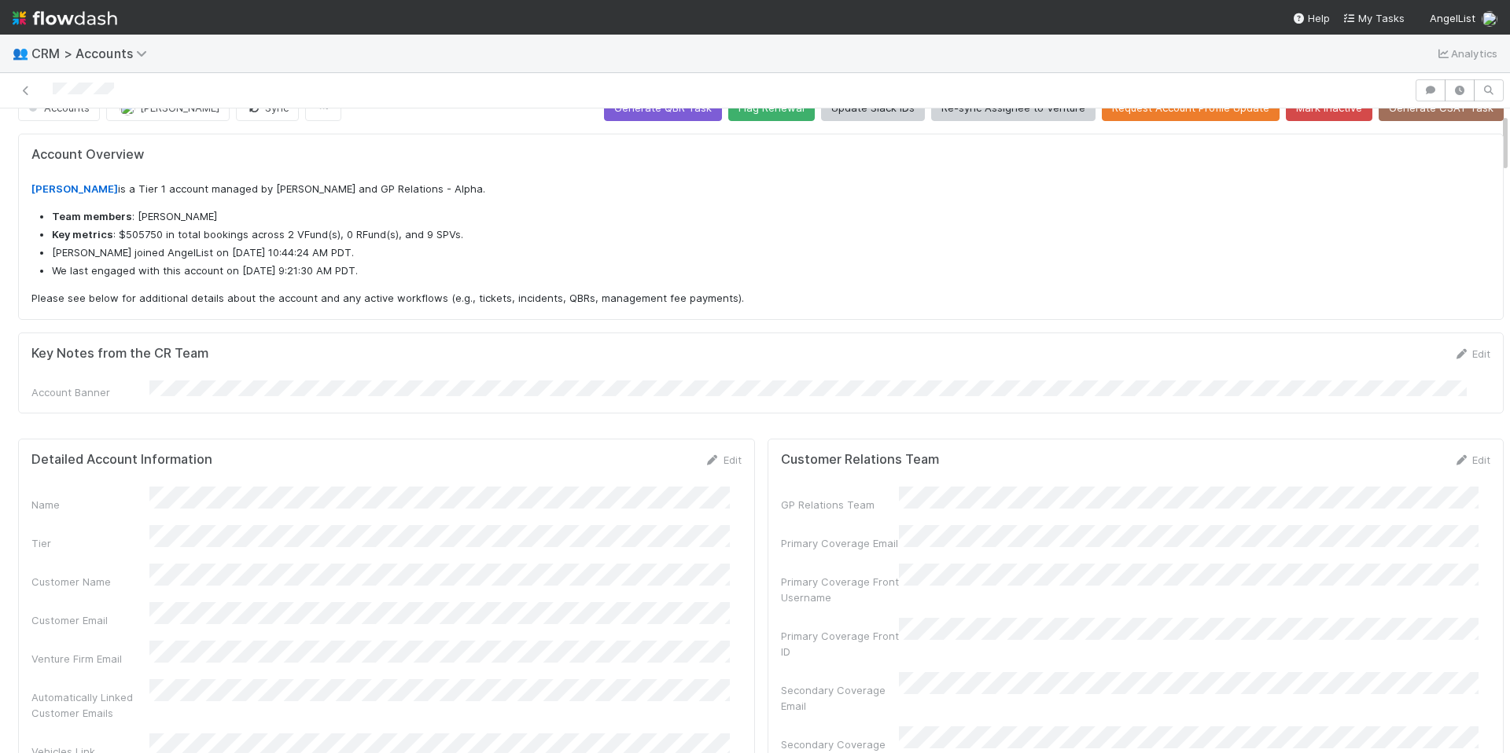
scroll to position [132, 0]
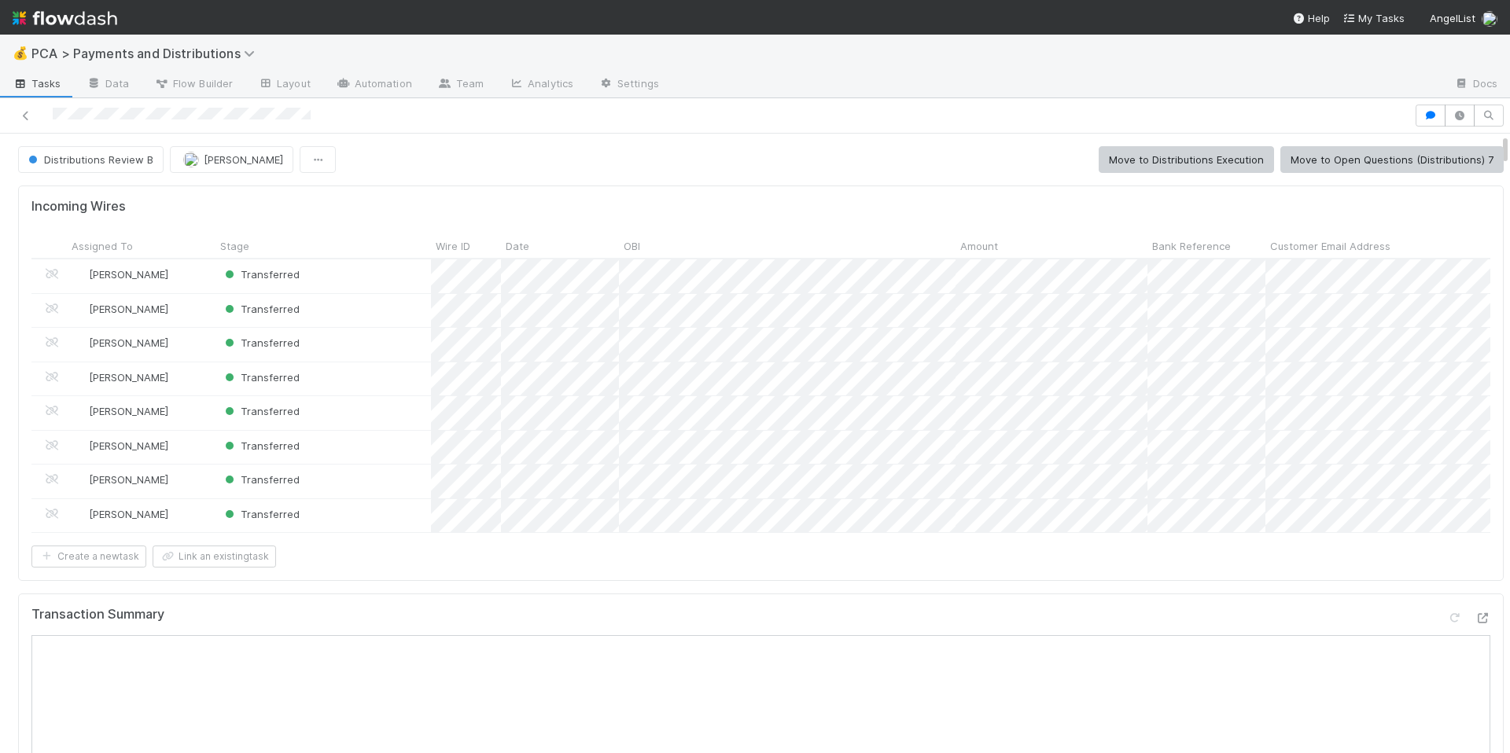
click at [893, 568] on div "Create a new task Link an existing task" at bounding box center [760, 557] width 1459 height 22
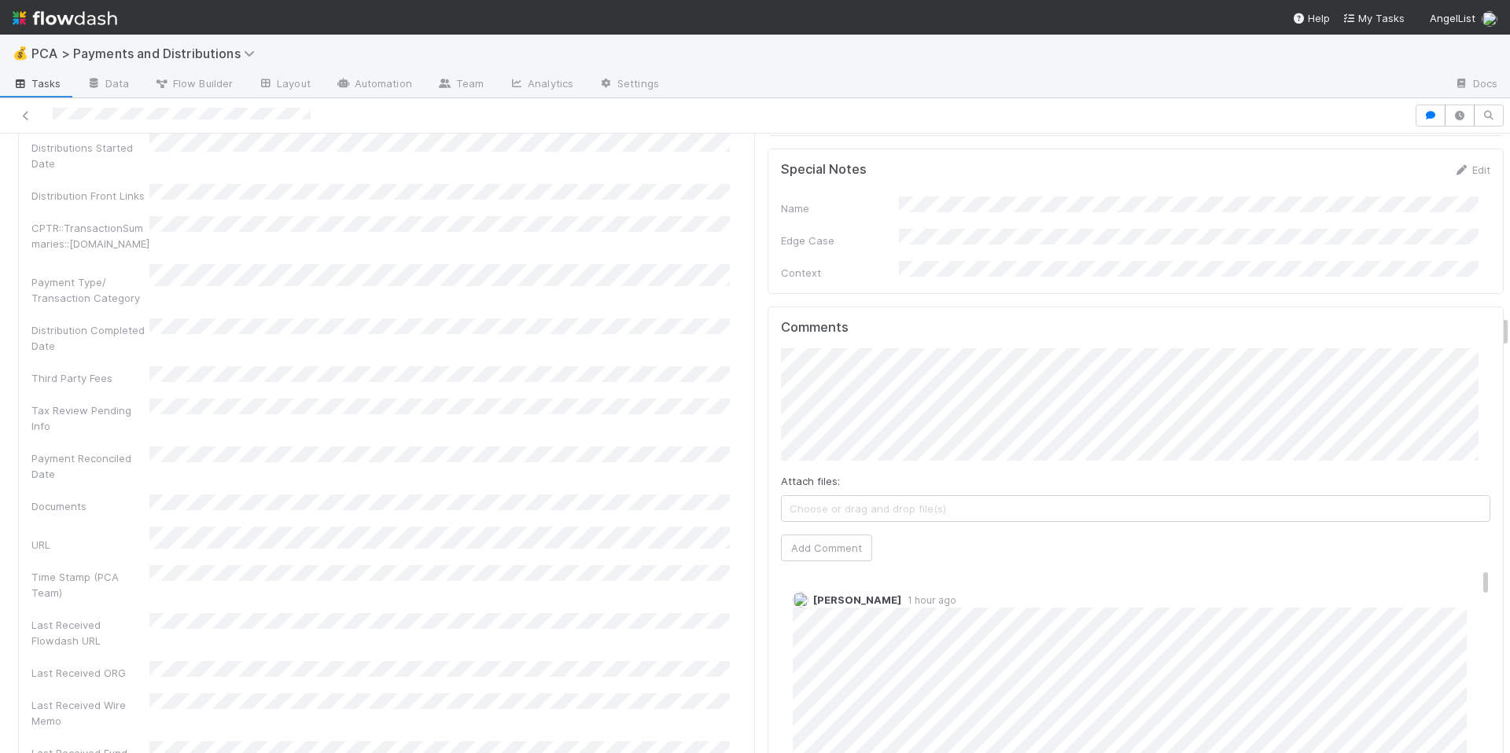
scroll to position [3465, 0]
click at [811, 528] on button "Add Comment" at bounding box center [826, 541] width 91 height 27
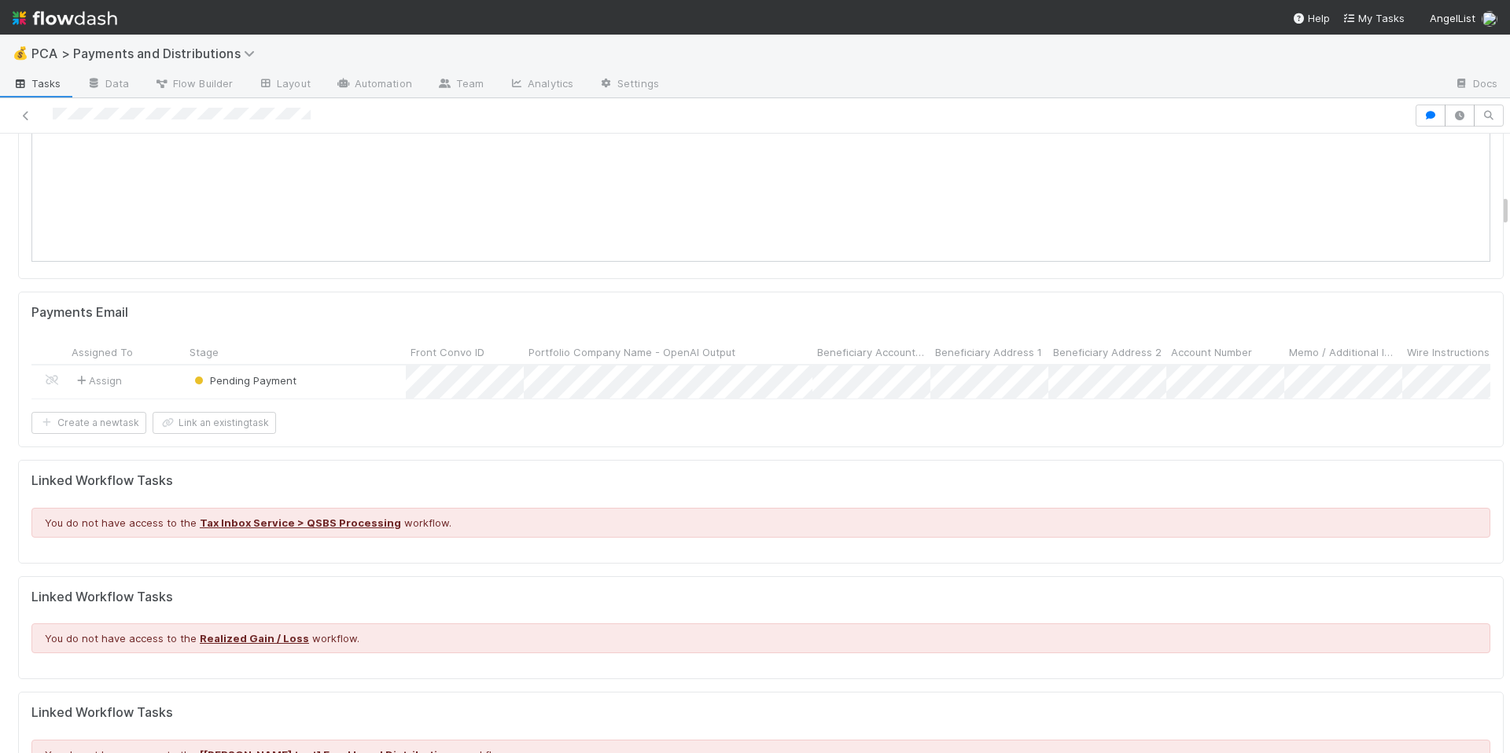
scroll to position [0, 0]
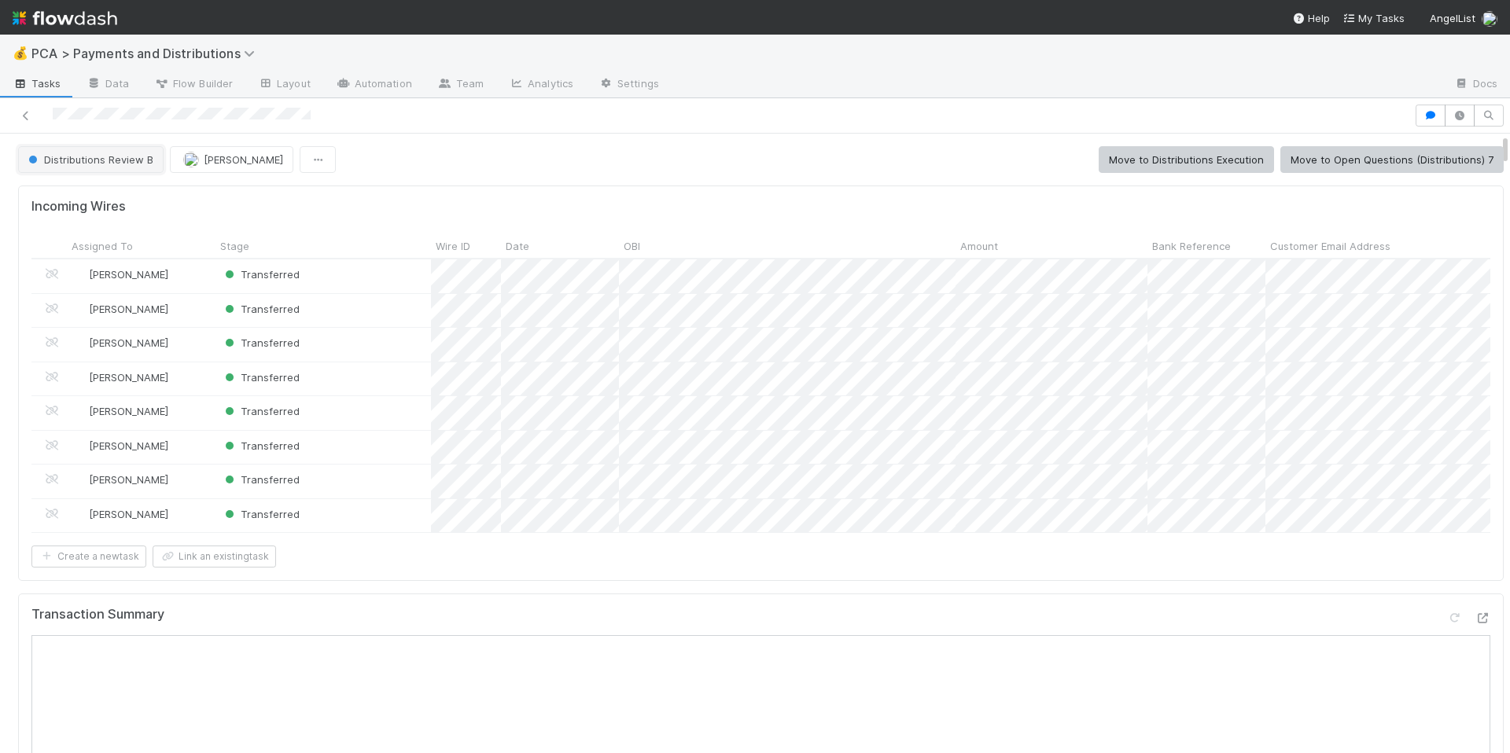
click at [118, 146] on button "Distributions Review B" at bounding box center [90, 159] width 145 height 27
click at [145, 205] on div "Distributions Execution" at bounding box center [124, 199] width 222 height 28
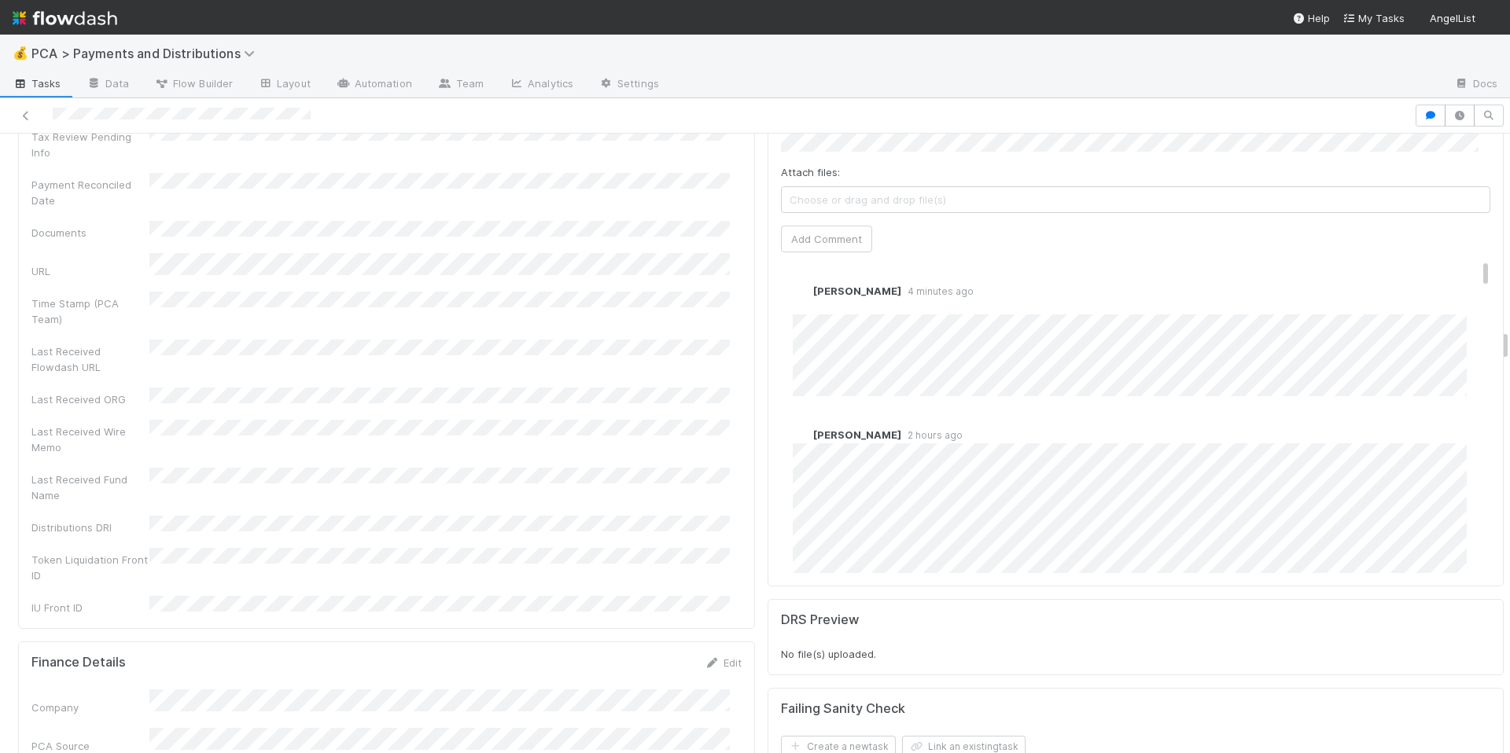
scroll to position [3714, 0]
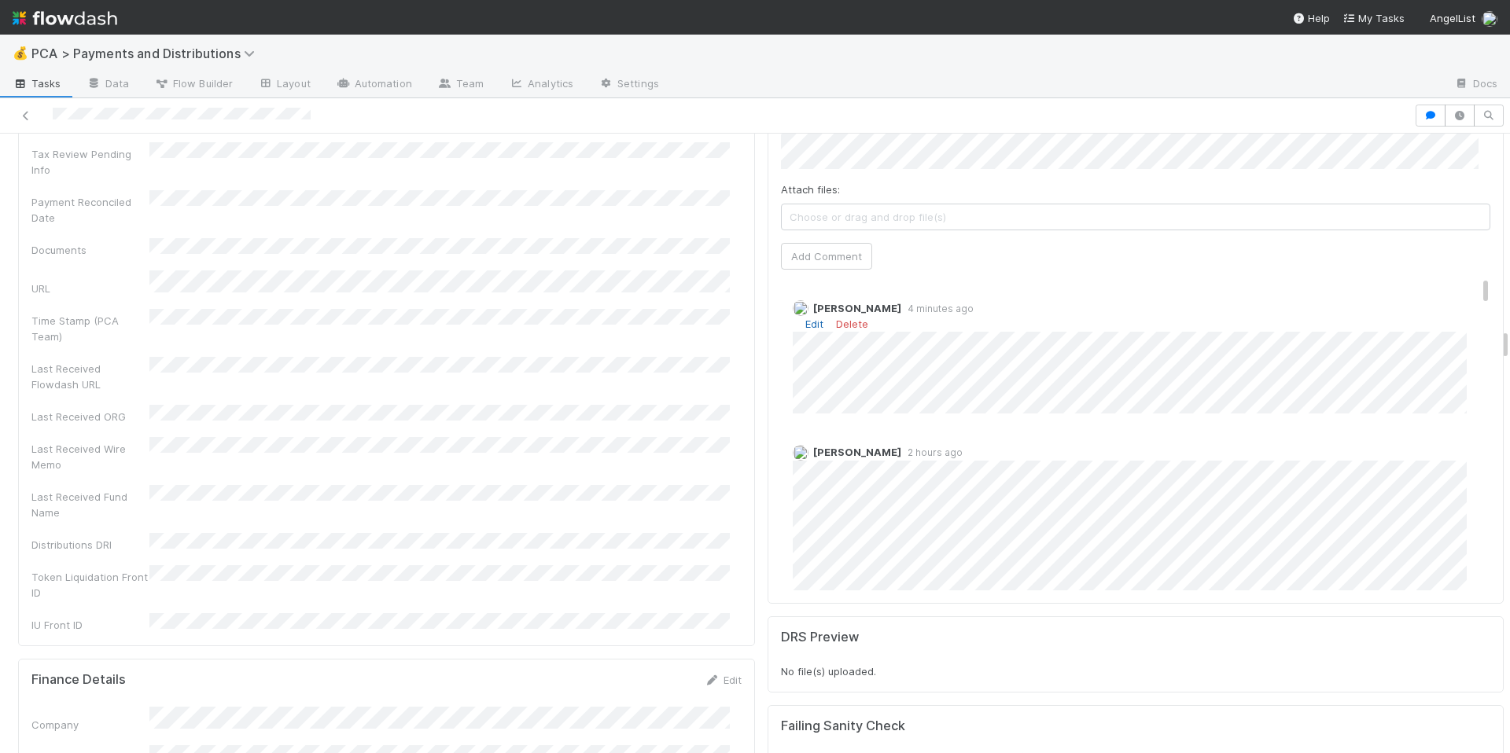
click at [809, 318] on link "Edit" at bounding box center [814, 324] width 18 height 13
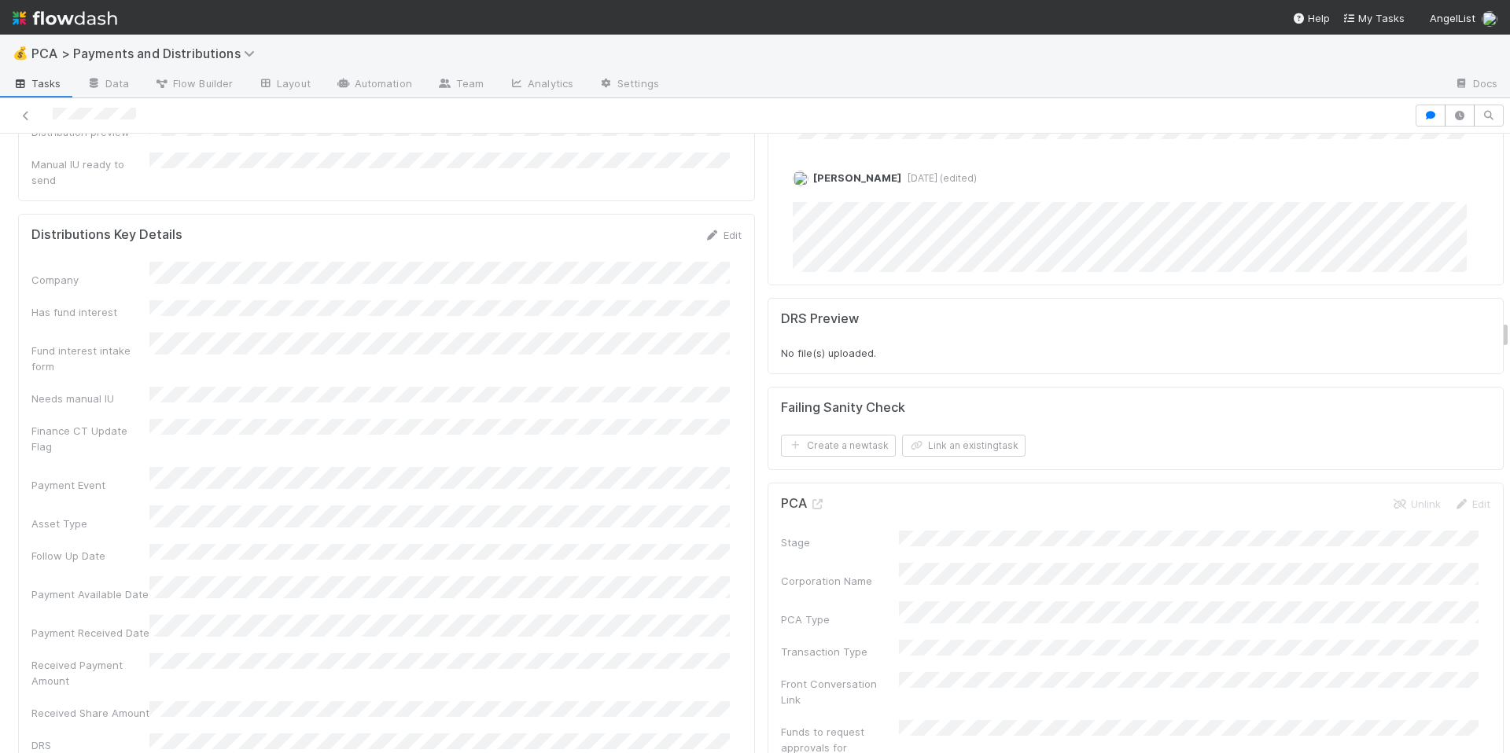
scroll to position [3850, 0]
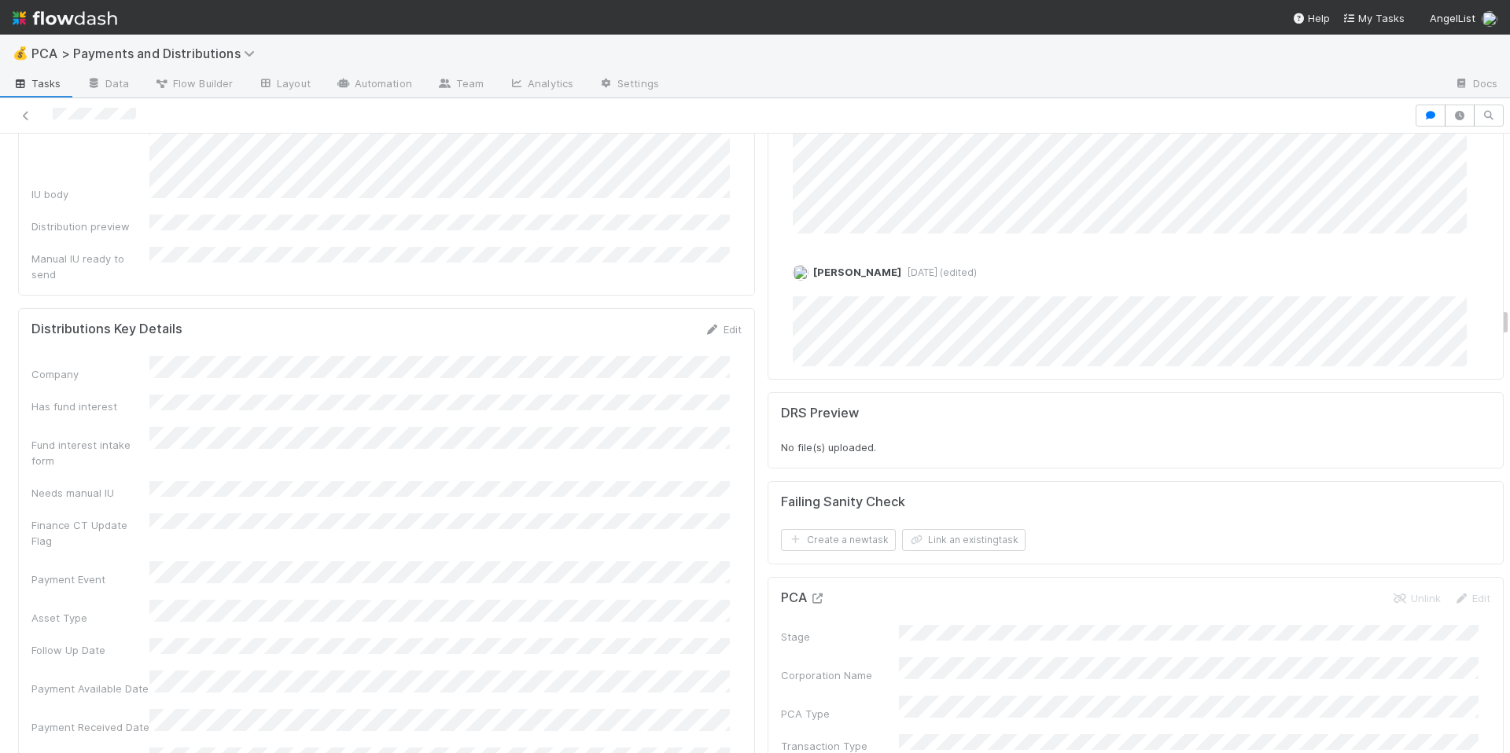
click at [810, 592] on link at bounding box center [818, 598] width 16 height 13
drag, startPoint x: 486, startPoint y: 230, endPoint x: 505, endPoint y: 241, distance: 21.8
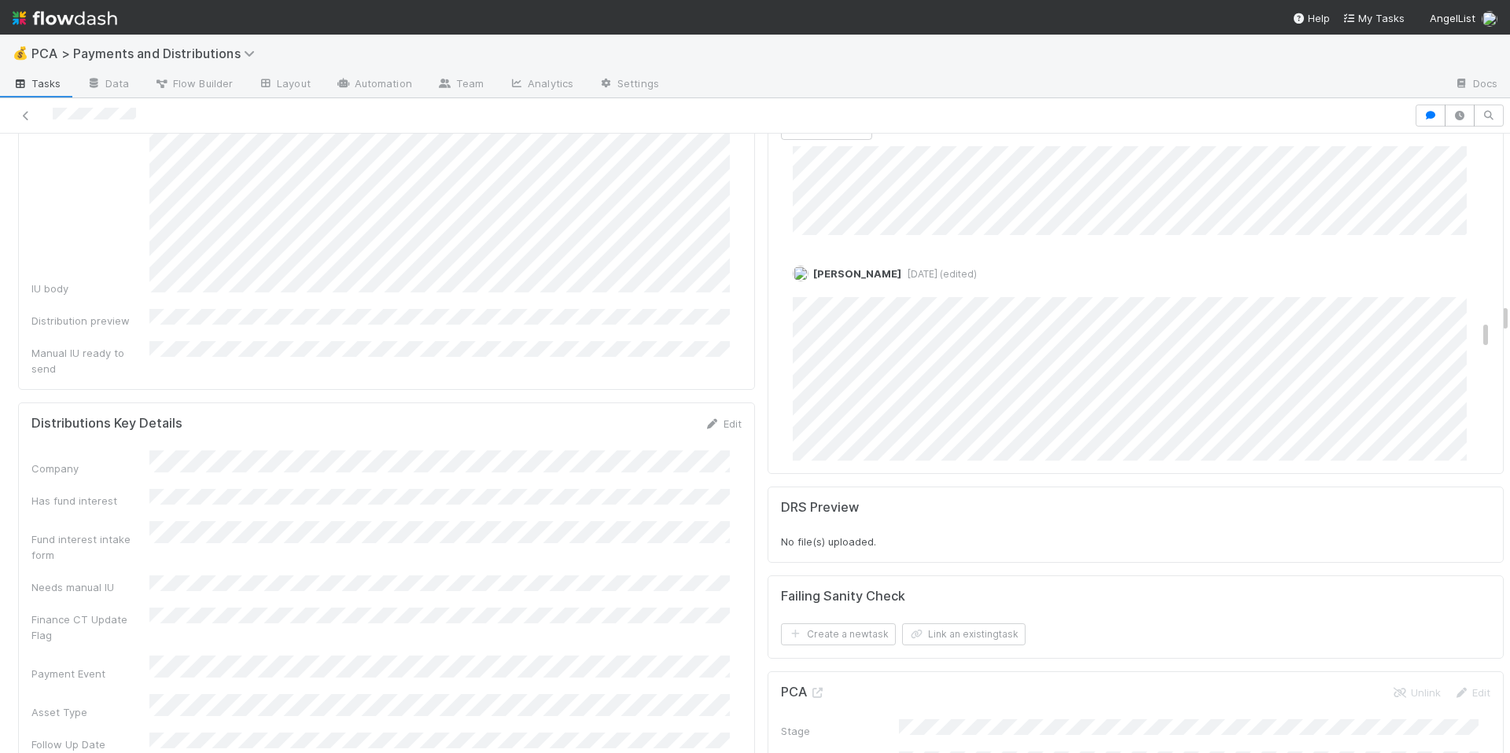
scroll to position [4006, 0]
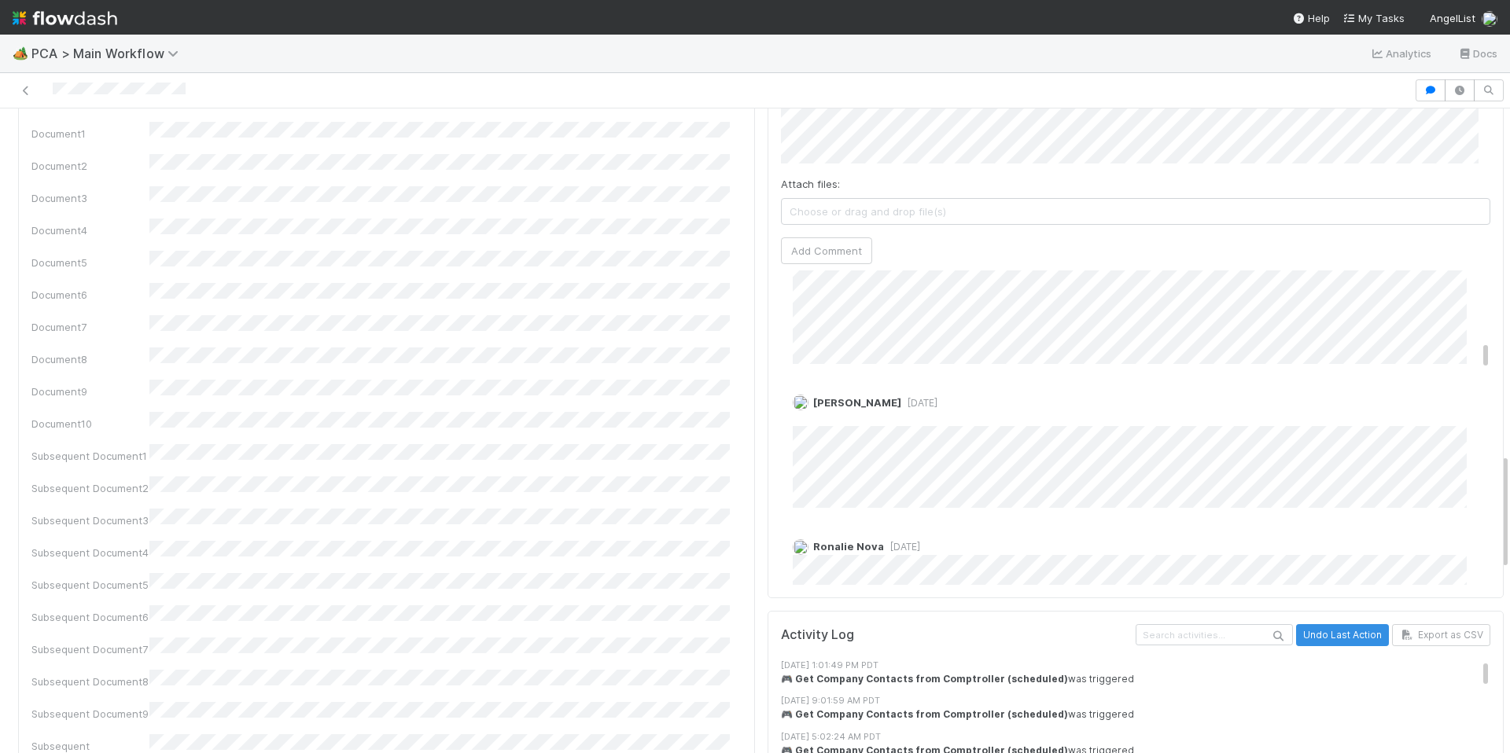
scroll to position [1852, 0]
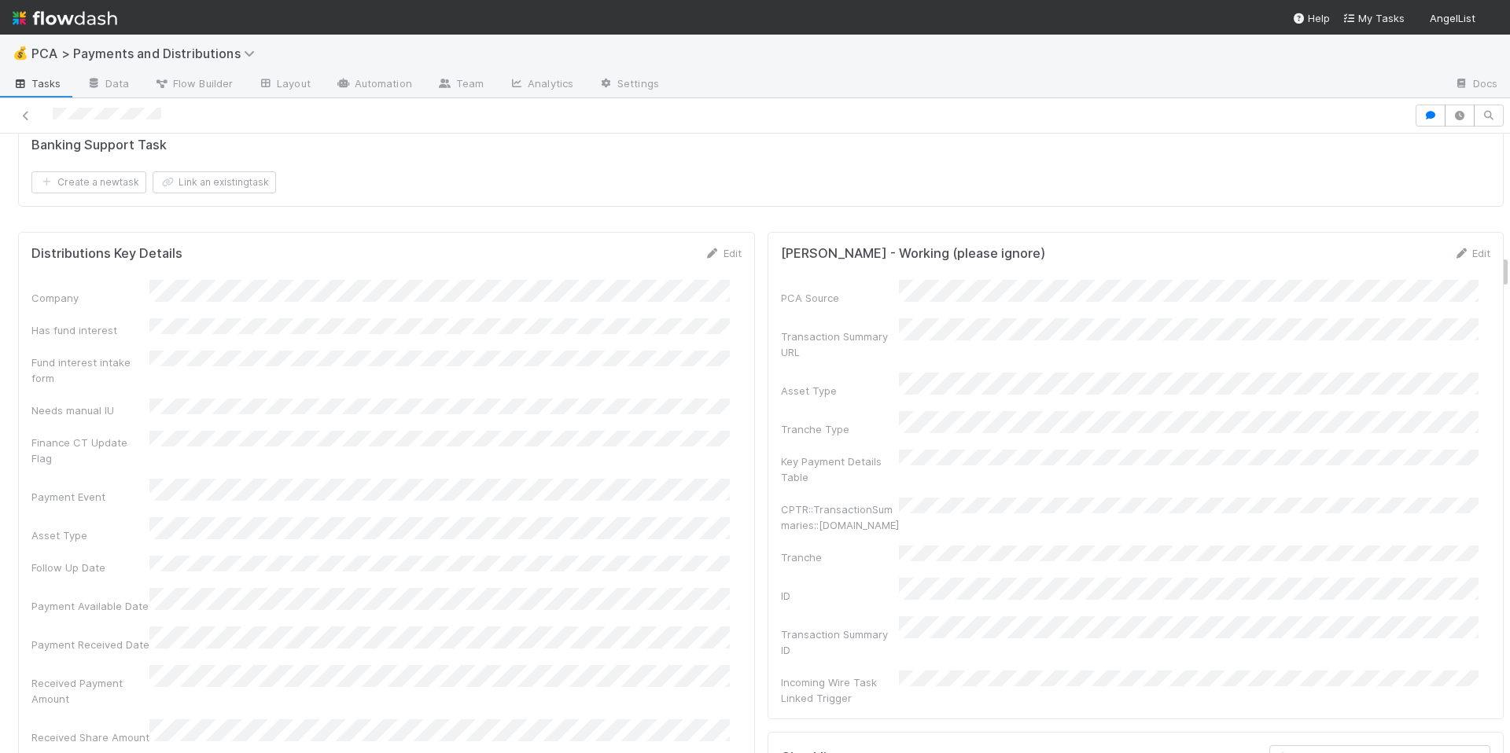
scroll to position [2135, 0]
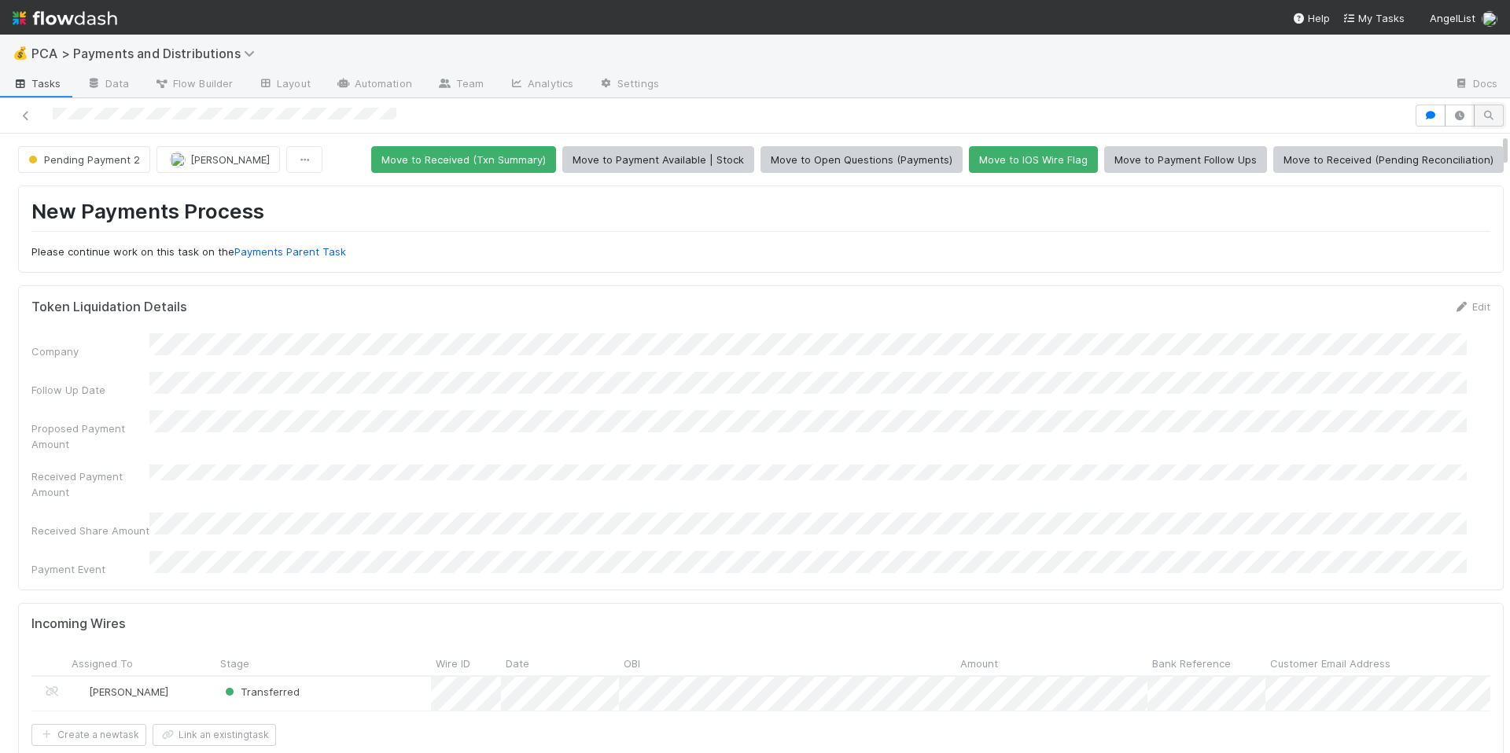
click at [1481, 120] on icon "button" at bounding box center [1489, 115] width 16 height 9
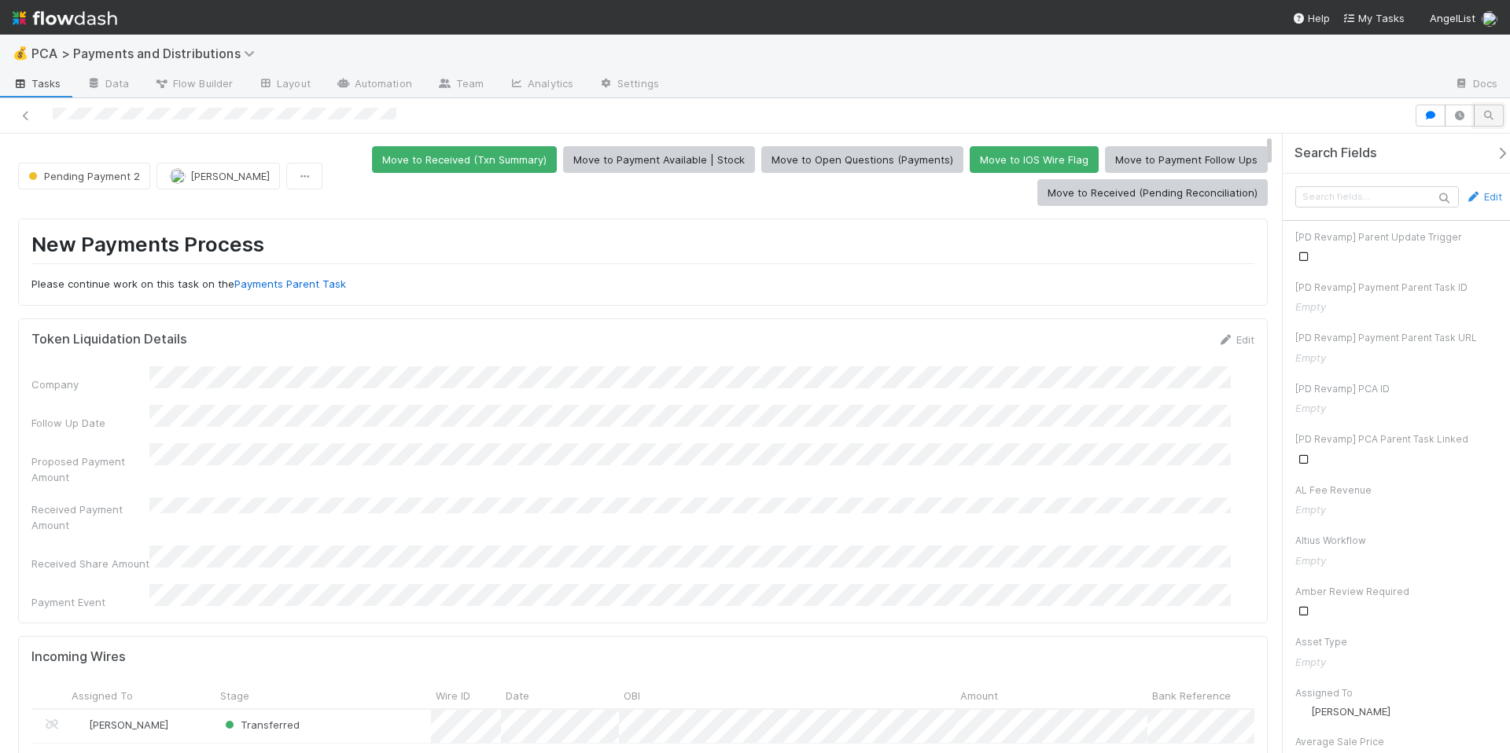
click at [1481, 120] on icon "button" at bounding box center [1489, 115] width 16 height 9
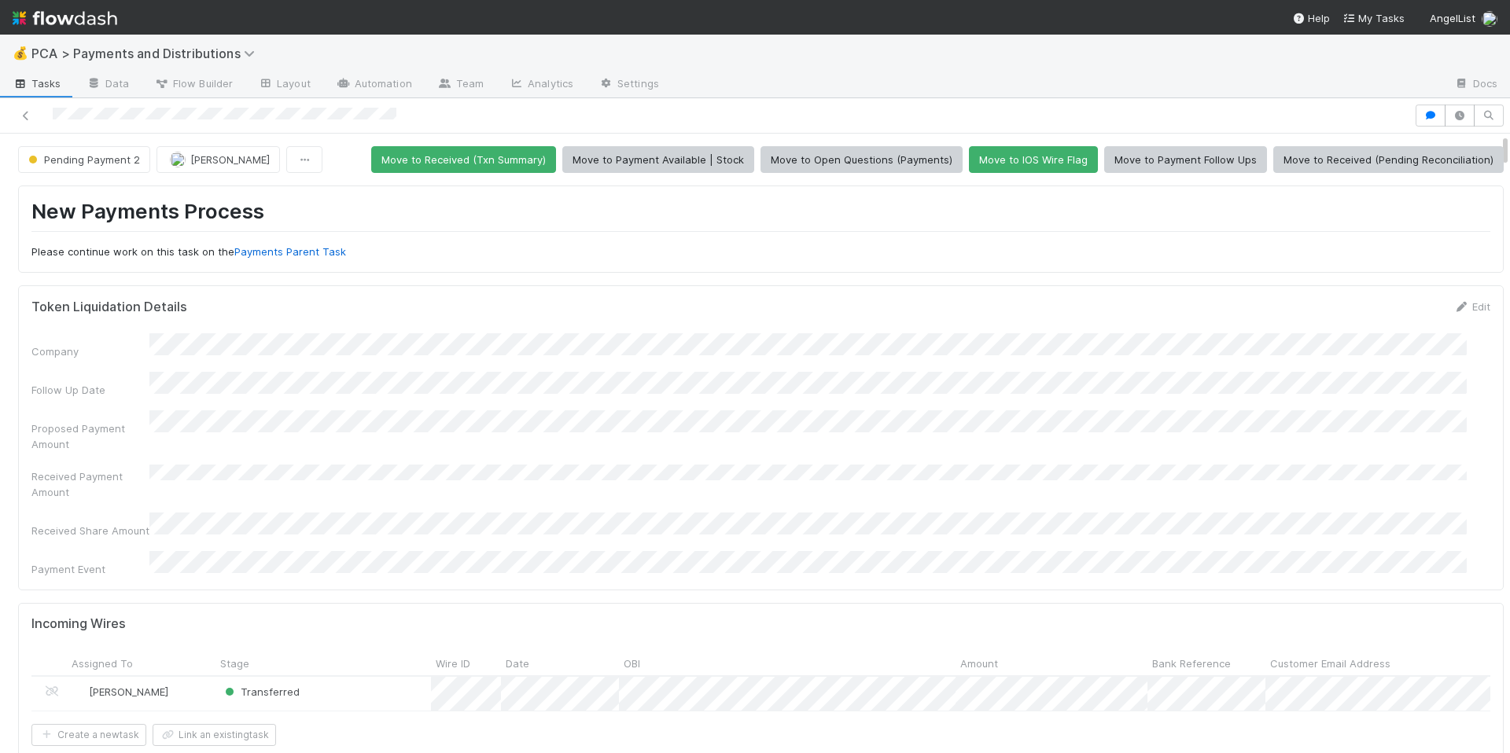
click at [880, 429] on div "Proposed Payment Amount" at bounding box center [760, 431] width 1459 height 42
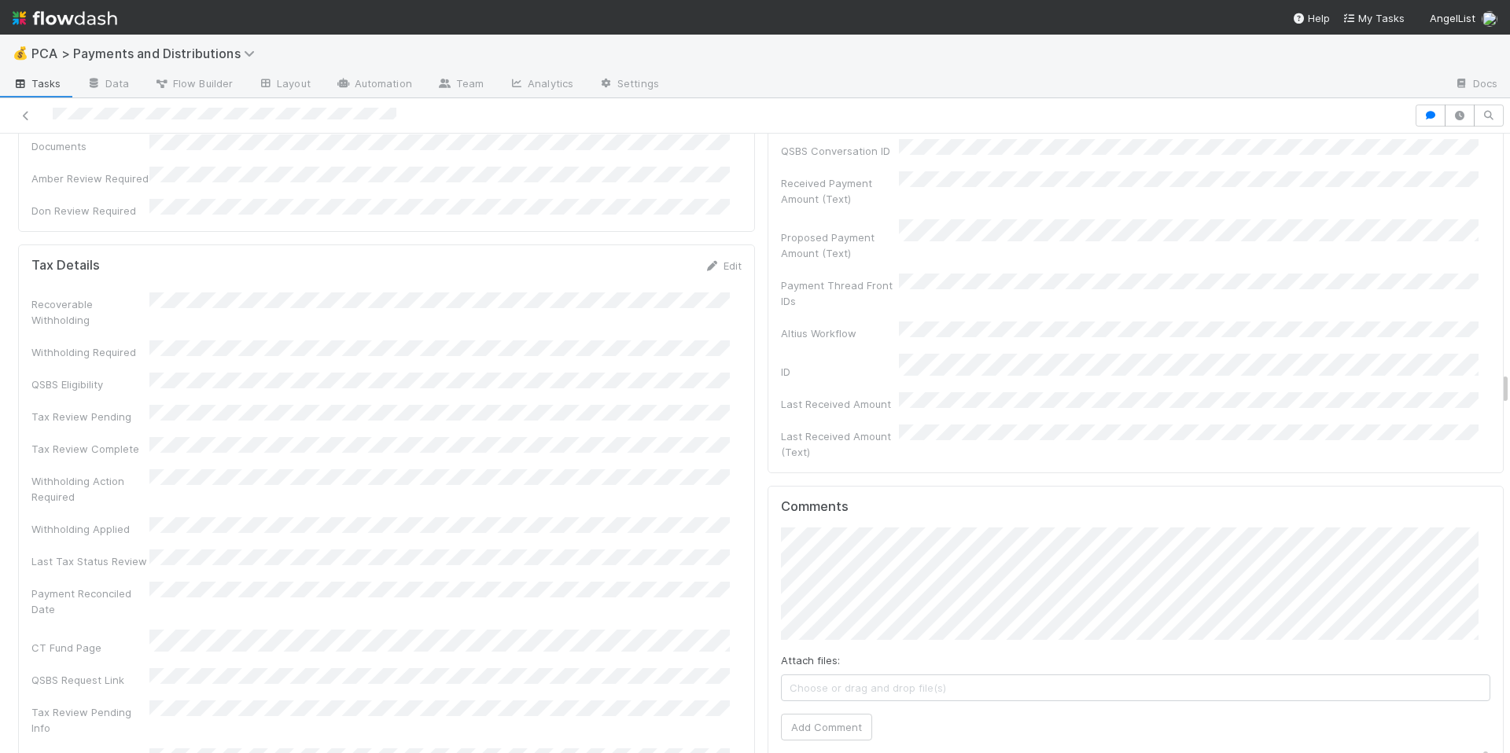
scroll to position [4456, 0]
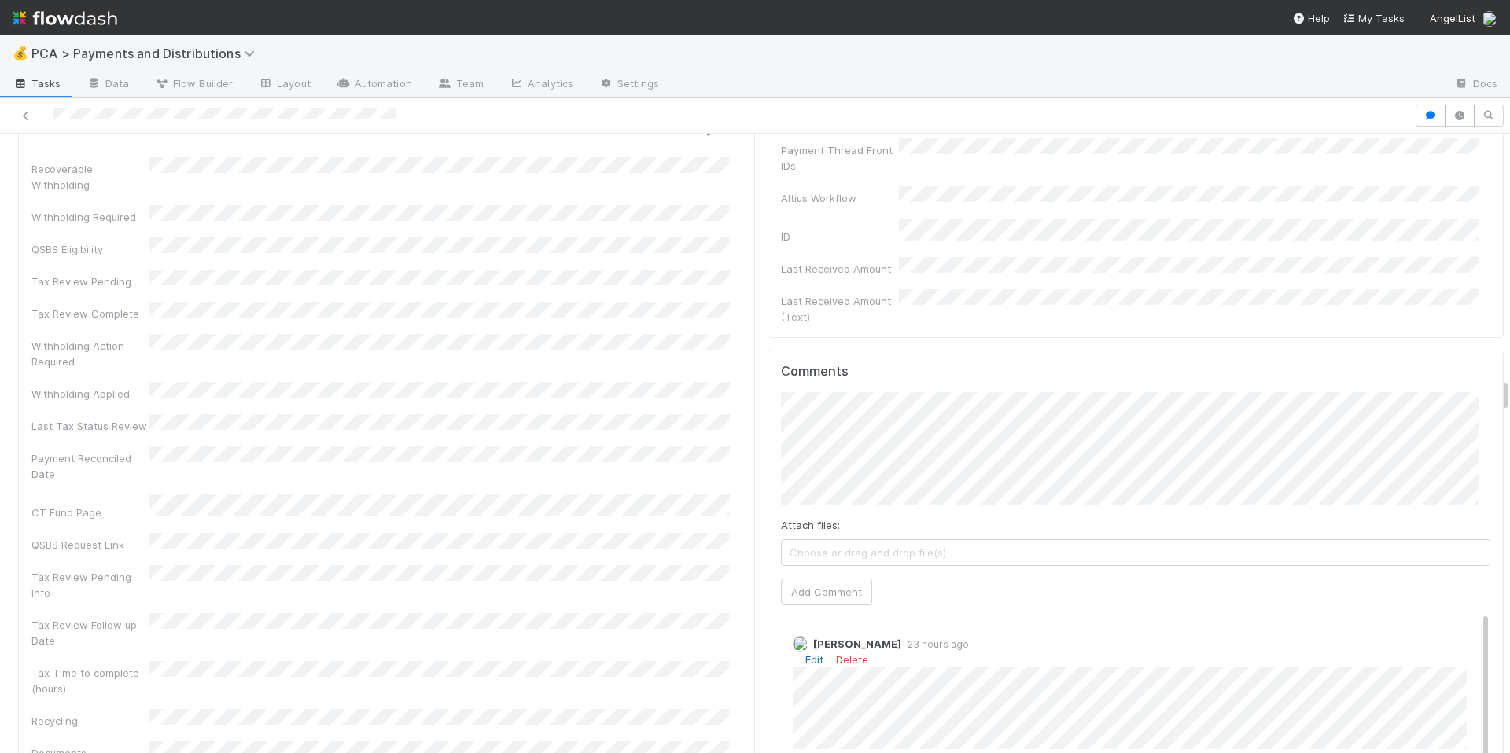
click at [805, 653] on link "Edit" at bounding box center [814, 659] width 18 height 13
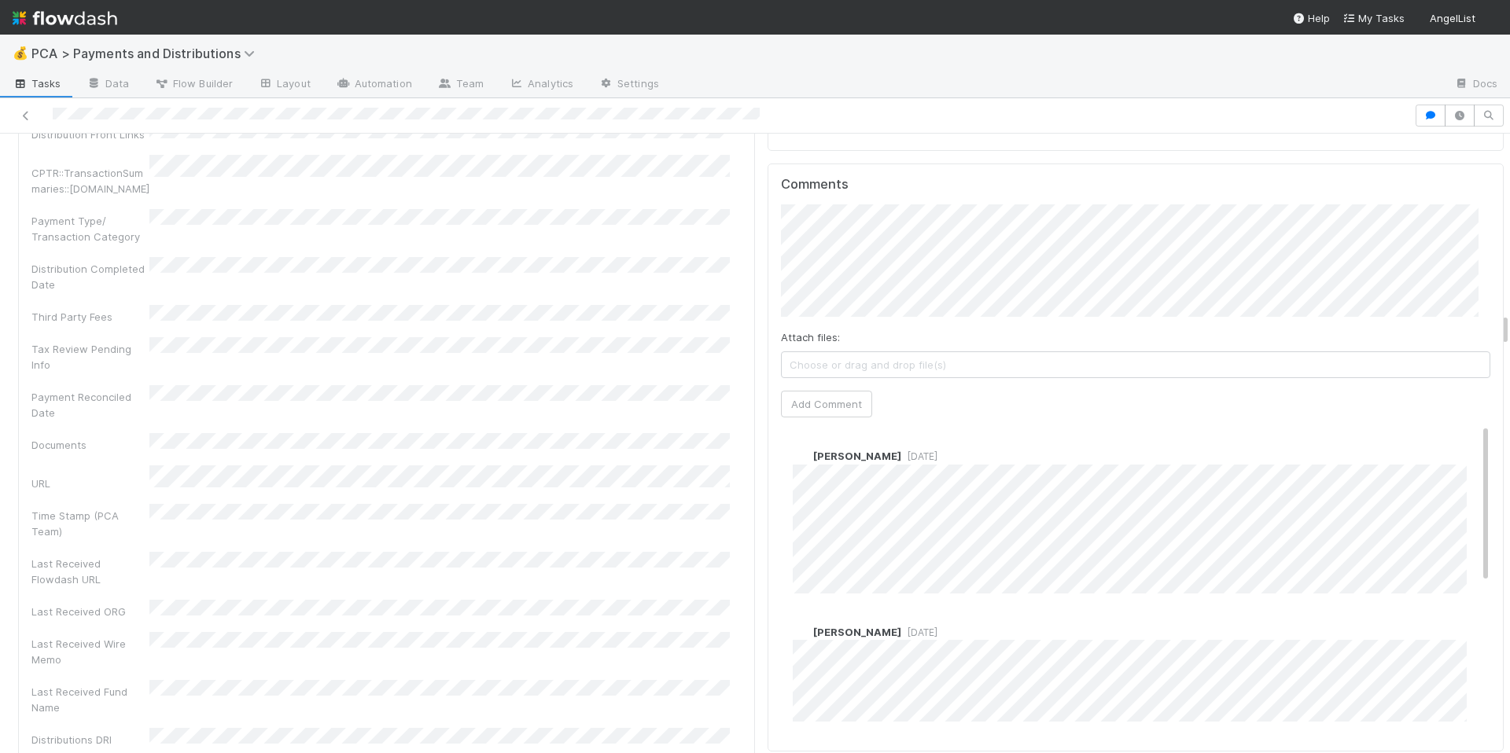
scroll to position [3303, 0]
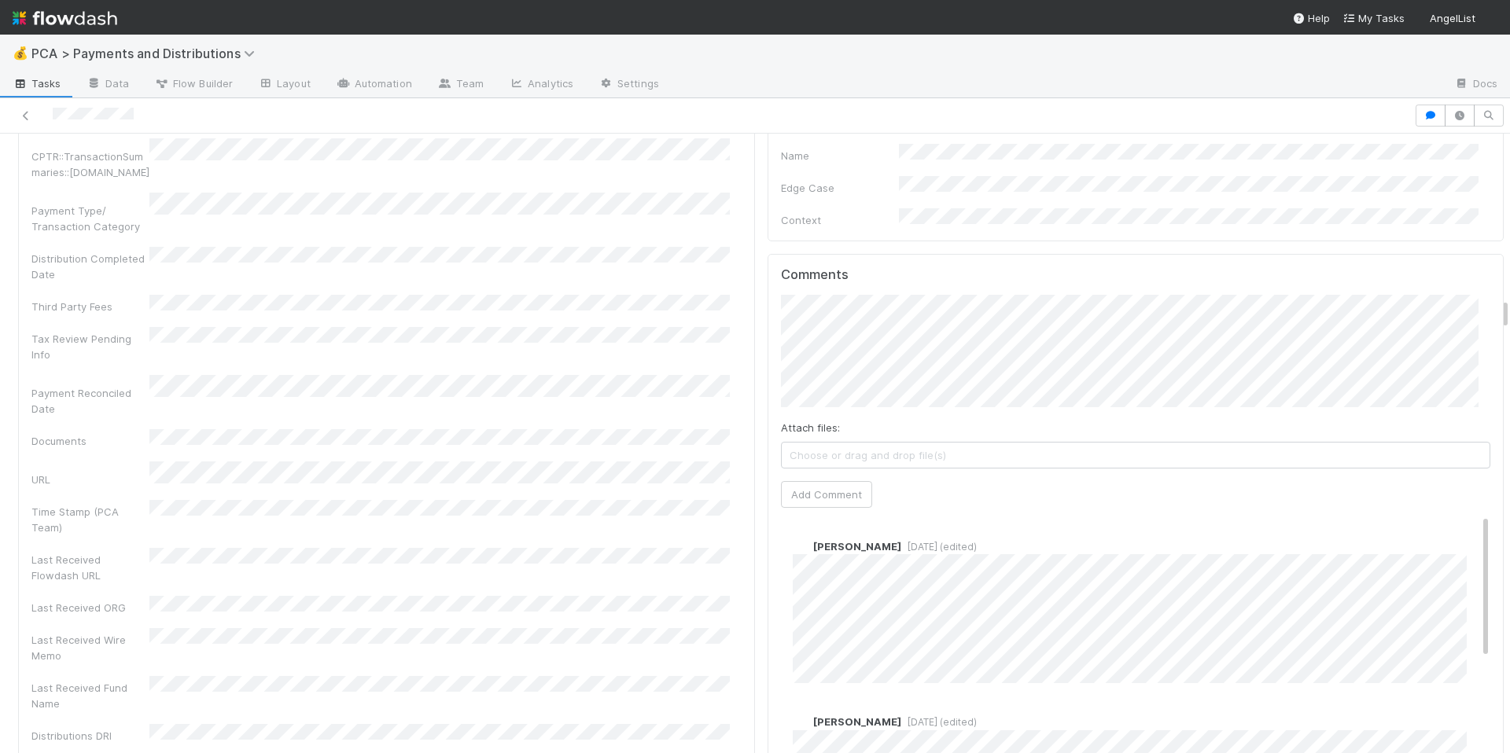
scroll to position [3694, 0]
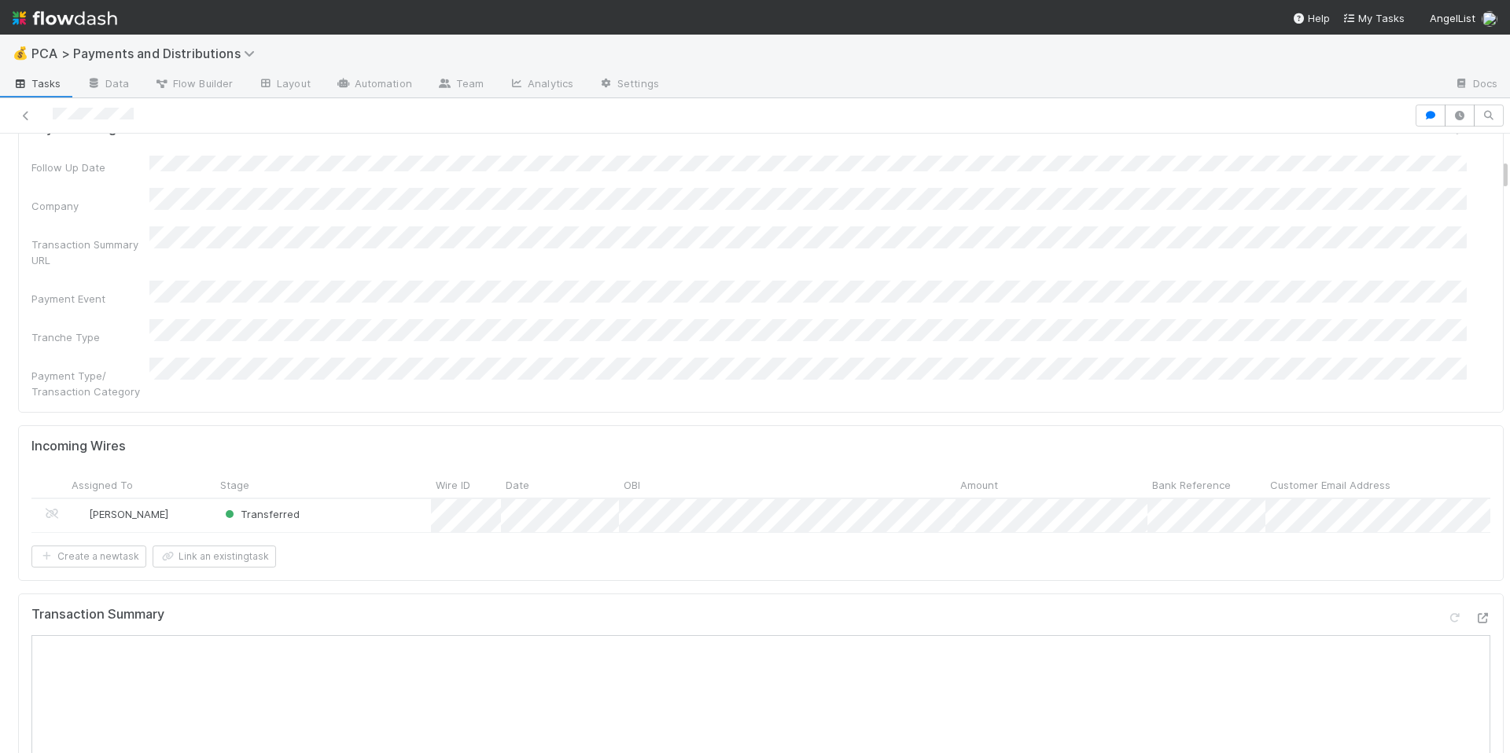
scroll to position [480, 0]
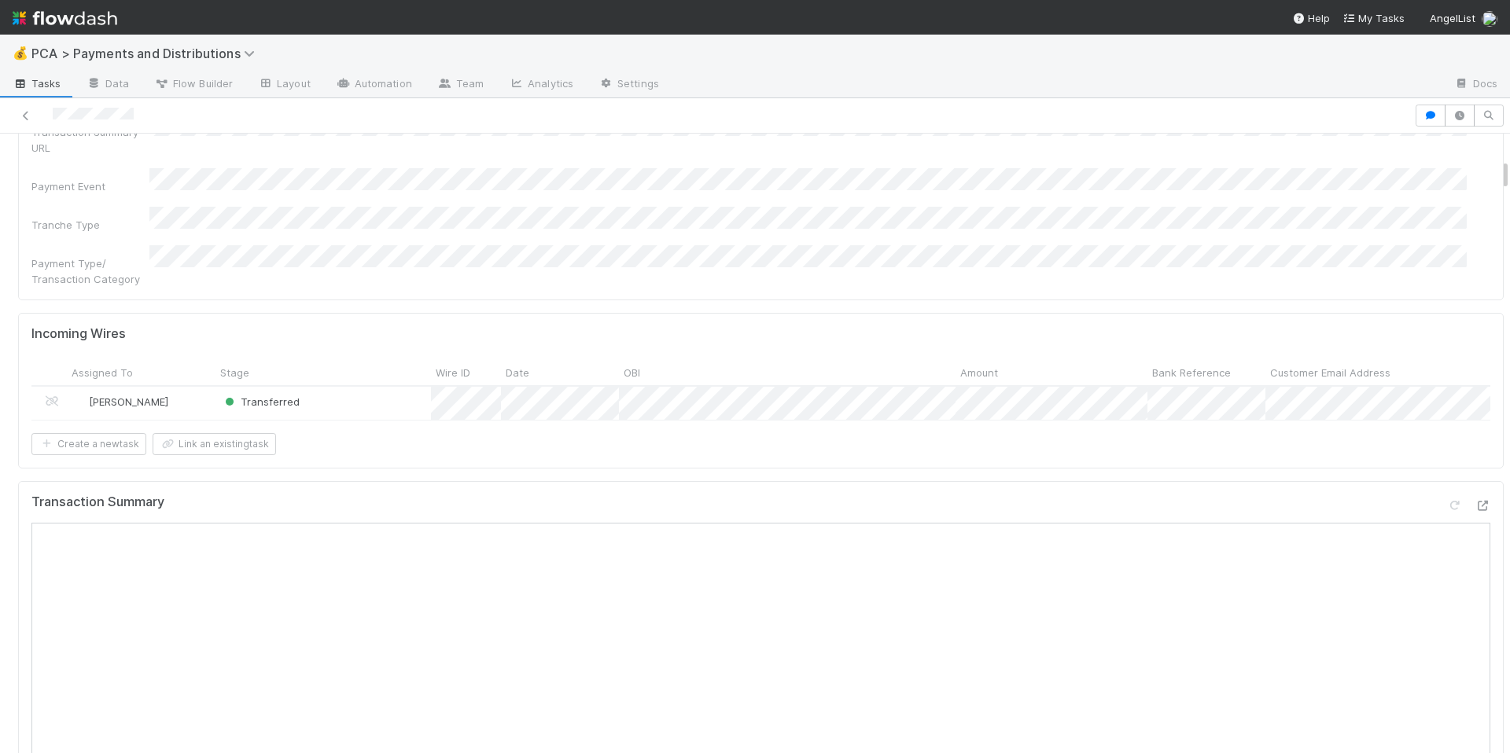
click at [905, 159] on div "Follow Up Date Company Transaction Summary URL Payment Event Tranche Type Payme…" at bounding box center [760, 165] width 1459 height 244
